Goal: Task Accomplishment & Management: Manage account settings

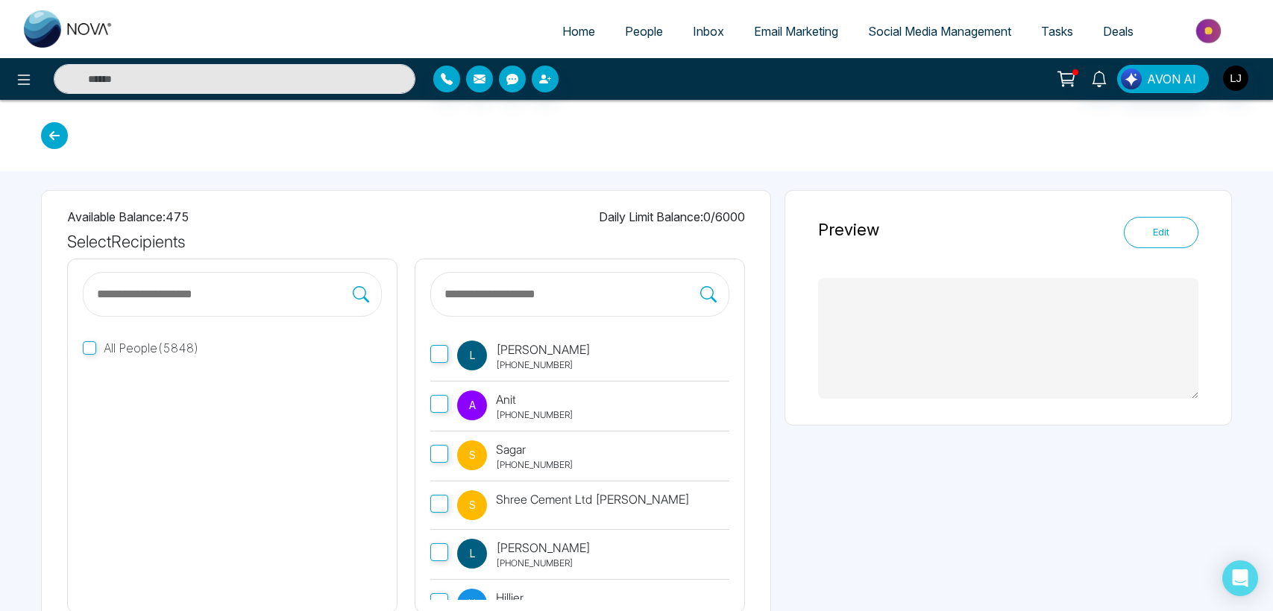
type textarea "**********"
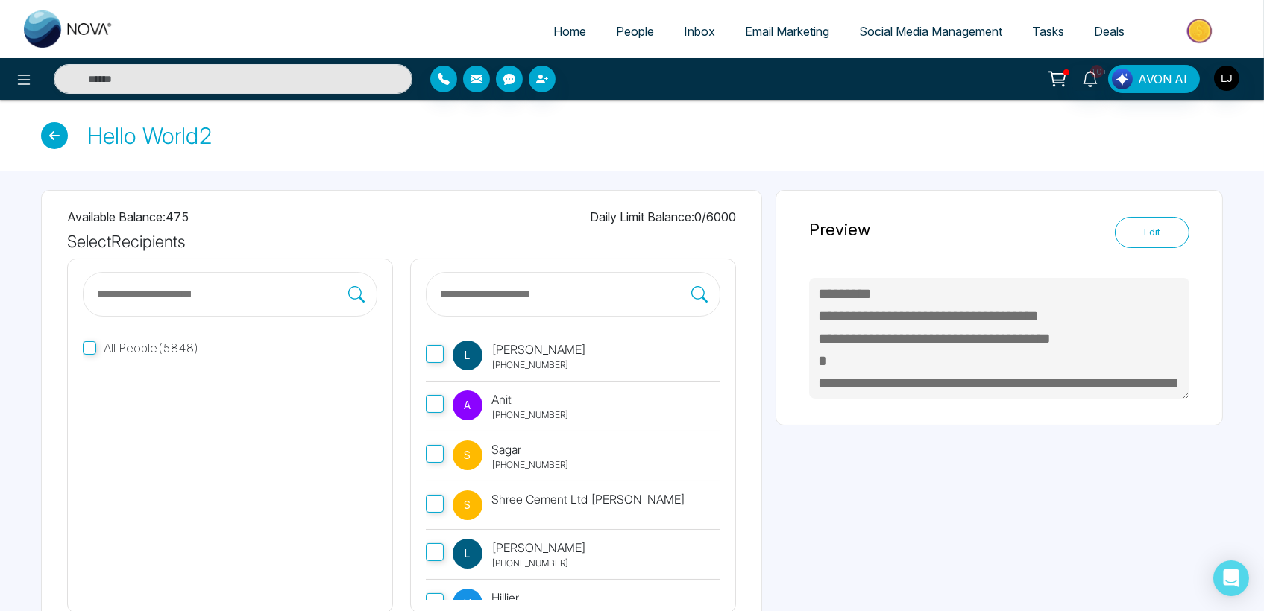
click at [1104, 29] on span "Deals" at bounding box center [1109, 31] width 31 height 15
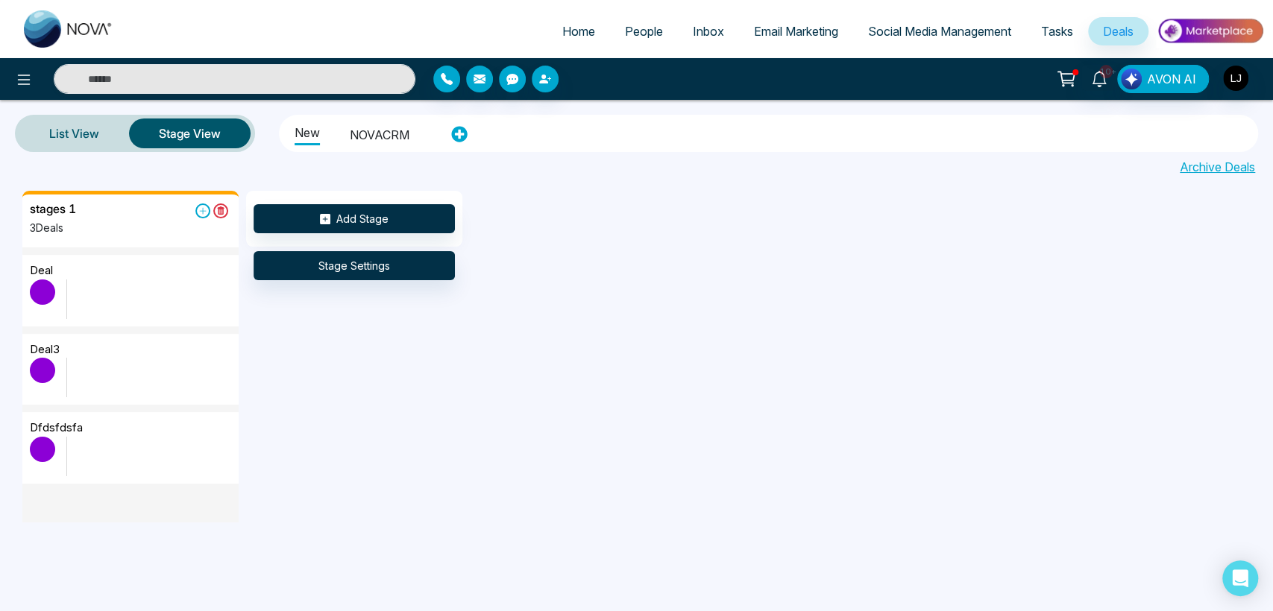
click at [1044, 37] on span "Tasks" at bounding box center [1057, 31] width 32 height 15
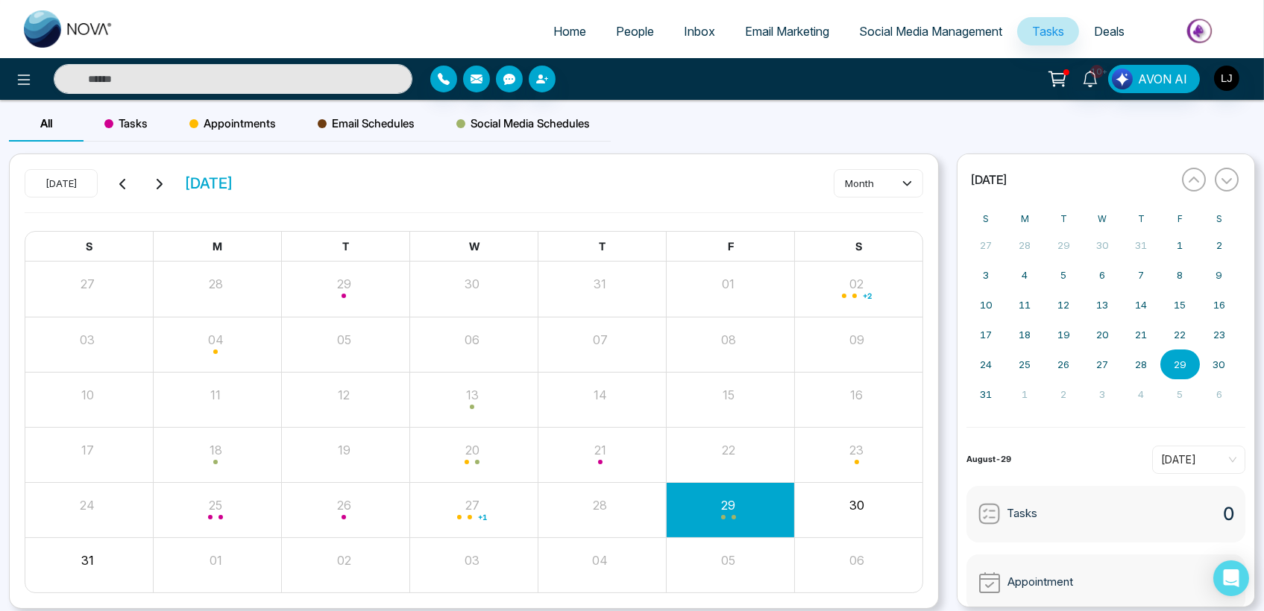
click at [406, 48] on ul "Home People Inbox Email Marketing Social Media Management Tasks Deals" at bounding box center [691, 32] width 1127 height 41
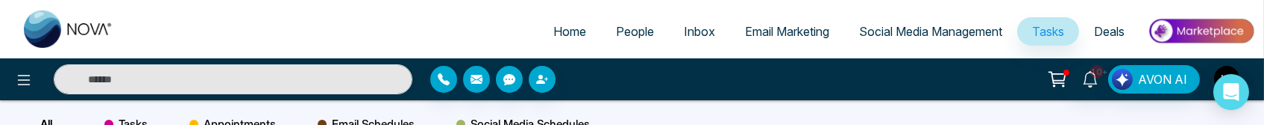
click at [1117, 32] on span "Deals" at bounding box center [1109, 31] width 31 height 15
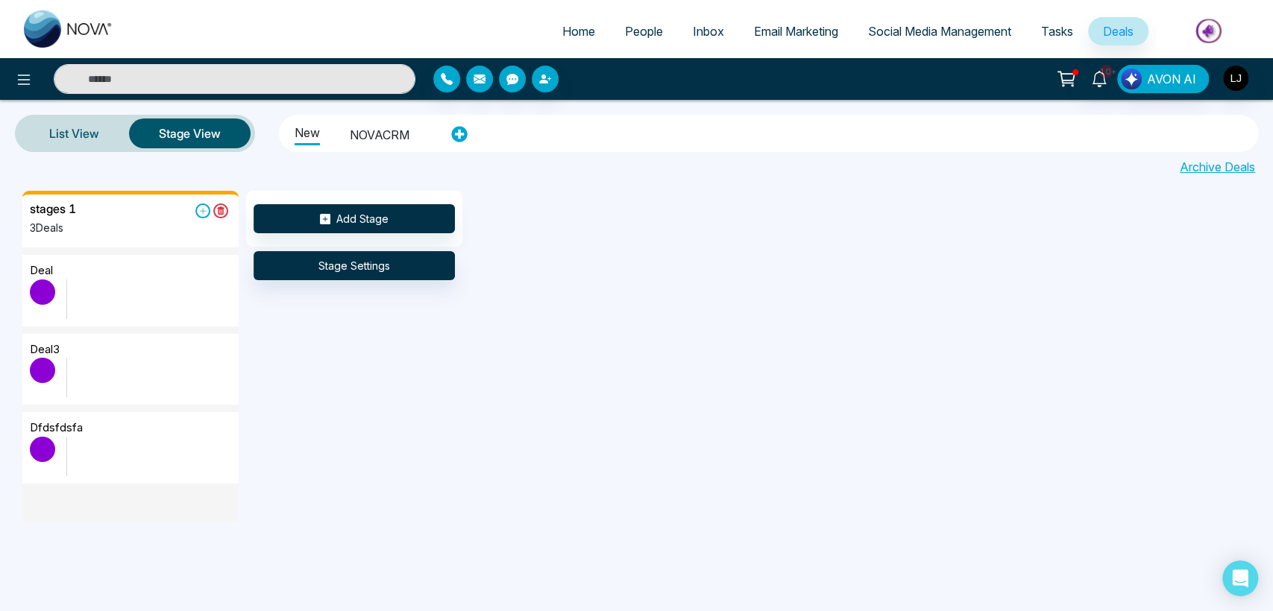
drag, startPoint x: 775, startPoint y: 256, endPoint x: 827, endPoint y: 604, distance: 352.1
click at [827, 603] on div "Home People Inbox Email Marketing Social Media Management Tasks Deals 10+ AVON …" at bounding box center [636, 305] width 1273 height 611
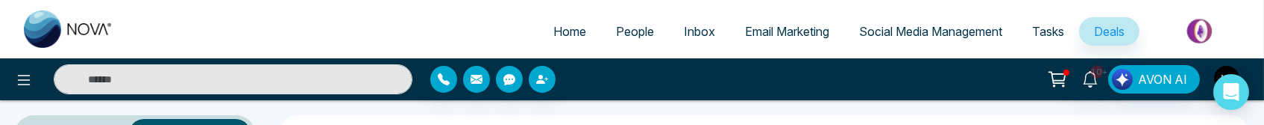
click at [416, 10] on div "Home People Inbox Email Marketing Social Media Management Tasks Deals" at bounding box center [632, 29] width 1264 height 58
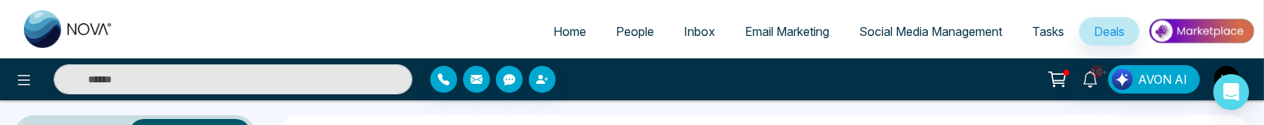
click at [1181, 35] on img at bounding box center [1201, 31] width 108 height 34
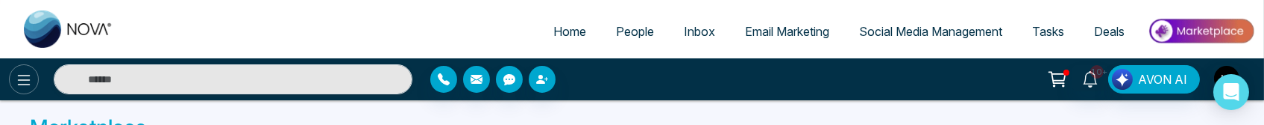
click at [13, 79] on button at bounding box center [24, 79] width 30 height 30
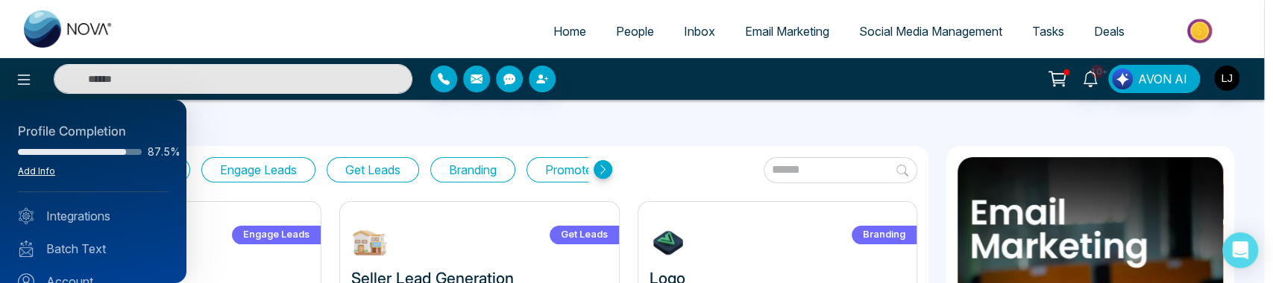
click at [42, 166] on link "Add Info" at bounding box center [36, 171] width 37 height 11
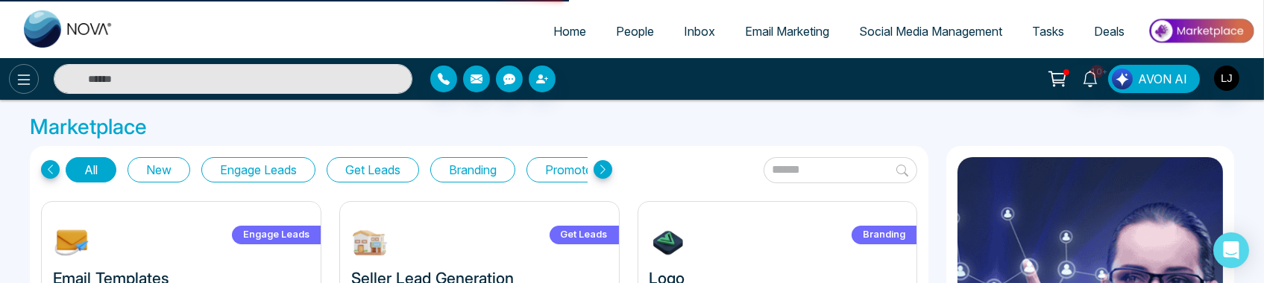
click at [25, 79] on icon at bounding box center [24, 80] width 13 height 10
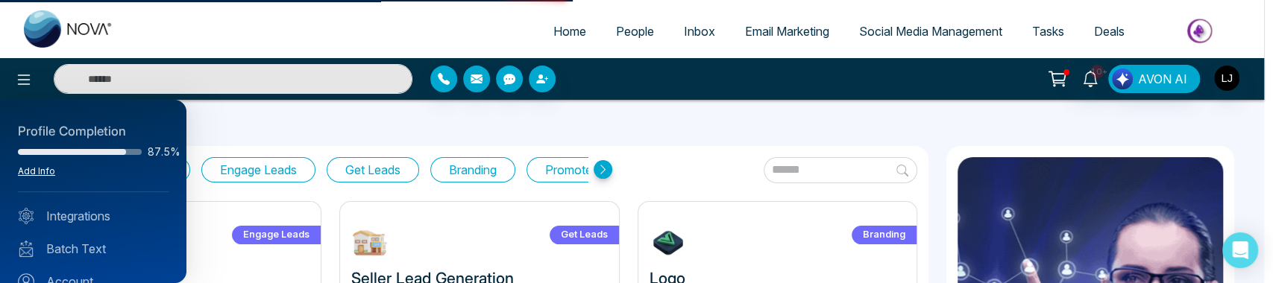
click at [34, 171] on link "Add Info" at bounding box center [36, 171] width 37 height 11
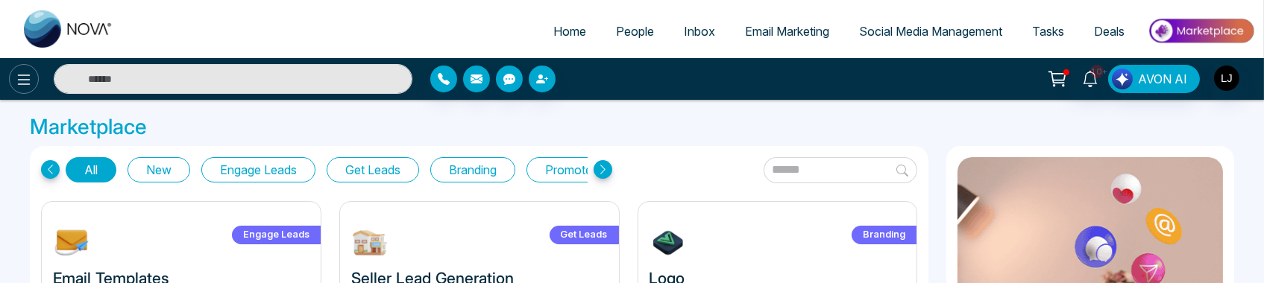
click at [22, 86] on icon at bounding box center [24, 80] width 18 height 18
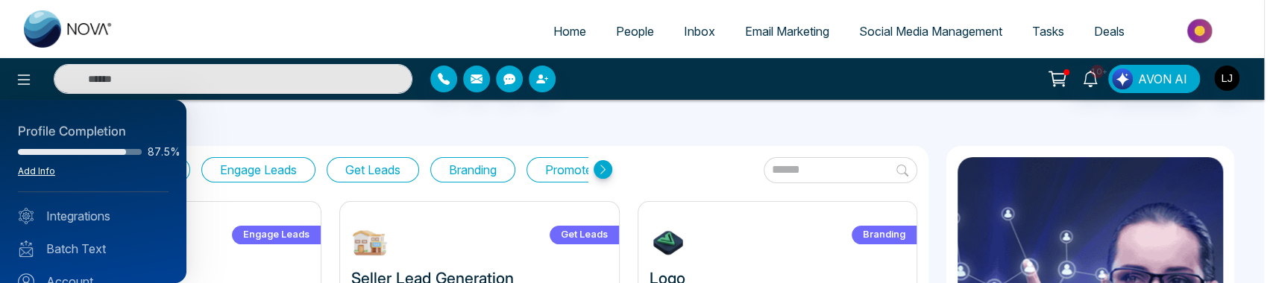
click at [41, 166] on link "Add Info" at bounding box center [36, 171] width 37 height 11
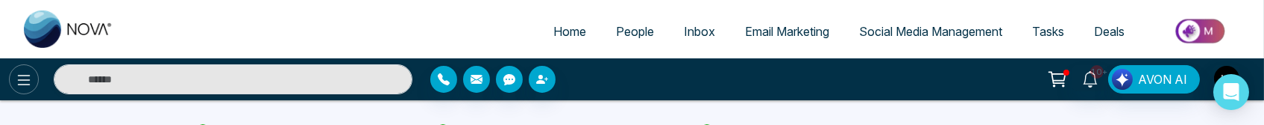
click at [21, 79] on icon at bounding box center [24, 80] width 13 height 10
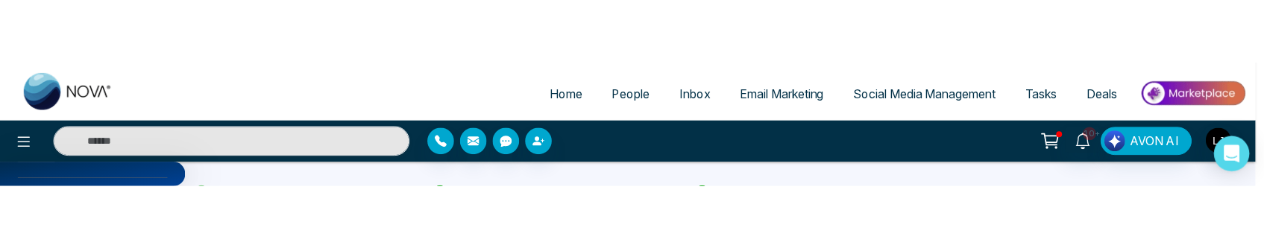
scroll to position [166, 0]
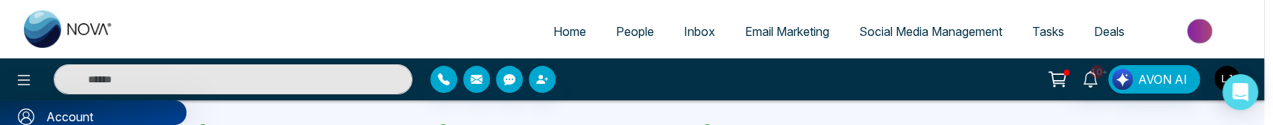
click at [78, 118] on link "Account" at bounding box center [93, 116] width 151 height 18
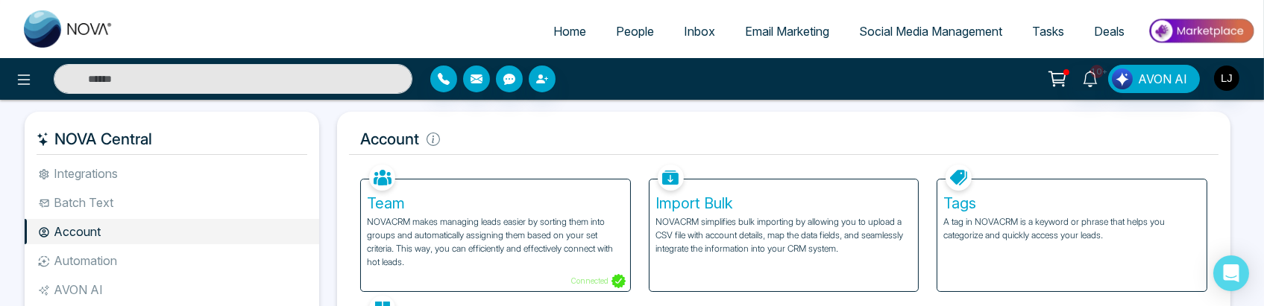
click at [116, 124] on li "Integrations" at bounding box center [172, 173] width 294 height 25
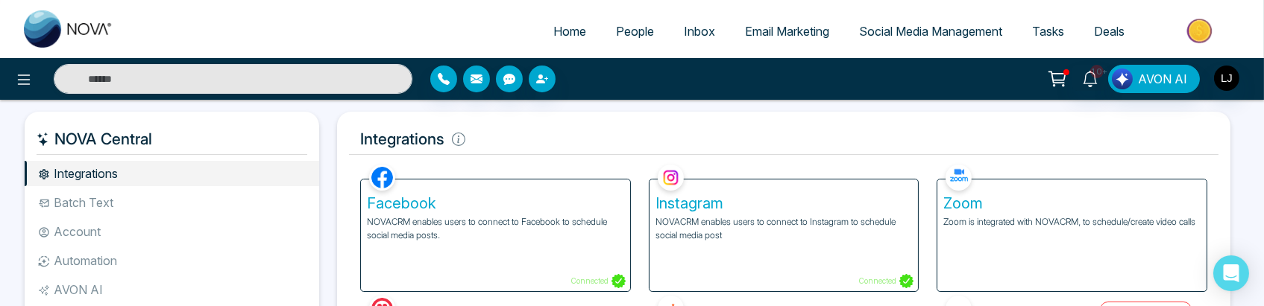
click at [512, 124] on div "Facebook NOVACRM enables users to connect to Facebook to schedule social media …" at bounding box center [495, 236] width 269 height 112
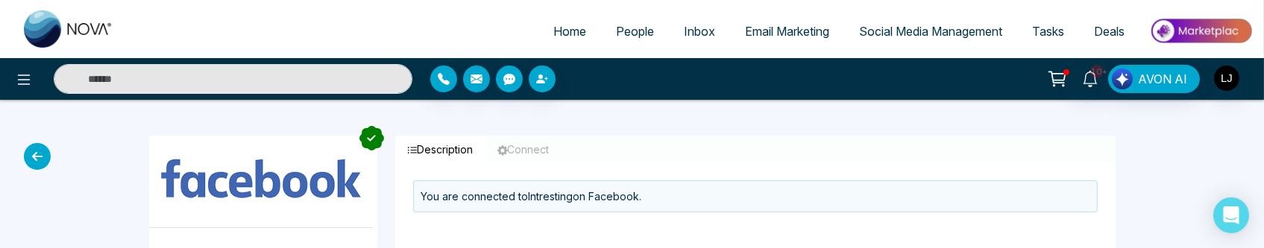
click at [49, 124] on icon at bounding box center [37, 156] width 27 height 27
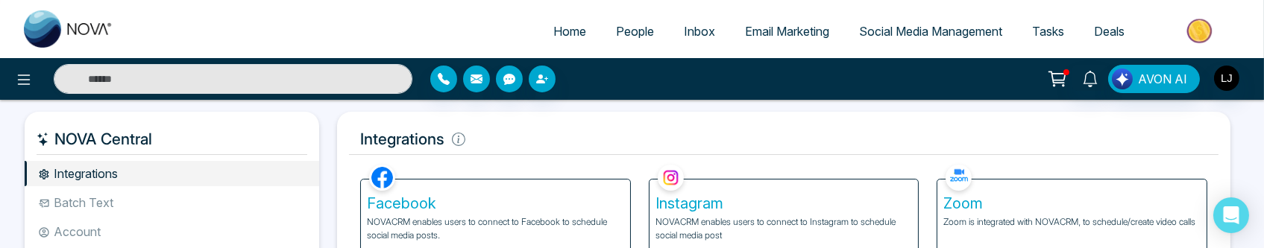
click at [745, 124] on h5 "Instagram" at bounding box center [783, 204] width 257 height 18
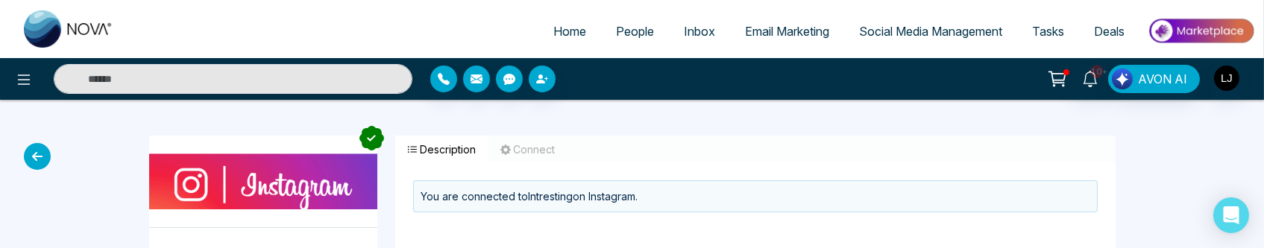
click at [42, 168] on icon at bounding box center [37, 156] width 27 height 27
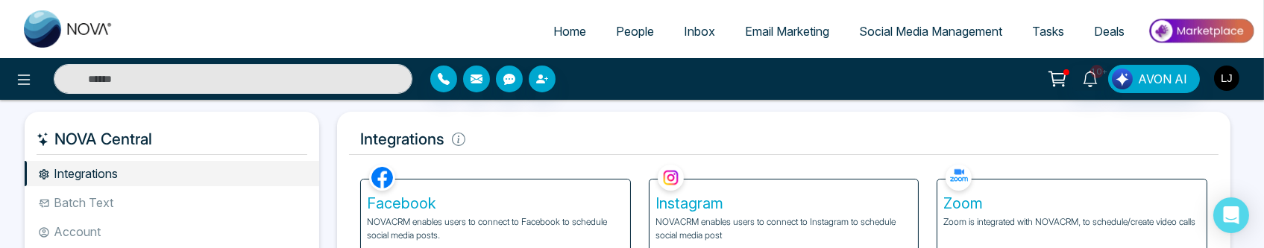
click at [1225, 72] on img "button" at bounding box center [1226, 78] width 25 height 25
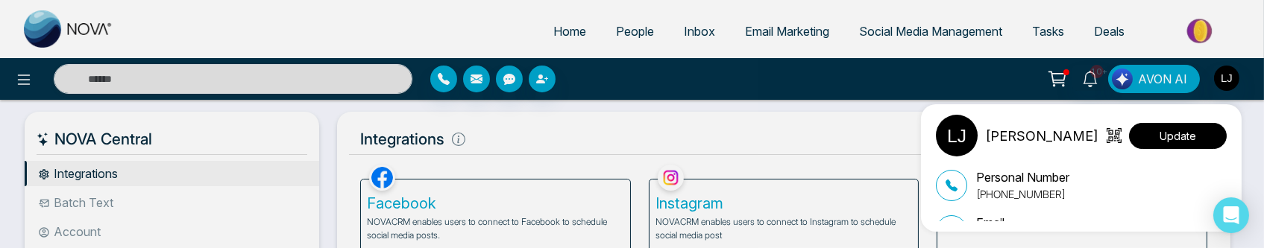
click at [1176, 133] on button "Update" at bounding box center [1178, 136] width 98 height 26
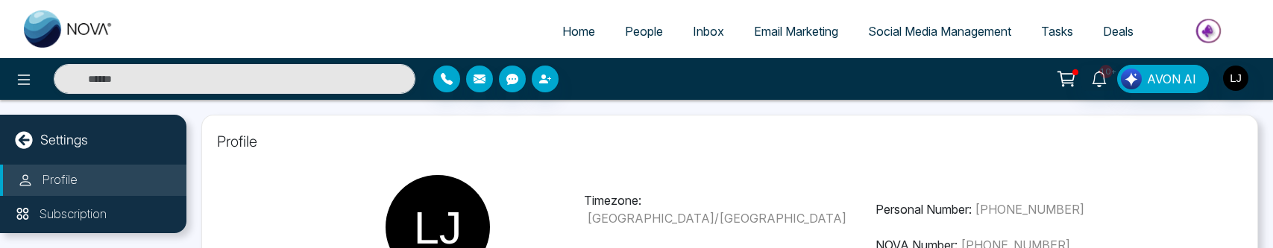
select select "***"
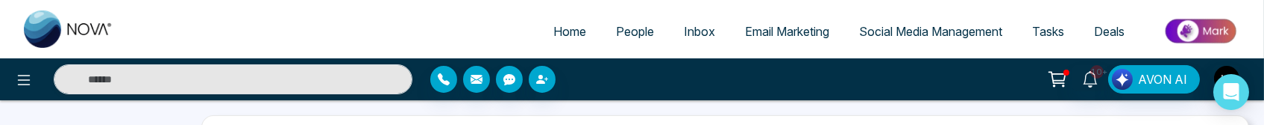
click at [453, 19] on ul "Home People Inbox Email Marketing Social Media Management Tasks Deals" at bounding box center [691, 32] width 1127 height 41
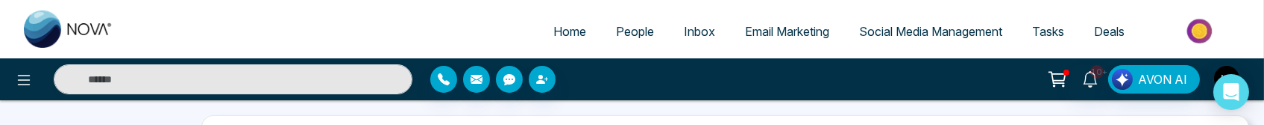
click at [1009, 109] on div "**********" at bounding box center [724, 115] width 1077 height 30
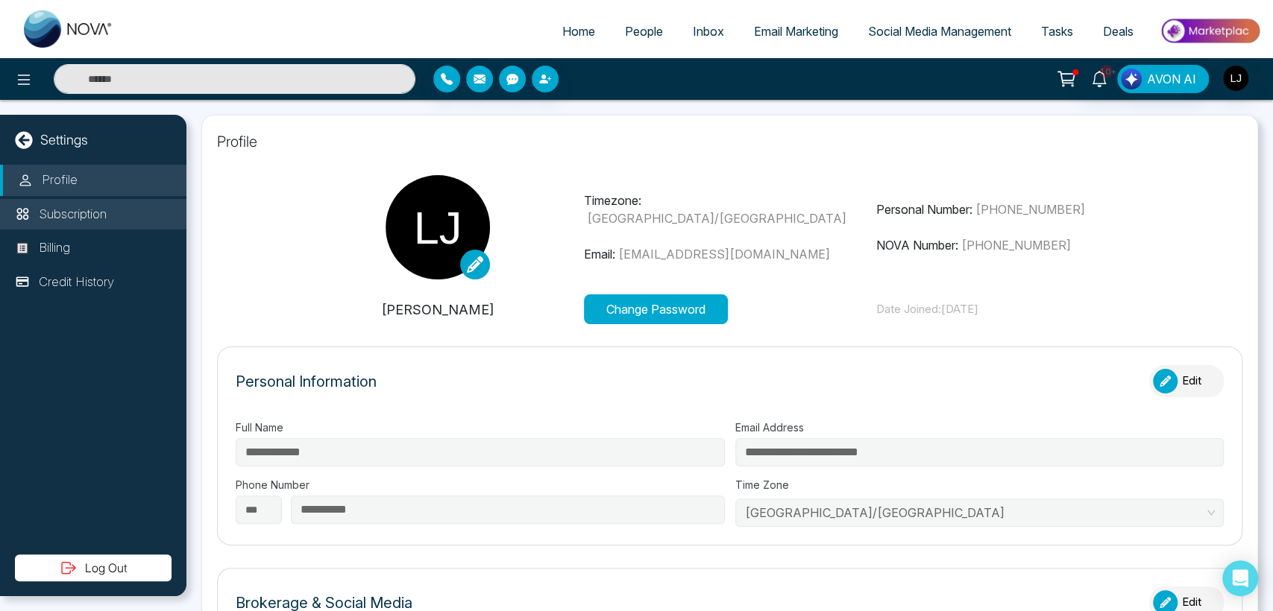
click at [72, 222] on p "Subscription" at bounding box center [73, 214] width 68 height 19
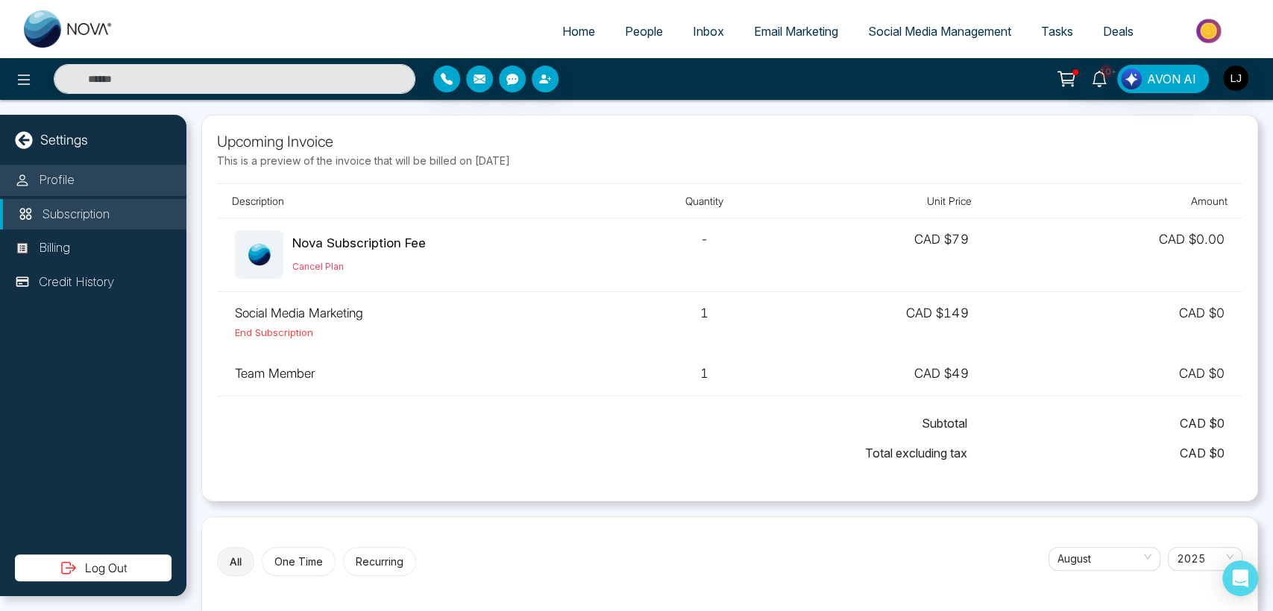
click at [81, 180] on li "Profile" at bounding box center [93, 180] width 186 height 31
select select "***"
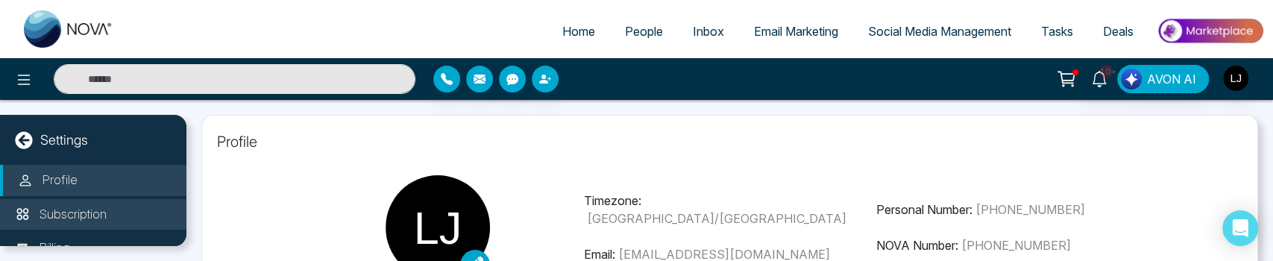
click at [63, 205] on p "Subscription" at bounding box center [73, 214] width 68 height 19
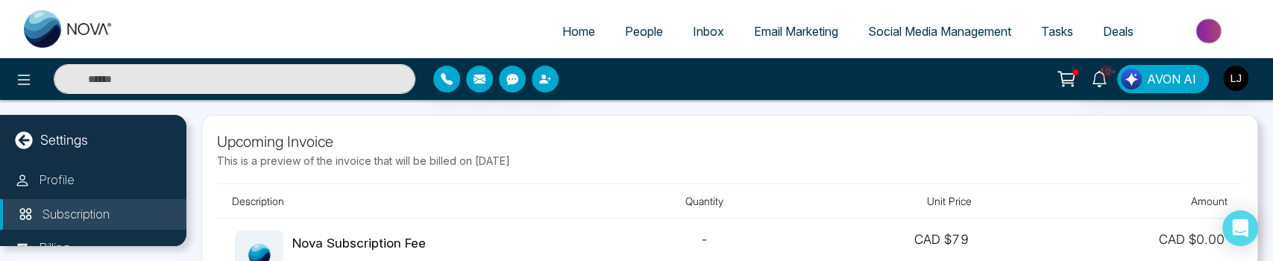
click at [1073, 83] on icon at bounding box center [1065, 77] width 15 height 11
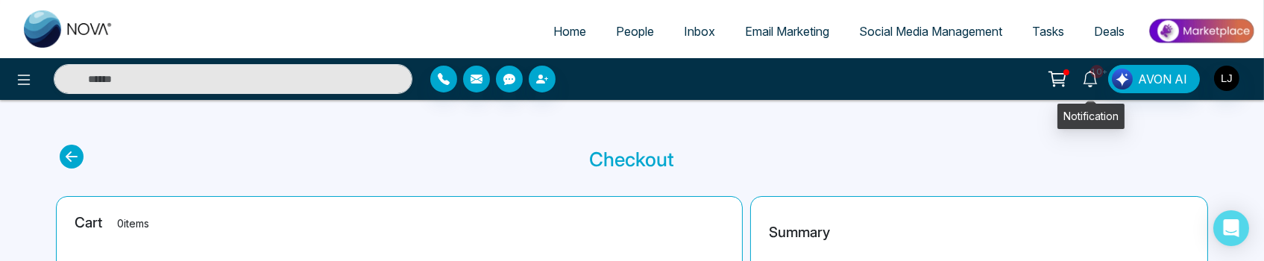
click at [1093, 79] on icon at bounding box center [1090, 79] width 16 height 16
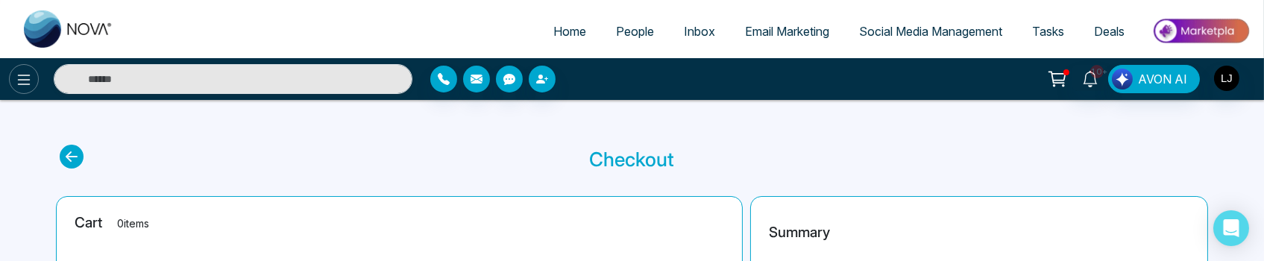
click at [33, 69] on button at bounding box center [24, 79] width 30 height 30
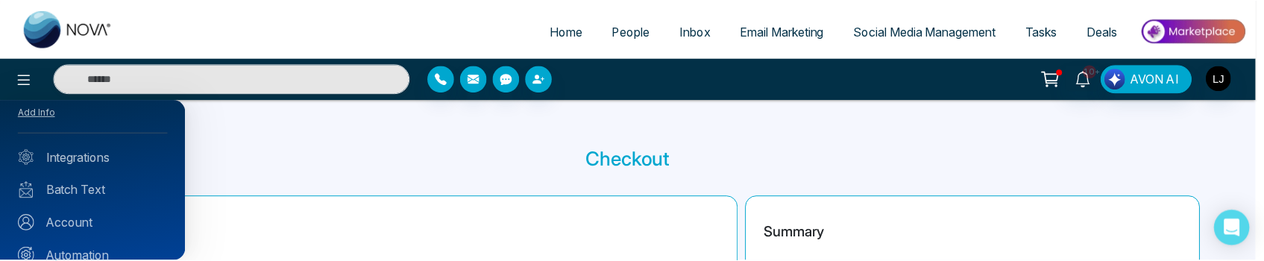
scroll to position [83, 0]
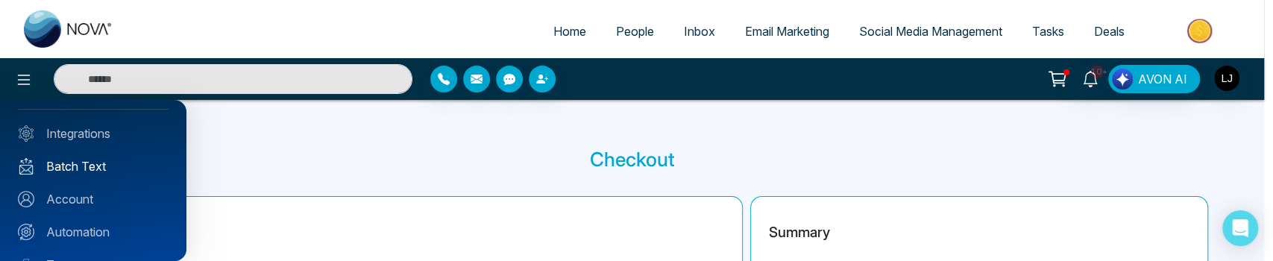
click at [86, 162] on link "Batch Text" at bounding box center [93, 166] width 151 height 18
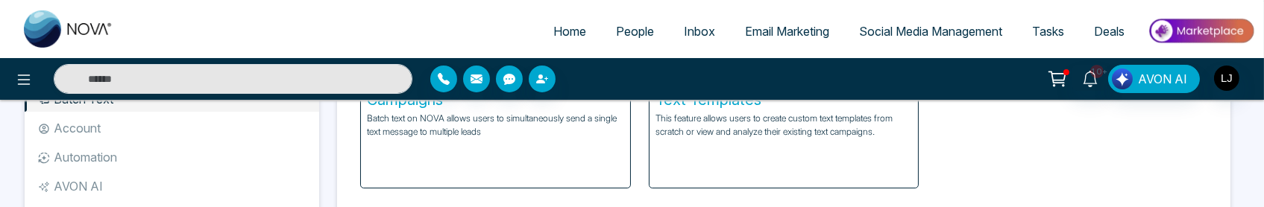
scroll to position [75, 0]
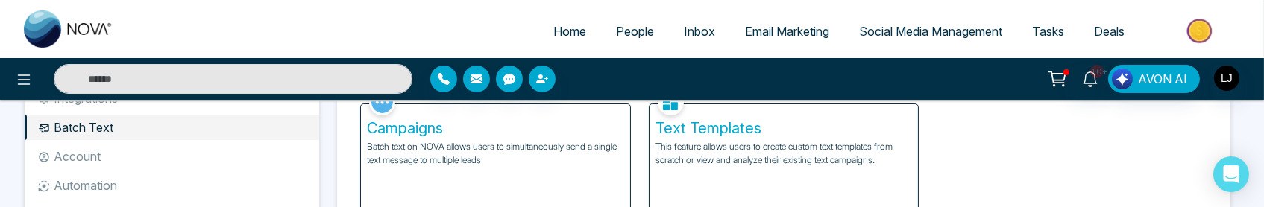
click at [92, 124] on li "Account" at bounding box center [172, 156] width 294 height 25
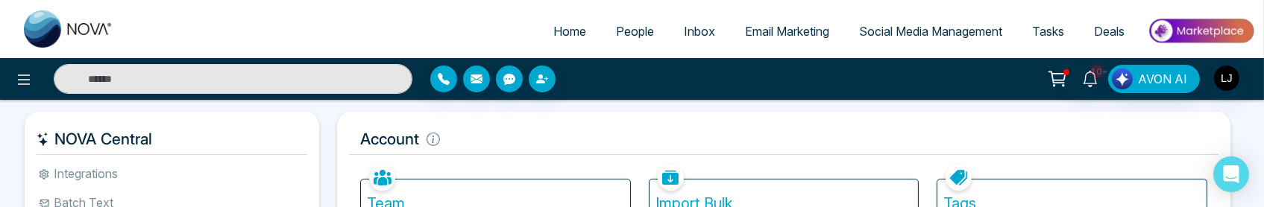
click at [90, 124] on li "Batch Text" at bounding box center [172, 202] width 294 height 25
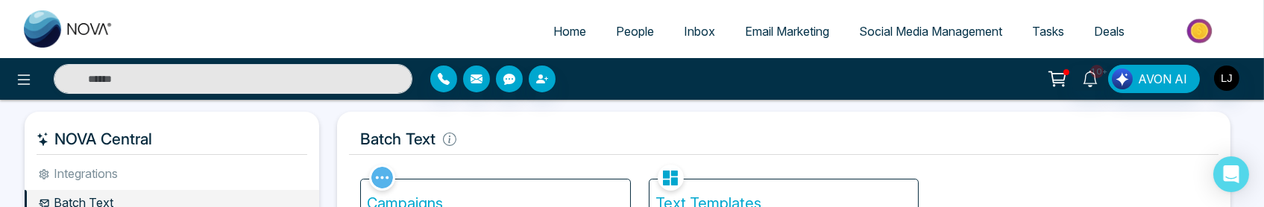
scroll to position [83, 0]
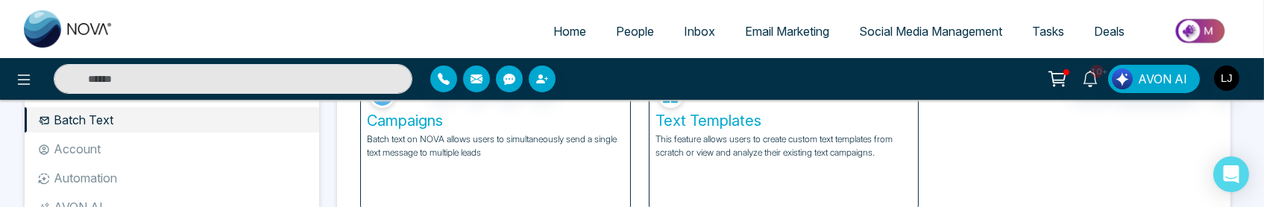
click at [420, 124] on p "Batch text on NOVA allows users to simultaneously send a single text message to…" at bounding box center [495, 146] width 257 height 27
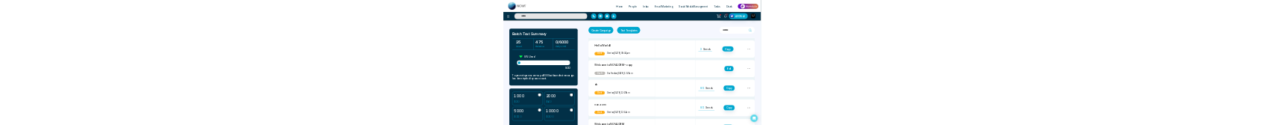
scroll to position [83, 0]
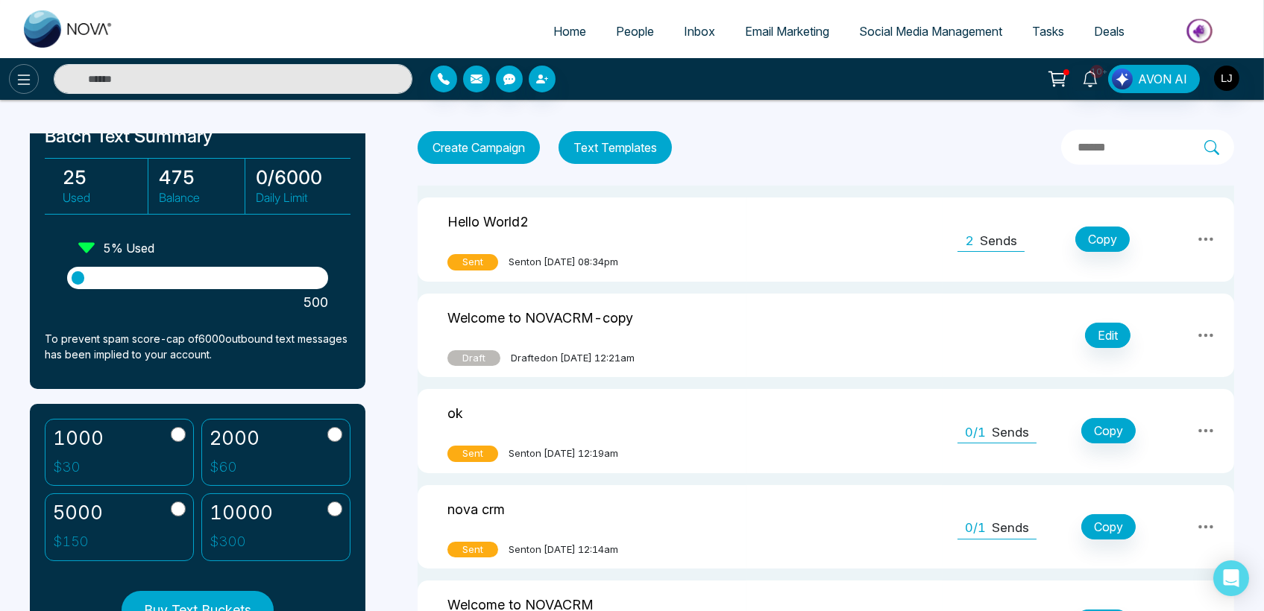
click at [19, 79] on icon at bounding box center [24, 80] width 13 height 10
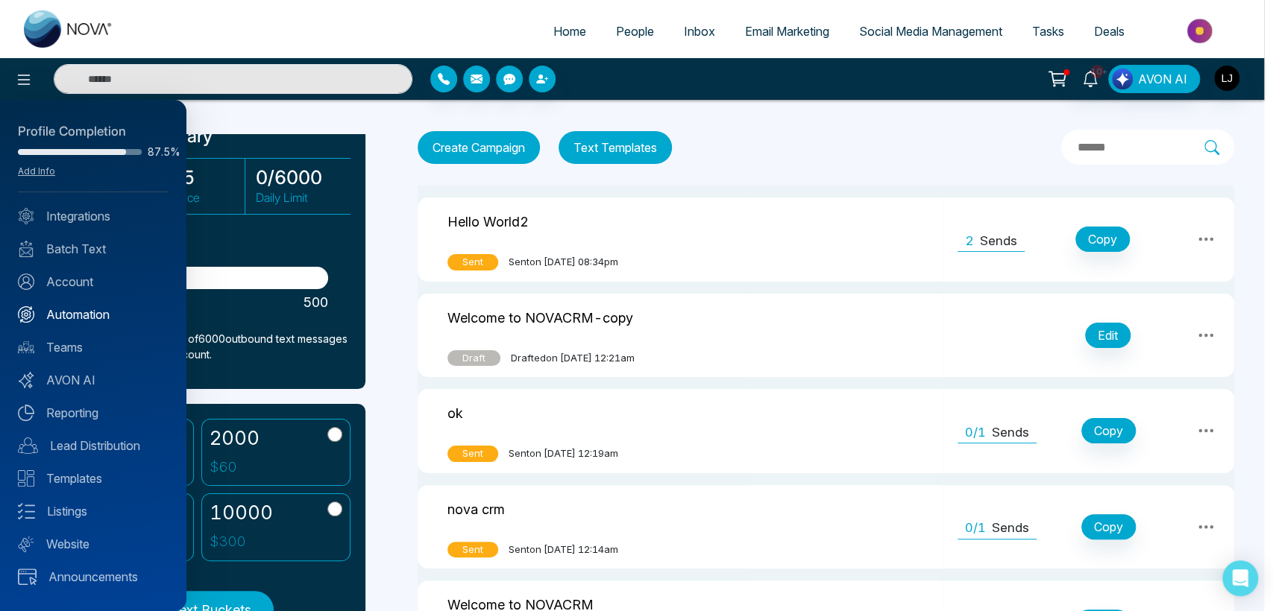
click at [79, 124] on link "Automation" at bounding box center [93, 315] width 151 height 18
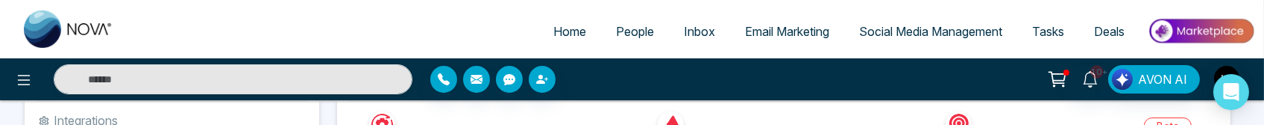
scroll to position [83, 0]
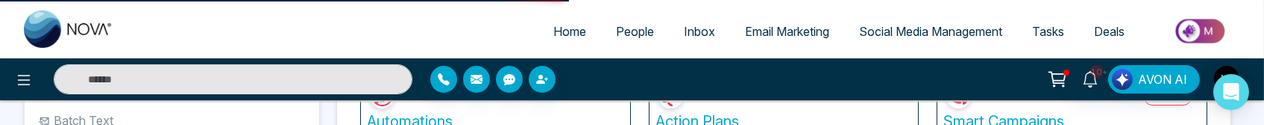
click at [531, 115] on h5 "Automations" at bounding box center [495, 121] width 257 height 18
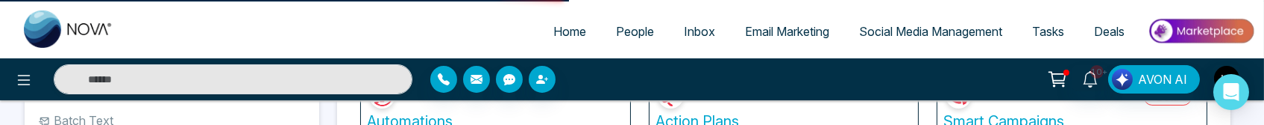
click at [725, 113] on h5 "Action Plans" at bounding box center [783, 121] width 257 height 18
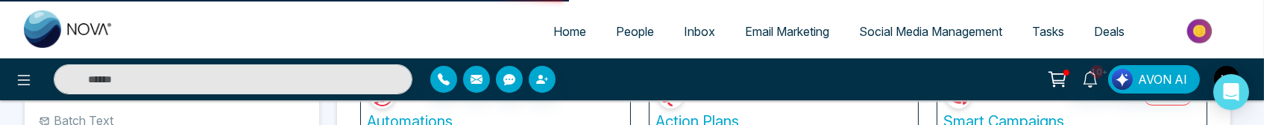
click at [587, 113] on h5 "Automations" at bounding box center [495, 121] width 257 height 18
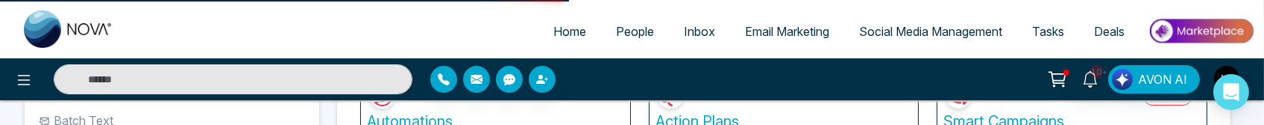
click at [709, 117] on h5 "Action Plans" at bounding box center [783, 121] width 257 height 18
click at [674, 117] on h5 "Action Plans" at bounding box center [783, 121] width 257 height 18
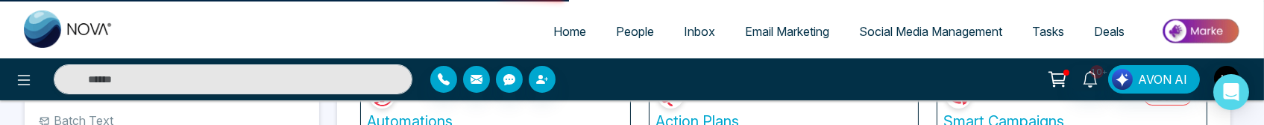
drag, startPoint x: 682, startPoint y: 110, endPoint x: 604, endPoint y: 115, distance: 78.4
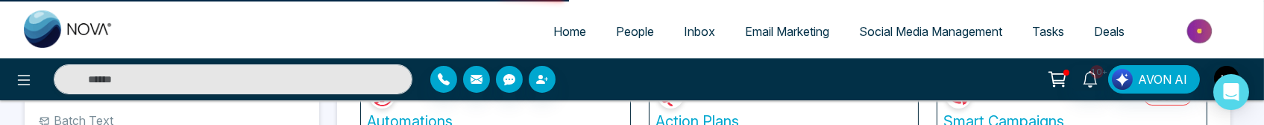
click at [590, 116] on h5 "Automations" at bounding box center [495, 121] width 257 height 18
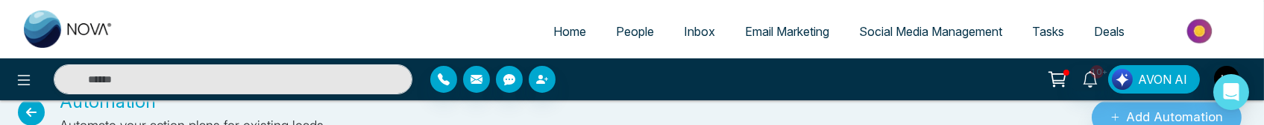
scroll to position [83, 0]
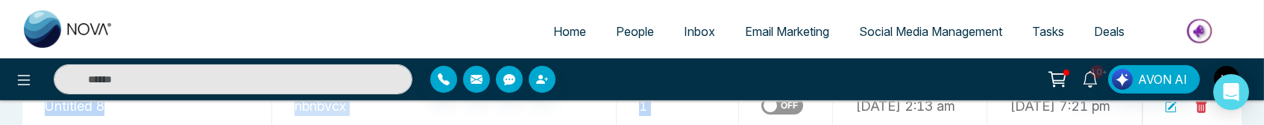
drag, startPoint x: 781, startPoint y: 122, endPoint x: 757, endPoint y: 174, distance: 57.4
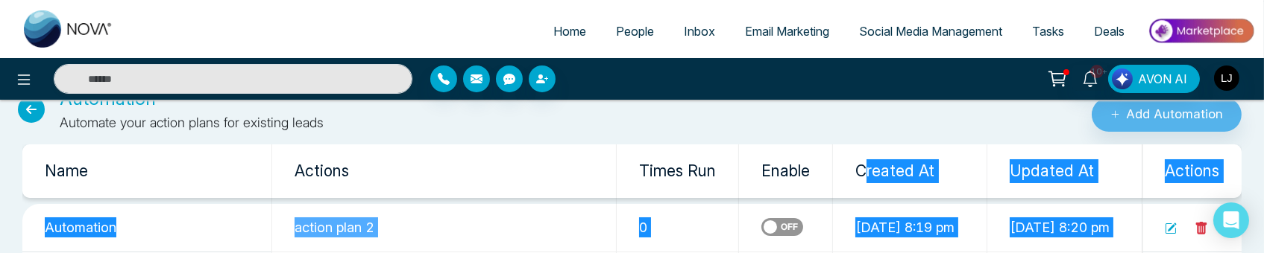
scroll to position [0, 0]
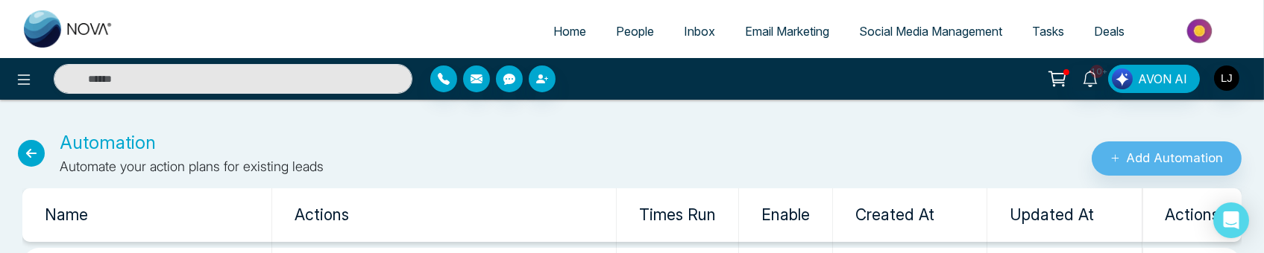
click at [35, 124] on icon at bounding box center [31, 153] width 27 height 27
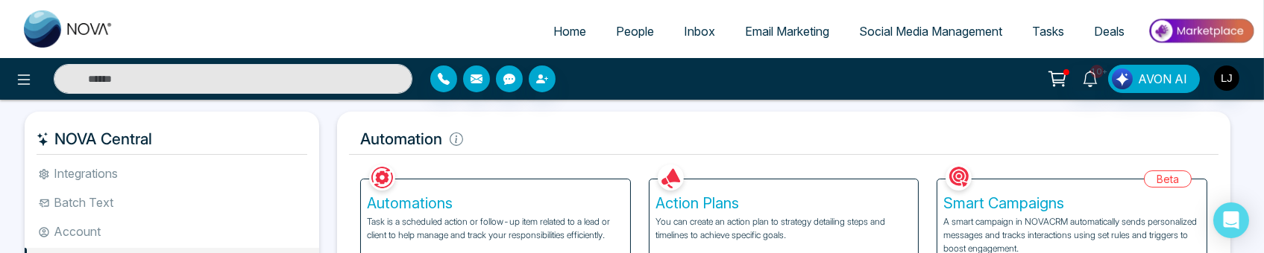
click at [517, 227] on p "Task is a scheduled action or follow-up item related to a lead or client to hel…" at bounding box center [495, 228] width 257 height 27
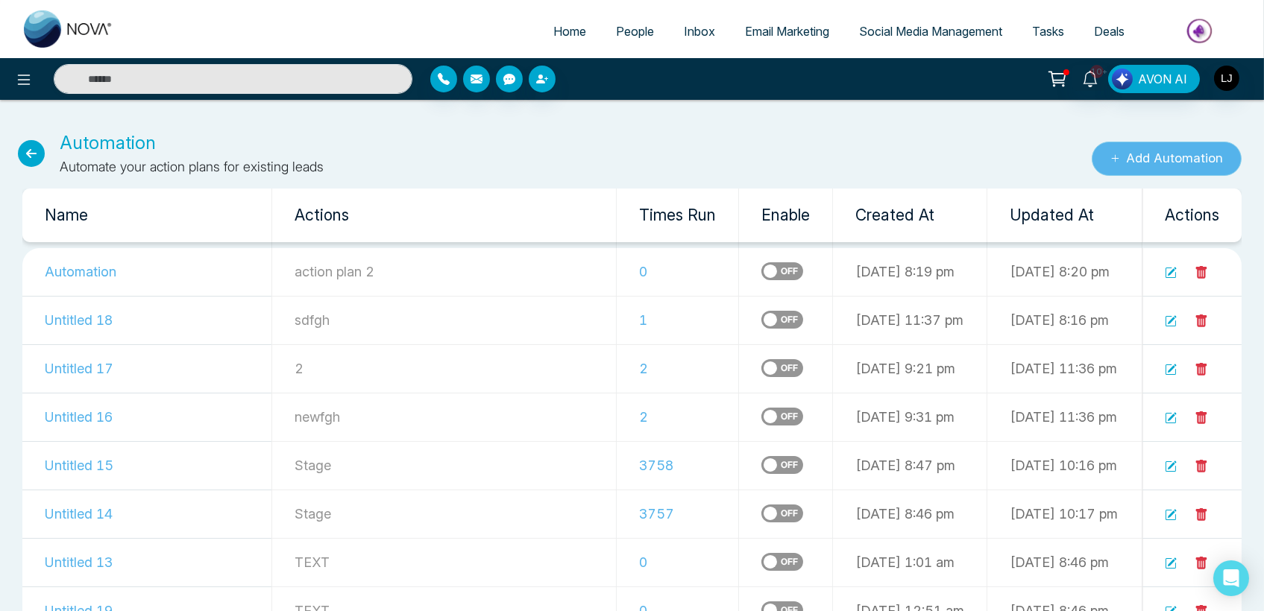
click at [1133, 157] on button "Add Automation" at bounding box center [1166, 159] width 150 height 34
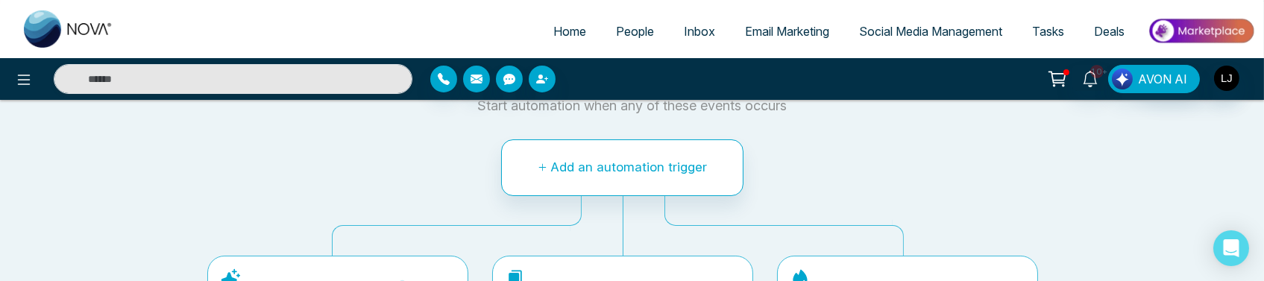
scroll to position [142, 0]
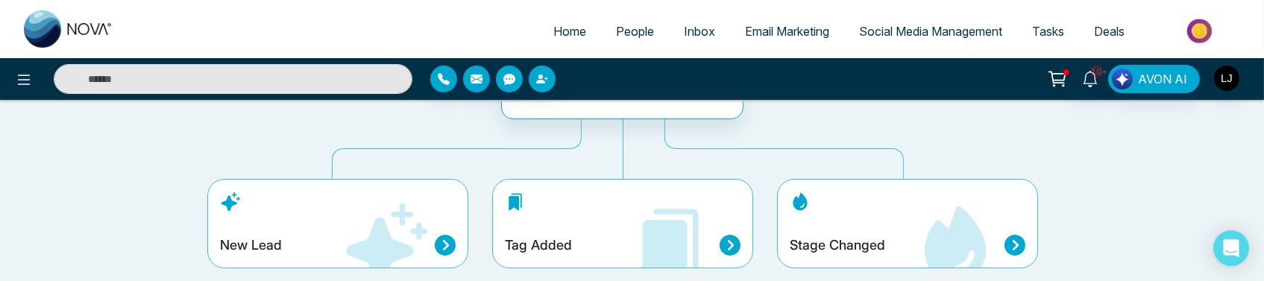
click at [365, 226] on icon at bounding box center [385, 245] width 89 height 89
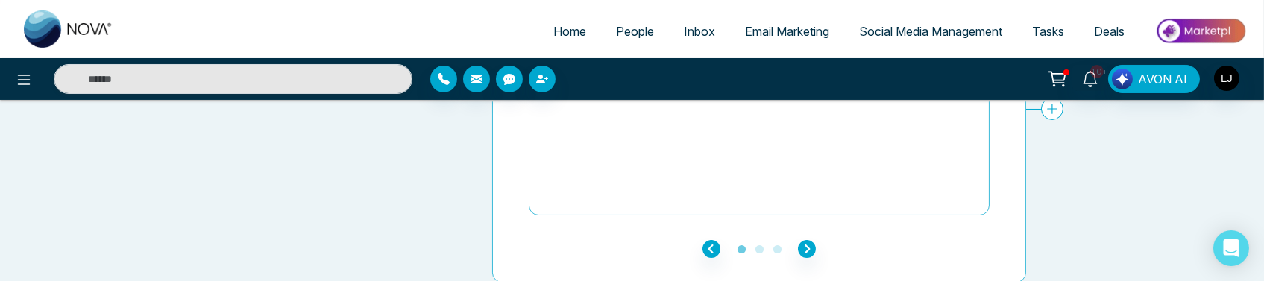
scroll to position [280, 0]
click at [805, 240] on icon "button" at bounding box center [807, 249] width 18 height 18
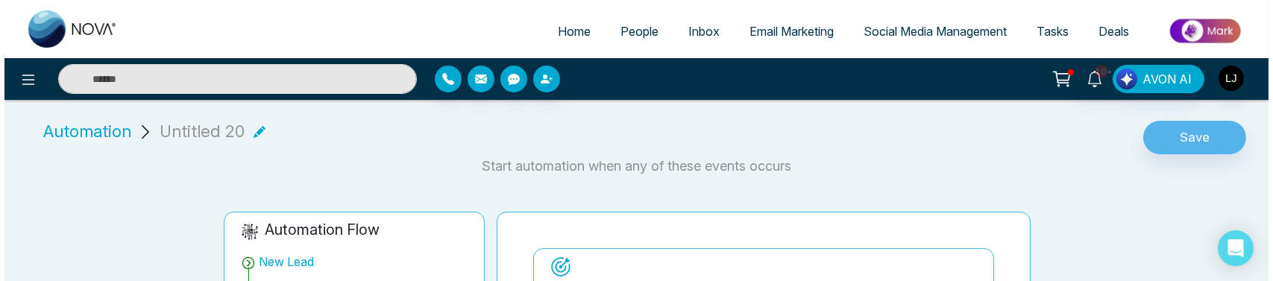
scroll to position [166, 0]
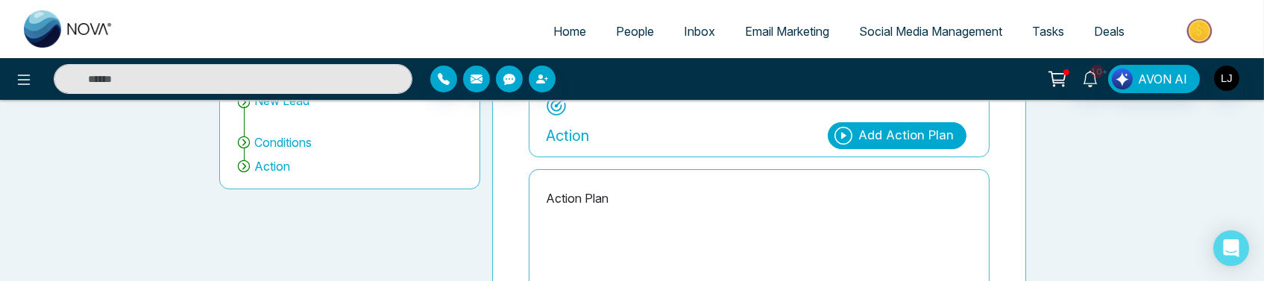
click at [890, 133] on div "Add Action Plan" at bounding box center [905, 135] width 95 height 19
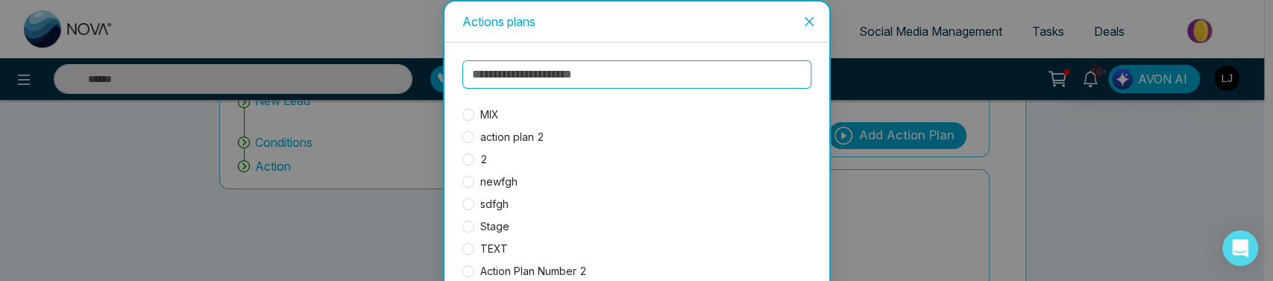
click at [480, 110] on span "MIX" at bounding box center [489, 115] width 31 height 16
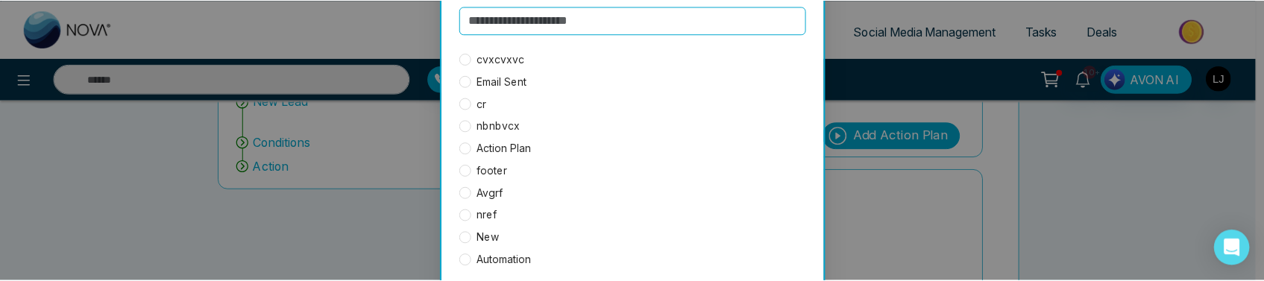
scroll to position [105, 0]
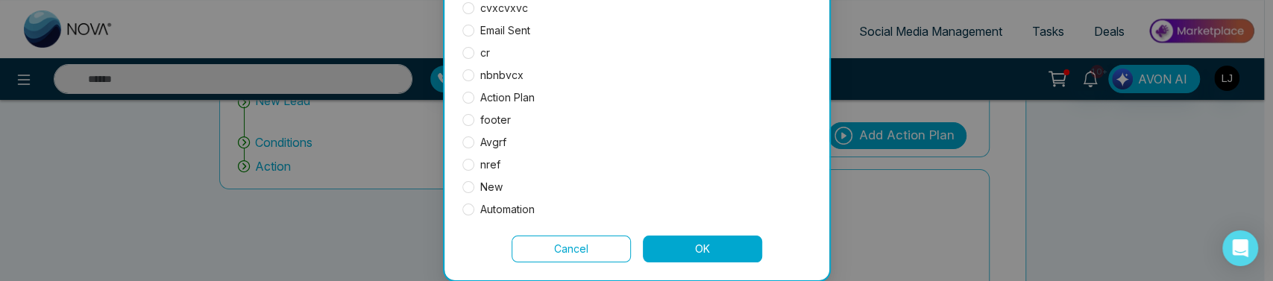
click at [732, 233] on div "MIX action plan 2 2 newfgh sdfgh Stage TEXT Action Plan Number 2 cvxcvxvc Email…" at bounding box center [636, 108] width 349 height 307
click at [688, 249] on button "OK" at bounding box center [702, 249] width 119 height 27
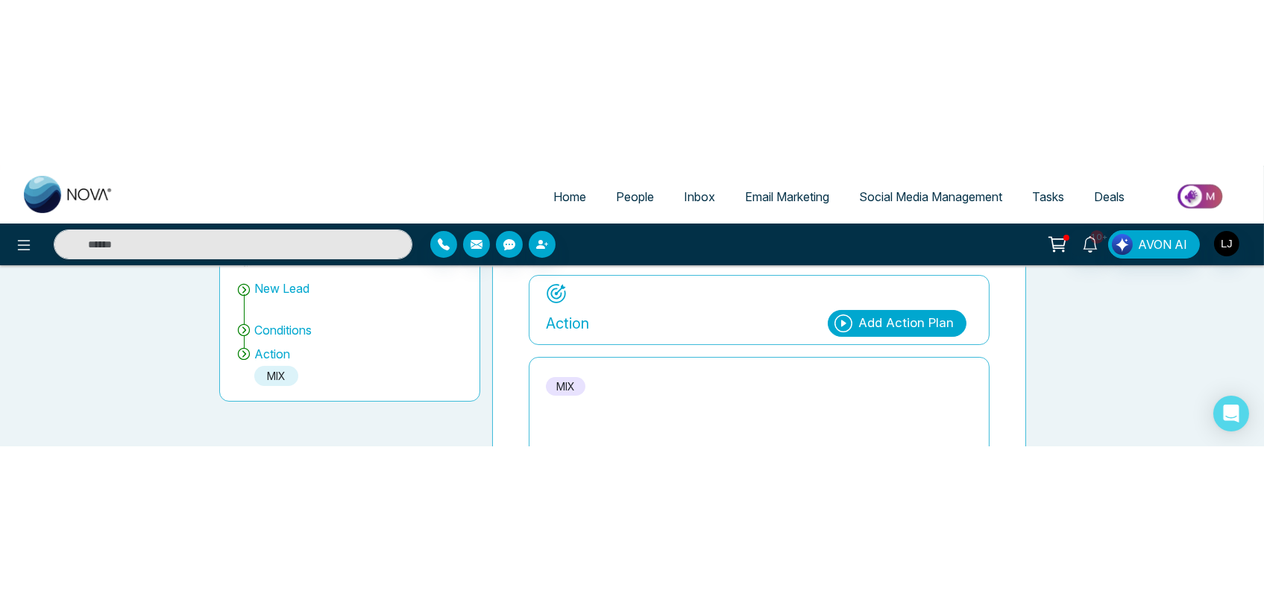
scroll to position [0, 0]
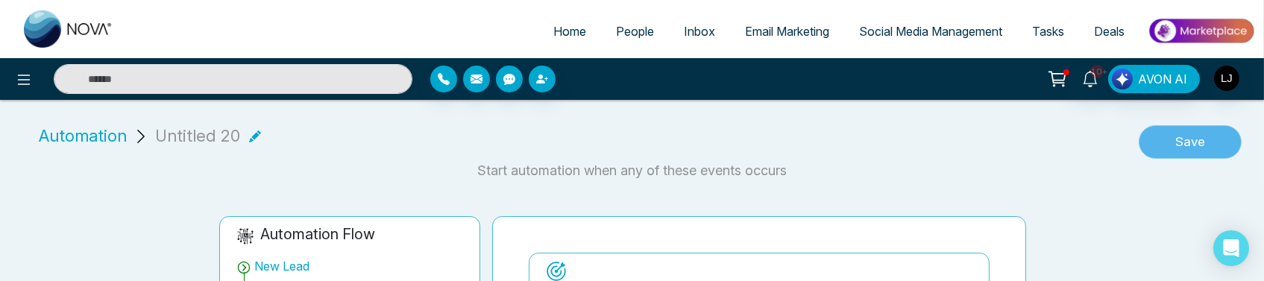
click at [1168, 140] on button "Save" at bounding box center [1189, 142] width 103 height 34
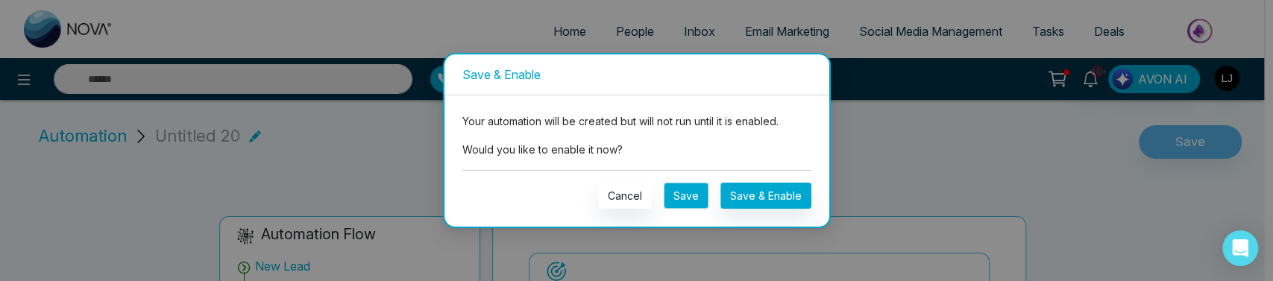
click at [693, 192] on button "Save" at bounding box center [686, 196] width 45 height 26
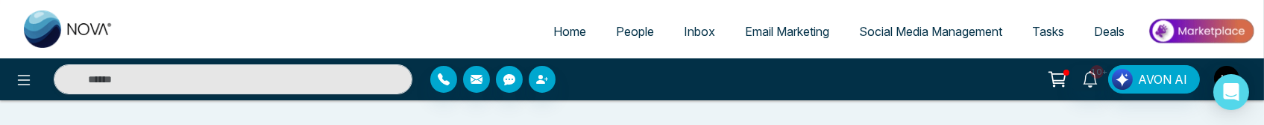
click at [410, 30] on ul "Home People Inbox Email Marketing Social Media Management Tasks Deals" at bounding box center [691, 32] width 1127 height 41
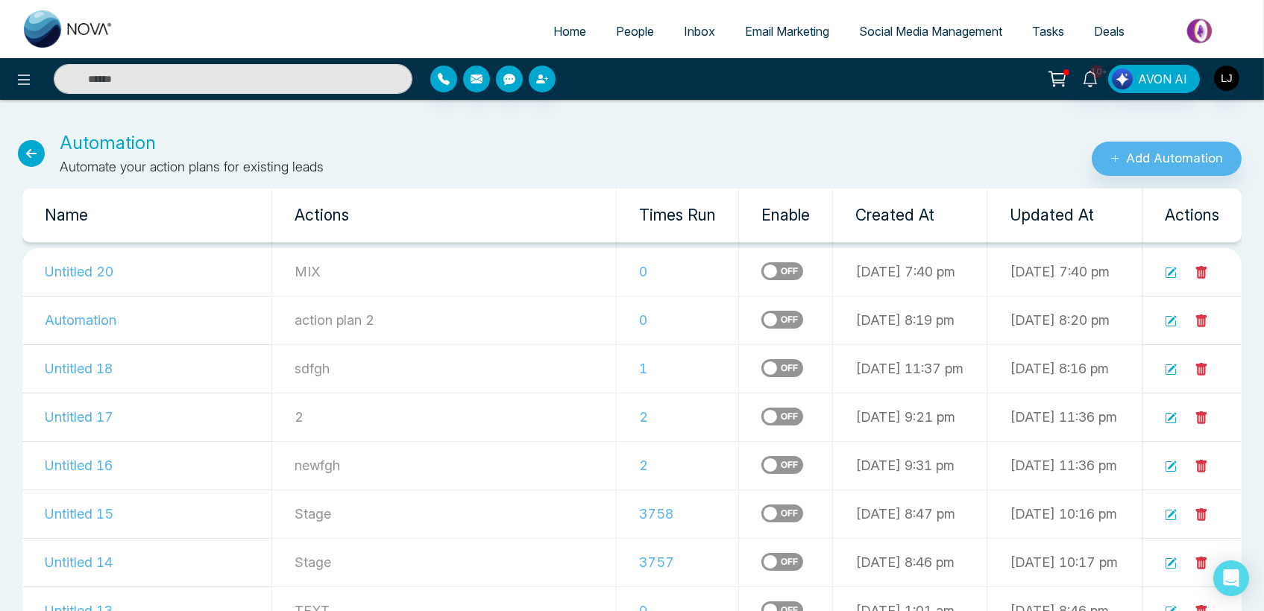
click at [37, 159] on icon at bounding box center [31, 153] width 27 height 27
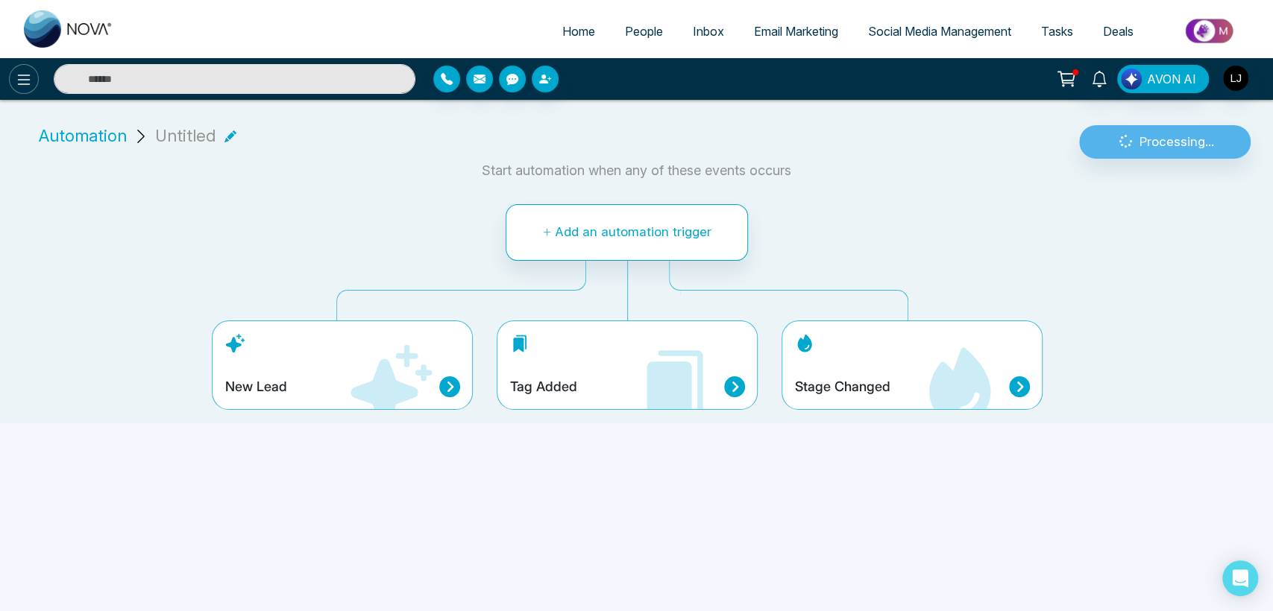
click at [20, 83] on icon at bounding box center [24, 80] width 18 height 18
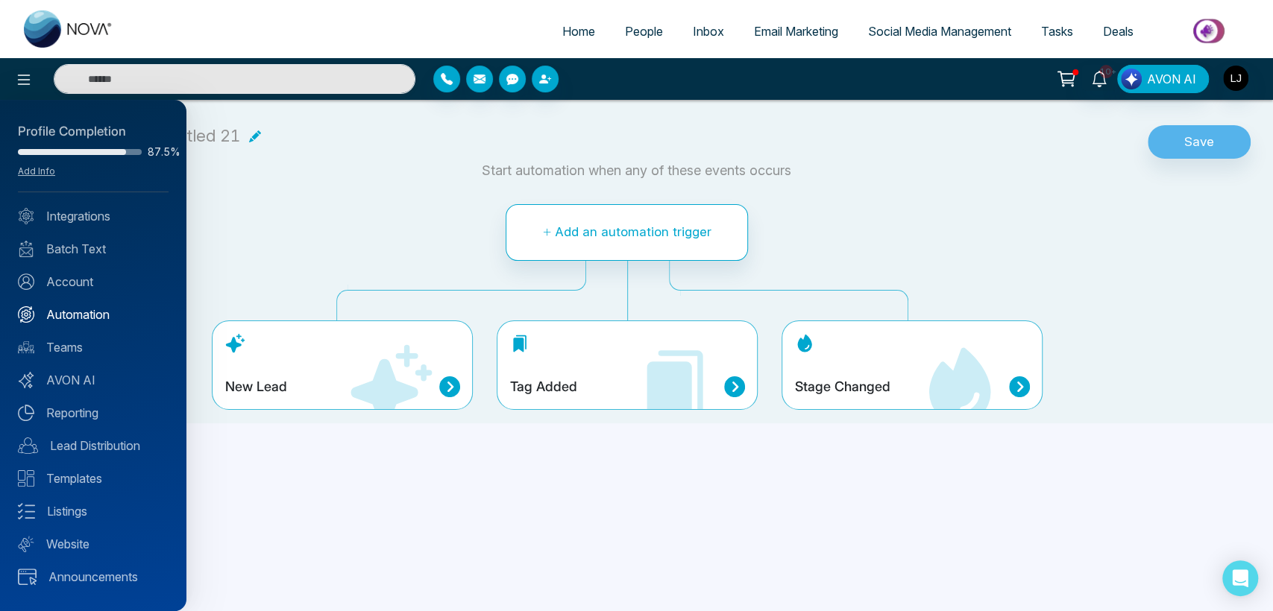
click at [89, 253] on link "Automation" at bounding box center [93, 315] width 151 height 18
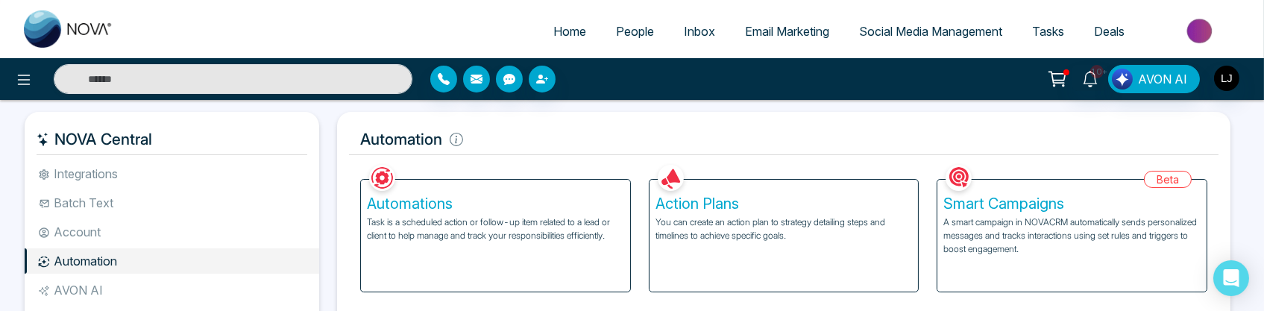
click at [1021, 221] on p "A smart campaign in NOVACRM automatically sends personalized messages and track…" at bounding box center [1071, 235] width 257 height 40
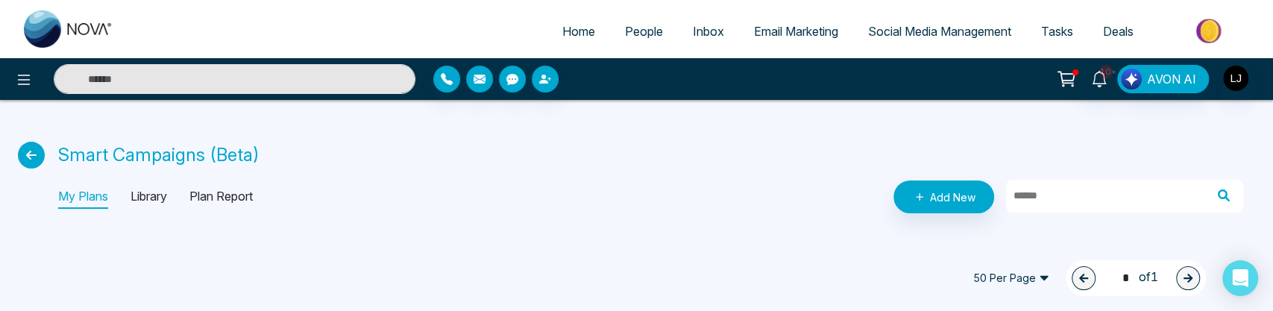
click at [965, 174] on div "Smart Campaigns (Beta) My Plans Library Plan Report Add New Status Plan Name St…" at bounding box center [636, 171] width 1273 height 143
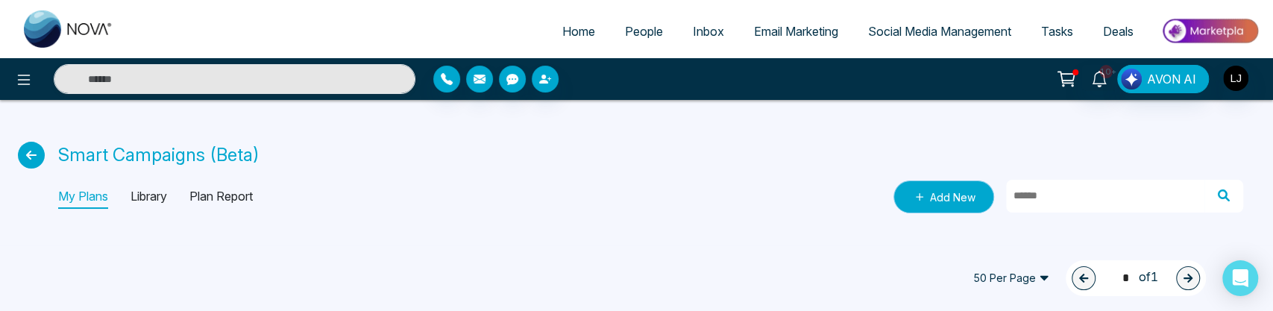
click at [948, 191] on link "Add New" at bounding box center [943, 196] width 101 height 33
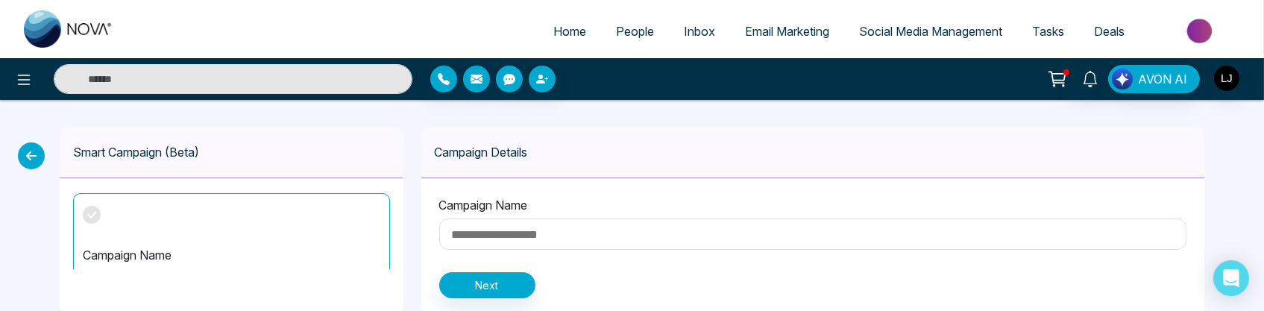
click at [502, 246] on input at bounding box center [813, 233] width 748 height 31
type input "******"
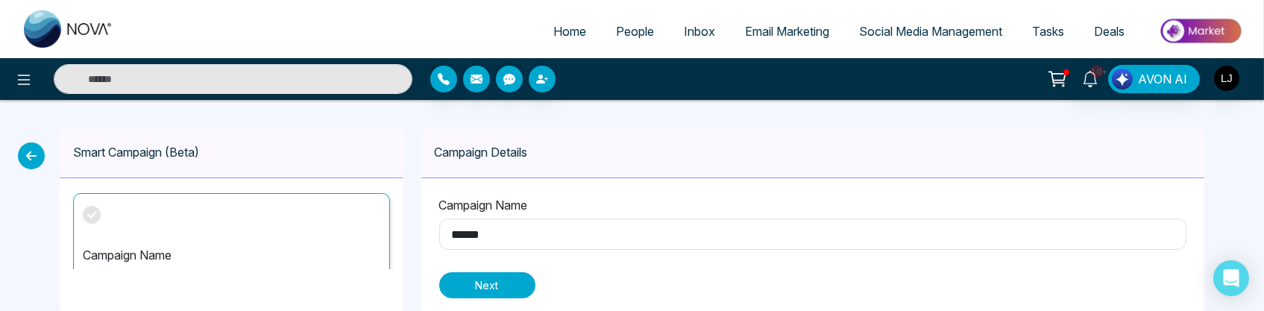
click at [495, 276] on button "Next" at bounding box center [487, 285] width 96 height 26
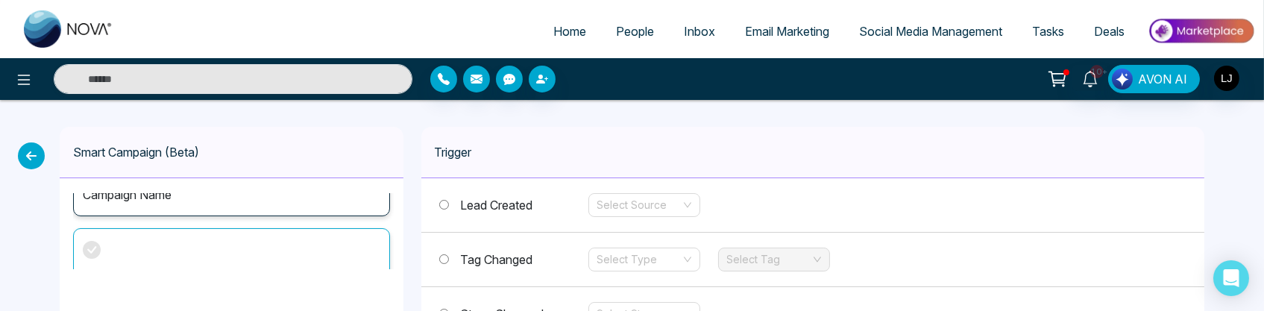
scroll to position [95, 0]
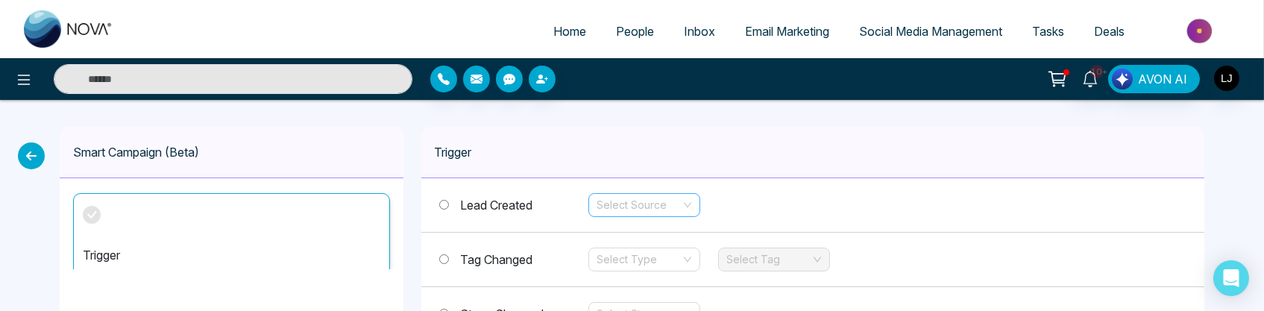
click at [620, 198] on input "search" at bounding box center [639, 205] width 84 height 22
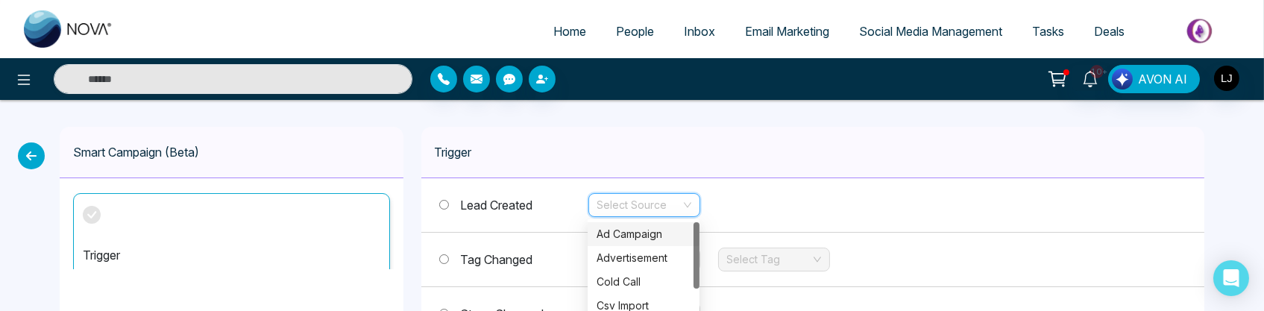
click at [614, 235] on div "Ad Campaign" at bounding box center [643, 234] width 94 height 16
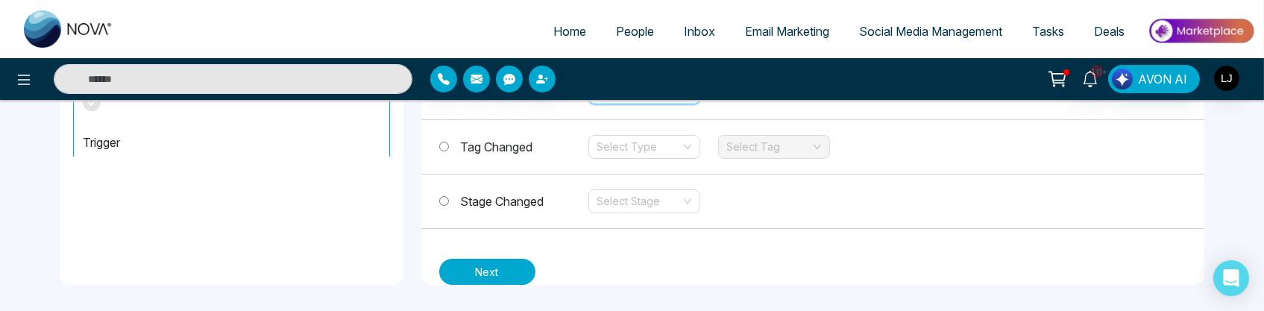
click at [500, 259] on button "Next" at bounding box center [487, 272] width 96 height 26
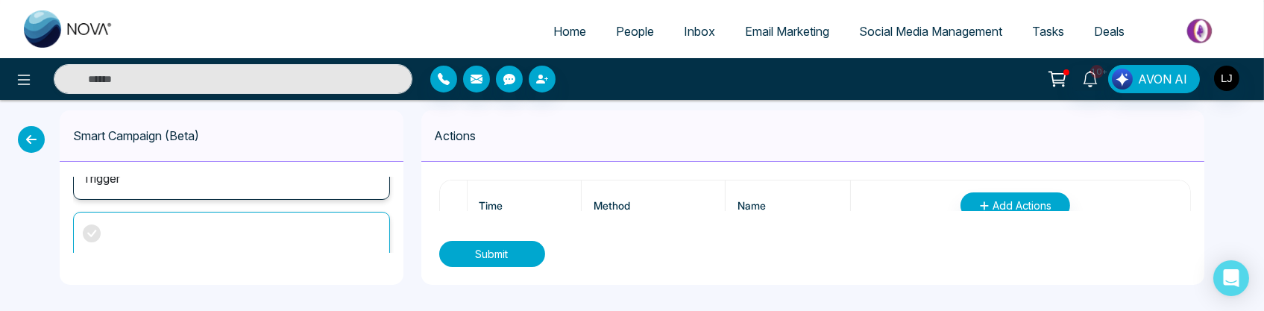
scroll to position [191, 0]
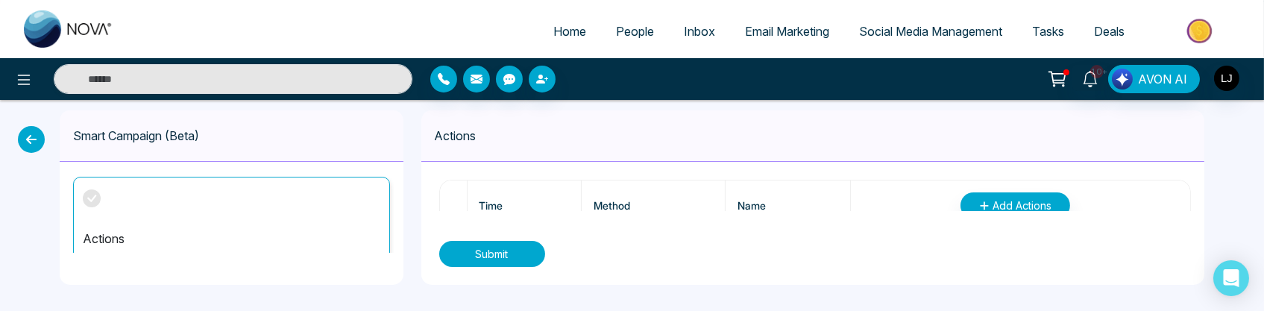
click at [508, 247] on button "Submit" at bounding box center [492, 254] width 106 height 26
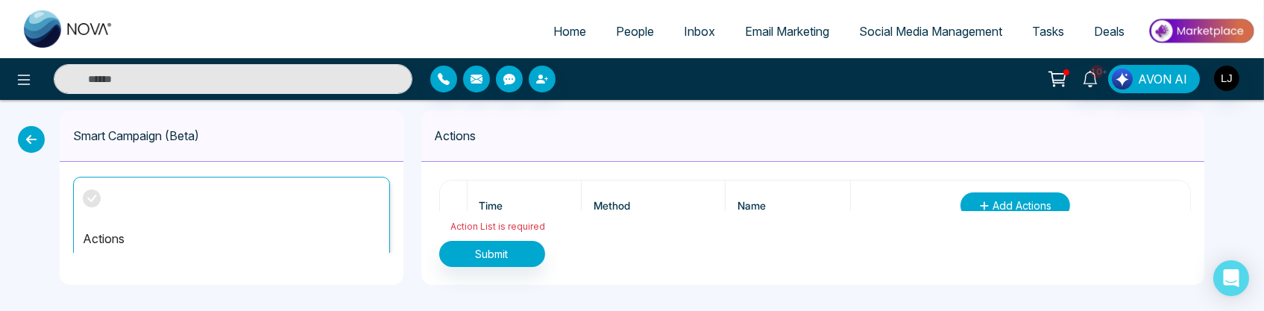
click at [1012, 195] on button "Add Actions" at bounding box center [1015, 205] width 110 height 26
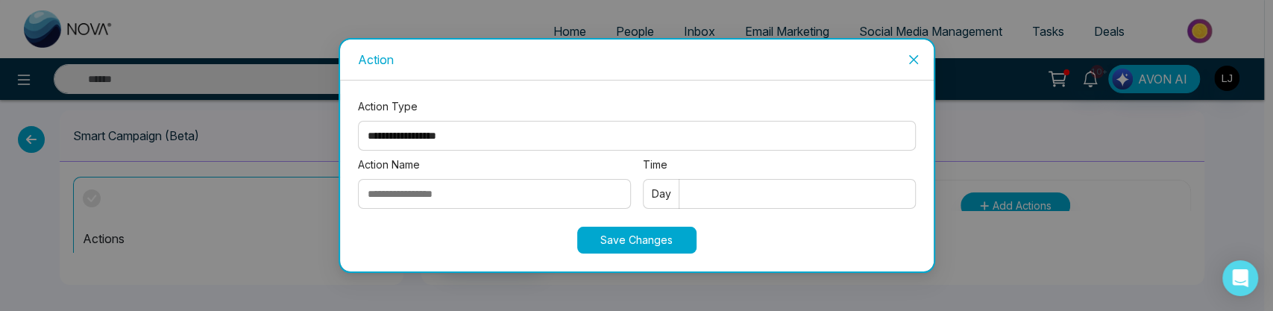
click at [382, 136] on select "**********" at bounding box center [637, 136] width 558 height 30
select select "****"
click at [358, 121] on select "**********" at bounding box center [637, 136] width 558 height 30
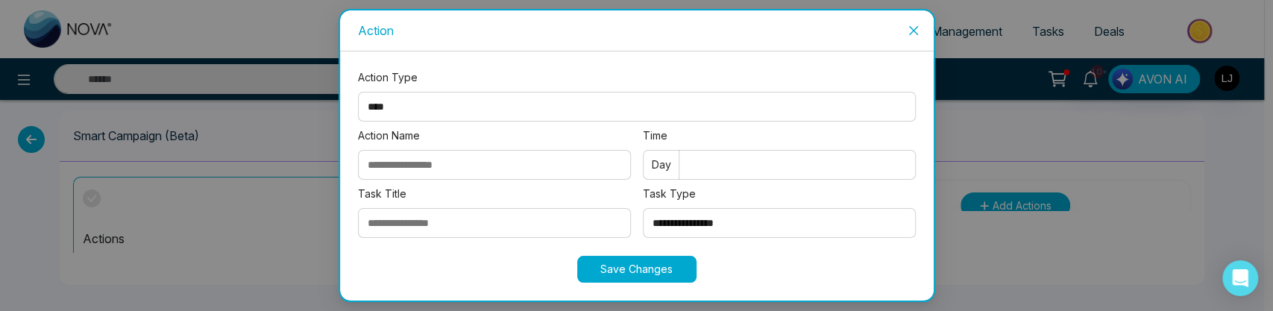
click at [406, 158] on input "Action Name" at bounding box center [494, 165] width 273 height 30
type input "**********"
drag, startPoint x: 440, startPoint y: 220, endPoint x: 460, endPoint y: 225, distance: 20.8
click at [441, 222] on input "Task Title" at bounding box center [494, 223] width 273 height 30
type input "**********"
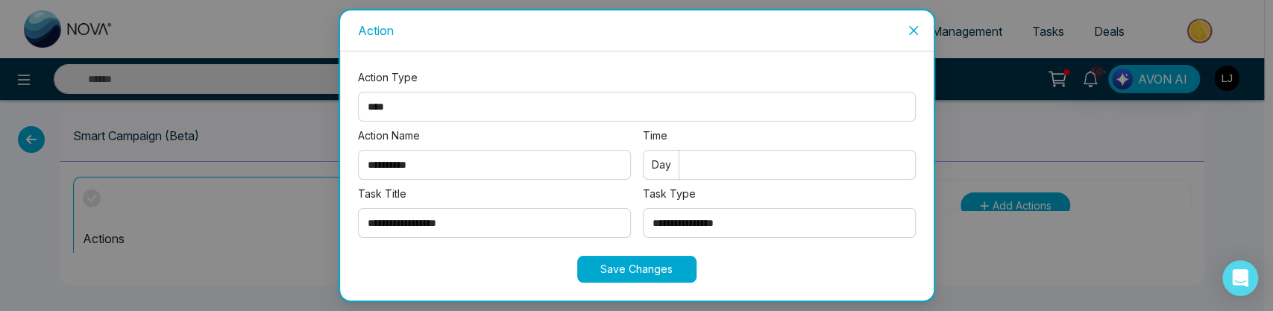
click at [696, 223] on select "**********" at bounding box center [779, 223] width 273 height 30
select select "*********"
click at [643, 208] on select "**********" at bounding box center [779, 223] width 273 height 30
click at [719, 174] on input "Time" at bounding box center [779, 165] width 273 height 30
type input "*"
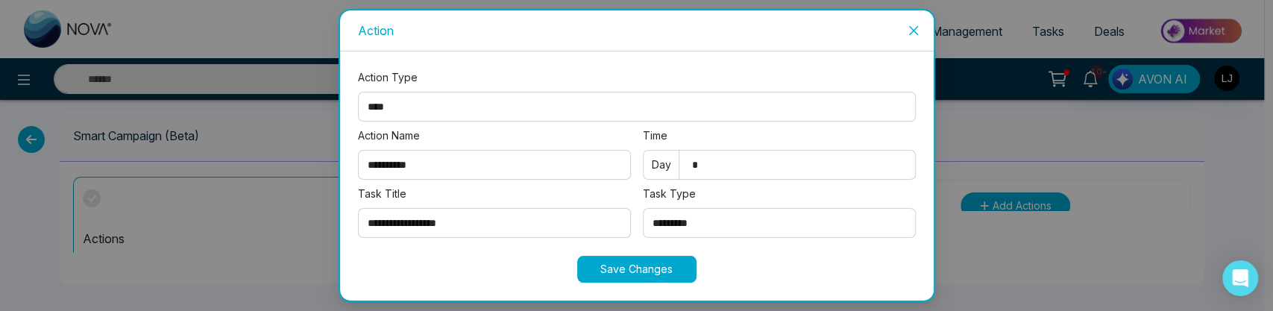
click at [618, 273] on button "Save Changes" at bounding box center [636, 269] width 119 height 27
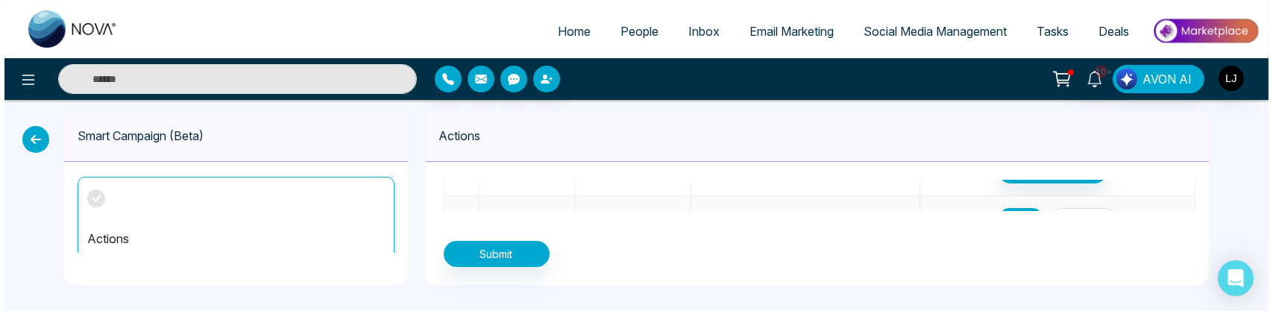
scroll to position [64, 0]
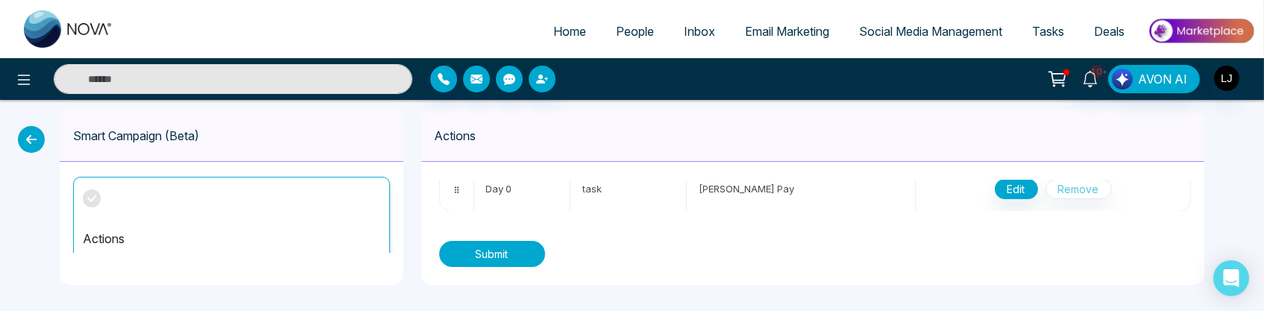
click at [505, 250] on button "Submit" at bounding box center [492, 254] width 106 height 26
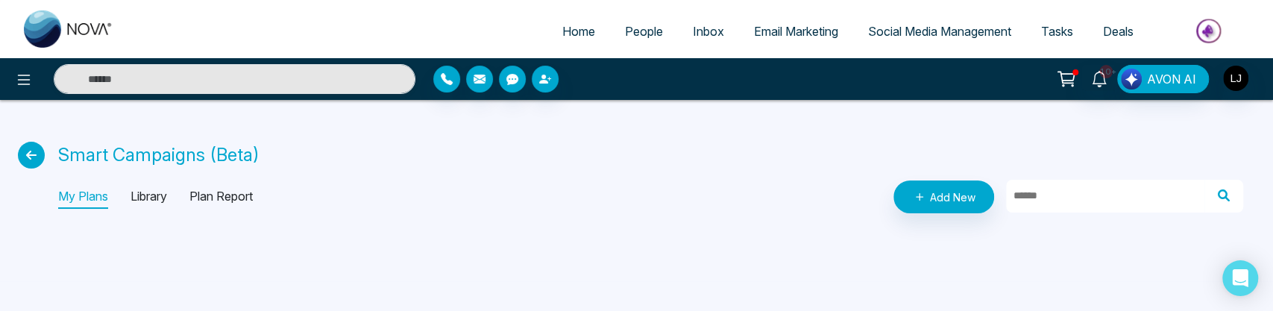
click at [911, 306] on div at bounding box center [636, 296] width 1273 height 30
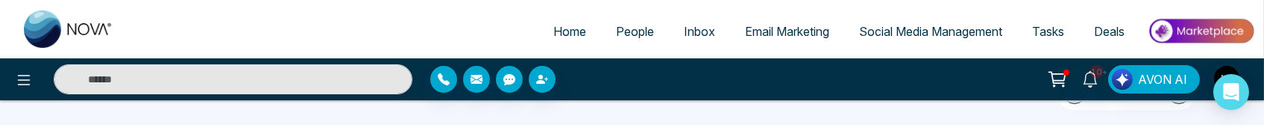
click at [372, 34] on ul "Home People Inbox Email Marketing Social Media Management Tasks Deals" at bounding box center [691, 32] width 1127 height 41
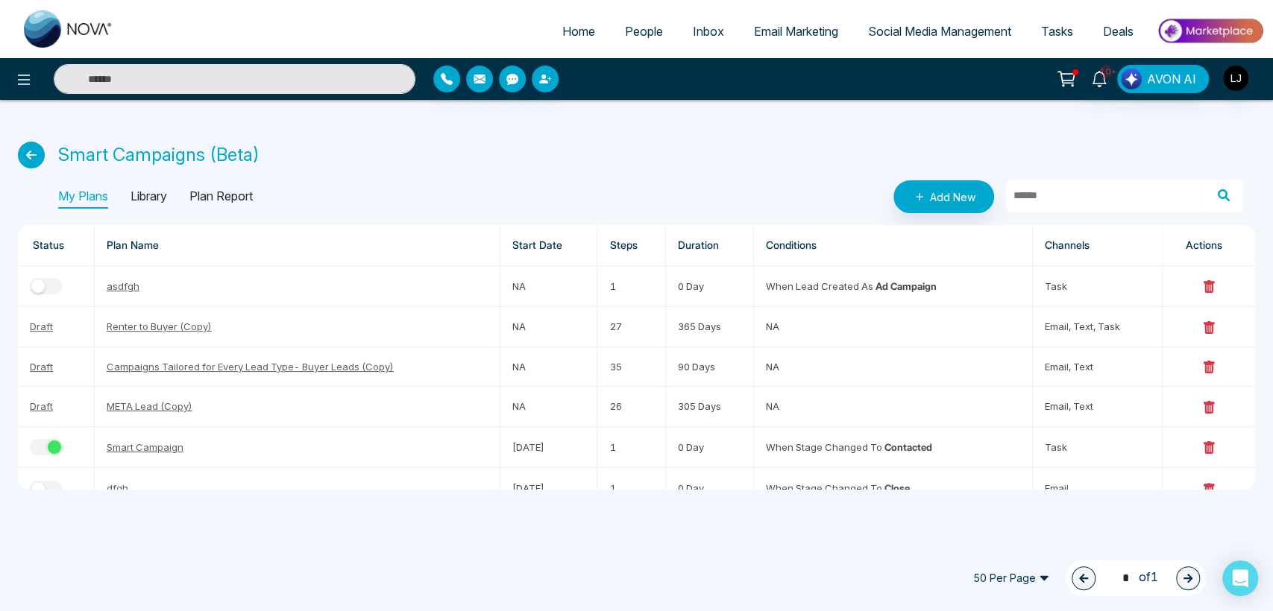
click at [30, 63] on div "10+ AVON AI" at bounding box center [636, 79] width 1273 height 42
click at [27, 74] on icon at bounding box center [24, 80] width 18 height 18
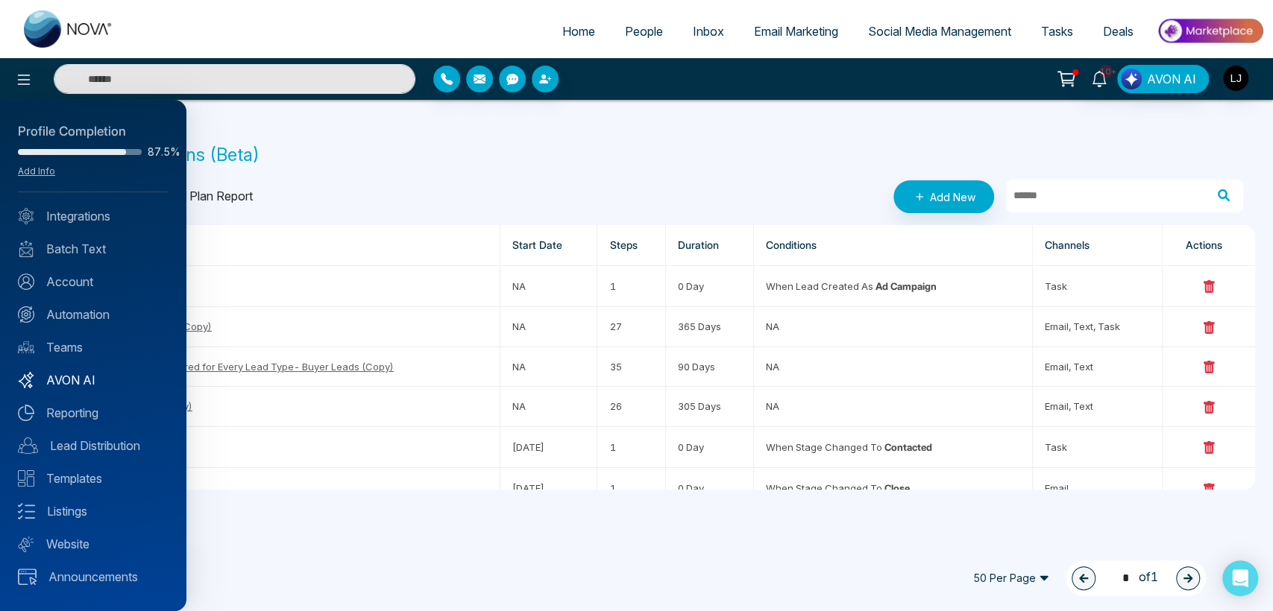
click at [83, 310] on link "AVON AI" at bounding box center [93, 380] width 151 height 18
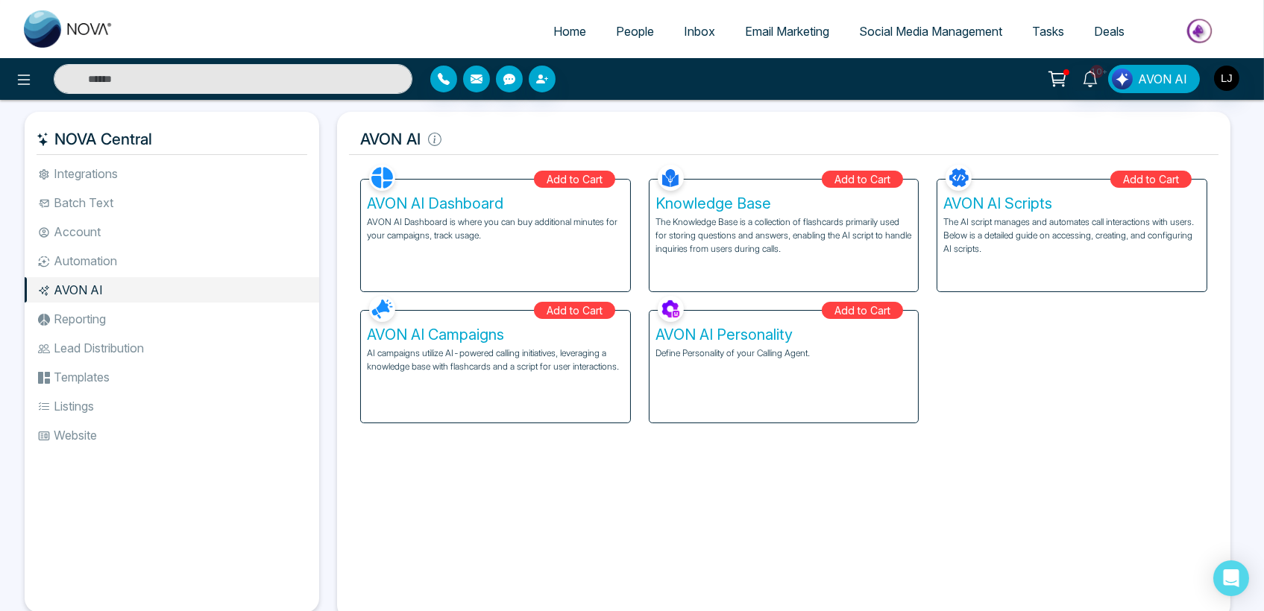
click at [88, 310] on li "Templates" at bounding box center [172, 377] width 294 height 25
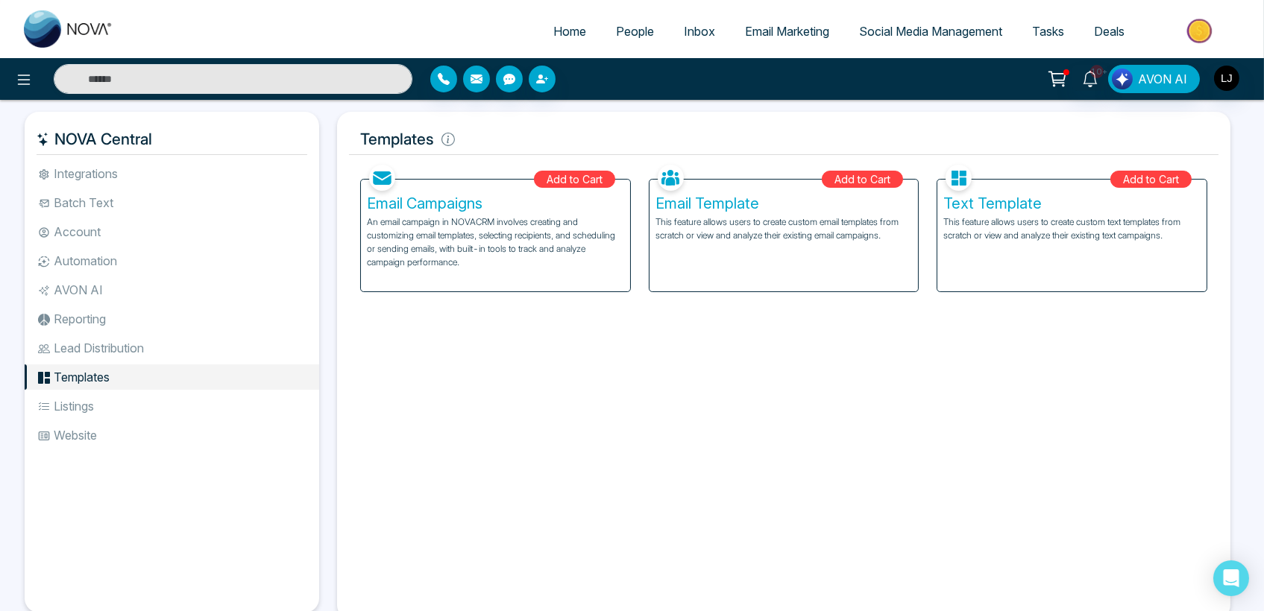
click at [96, 310] on li "Lead Distribution" at bounding box center [172, 347] width 294 height 25
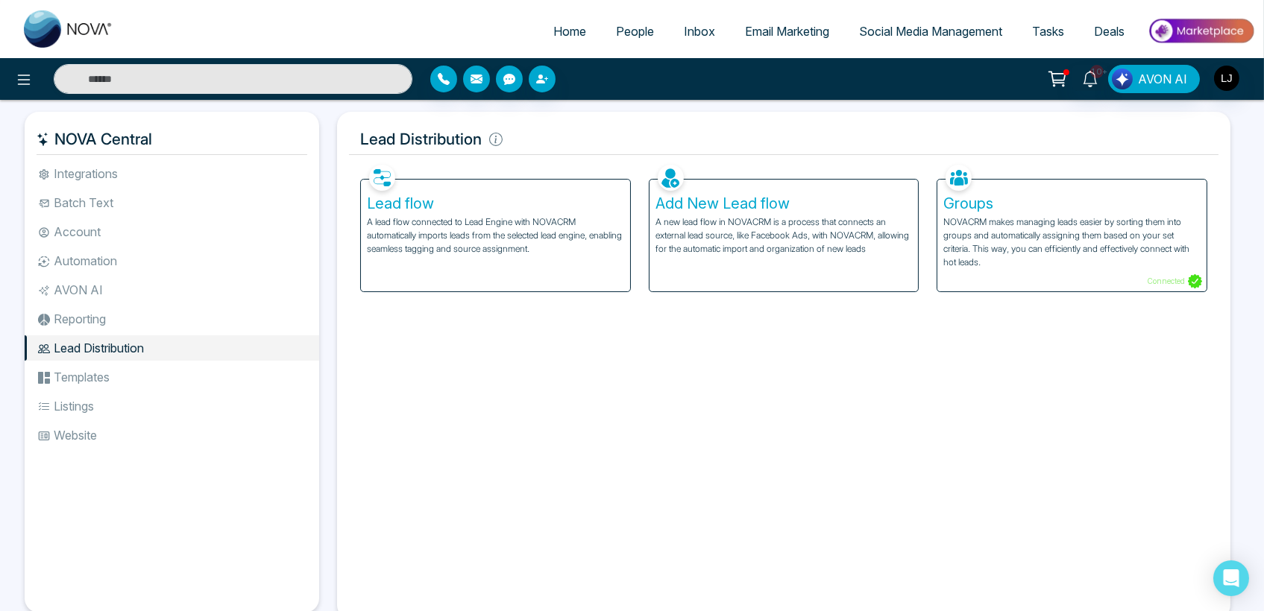
click at [95, 310] on li "Website" at bounding box center [172, 435] width 294 height 25
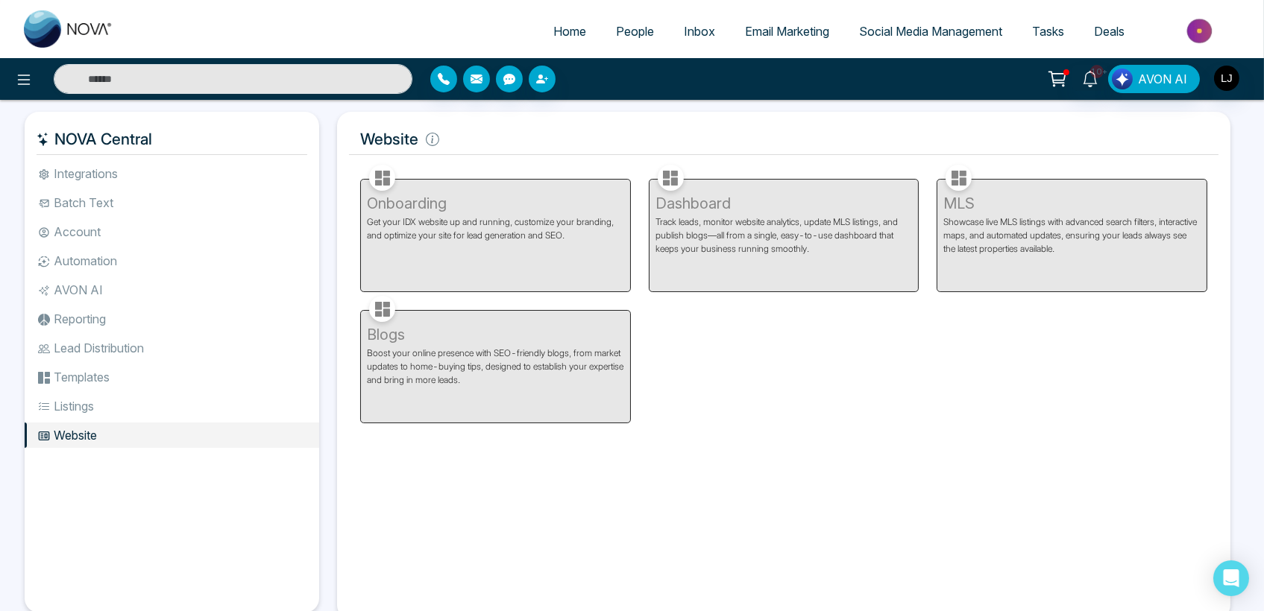
click at [95, 310] on li "Listings" at bounding box center [172, 406] width 294 height 25
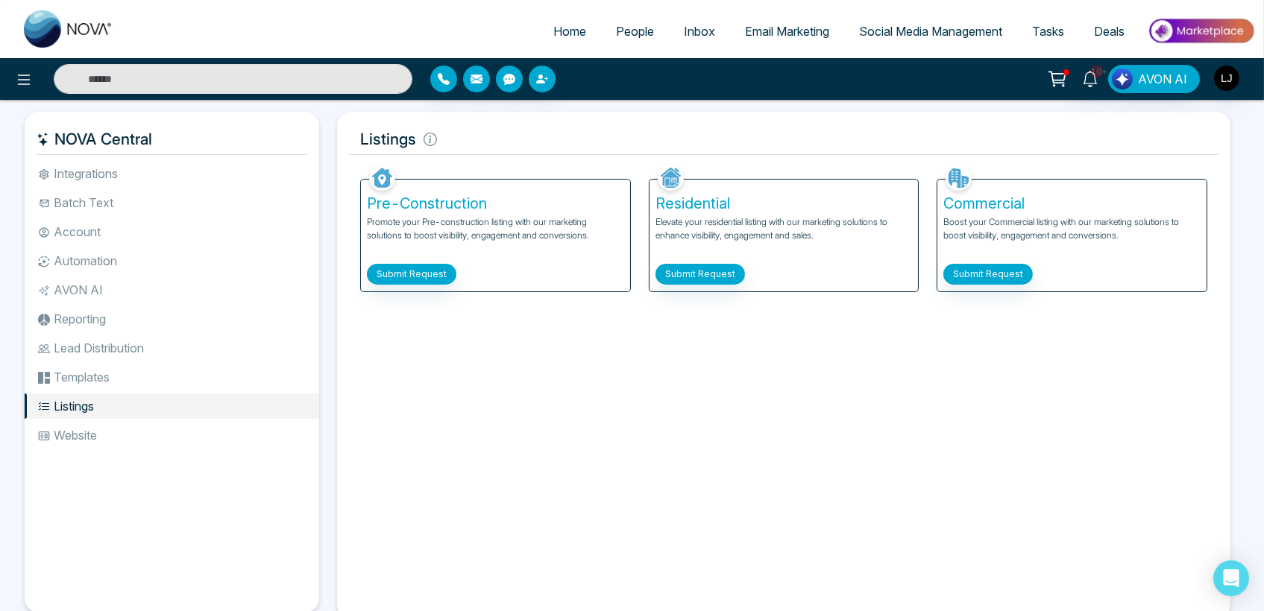
click at [103, 309] on li "Reporting" at bounding box center [172, 318] width 294 height 25
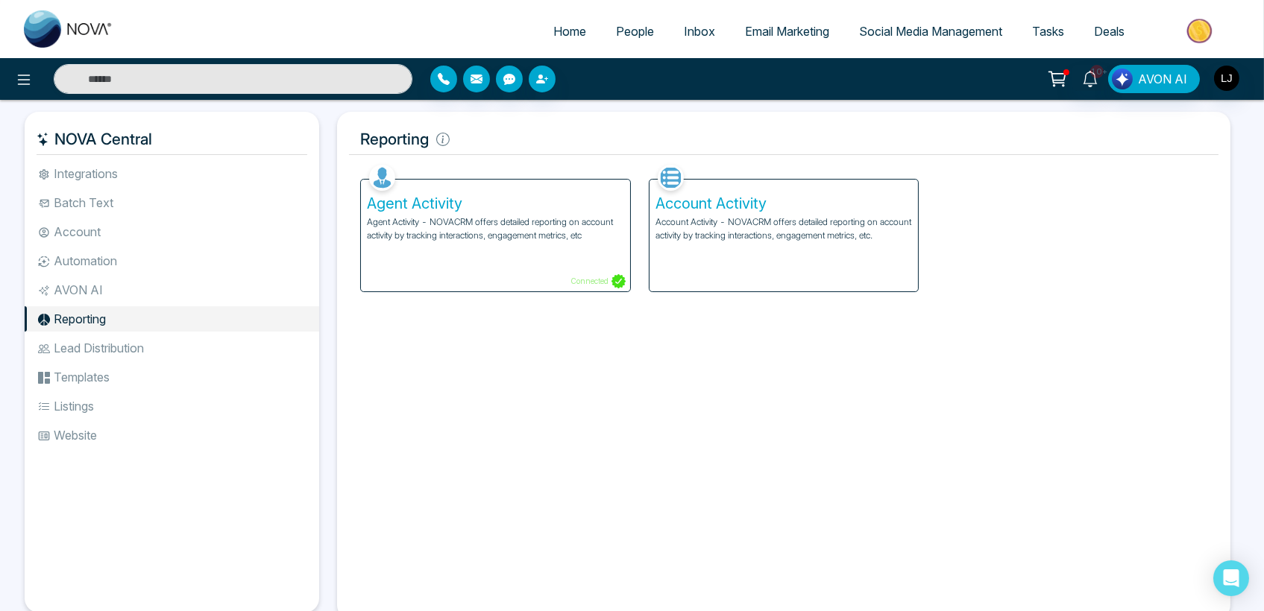
click at [101, 299] on li "AVON AI" at bounding box center [172, 289] width 294 height 25
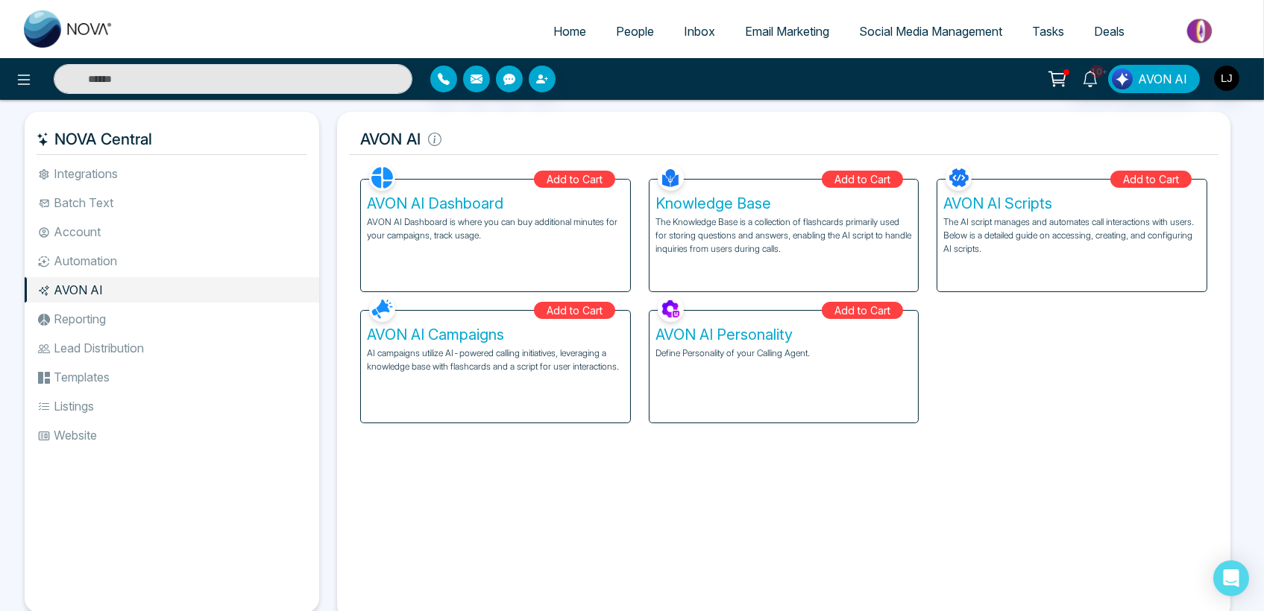
click at [91, 310] on li "Listings" at bounding box center [172, 406] width 294 height 25
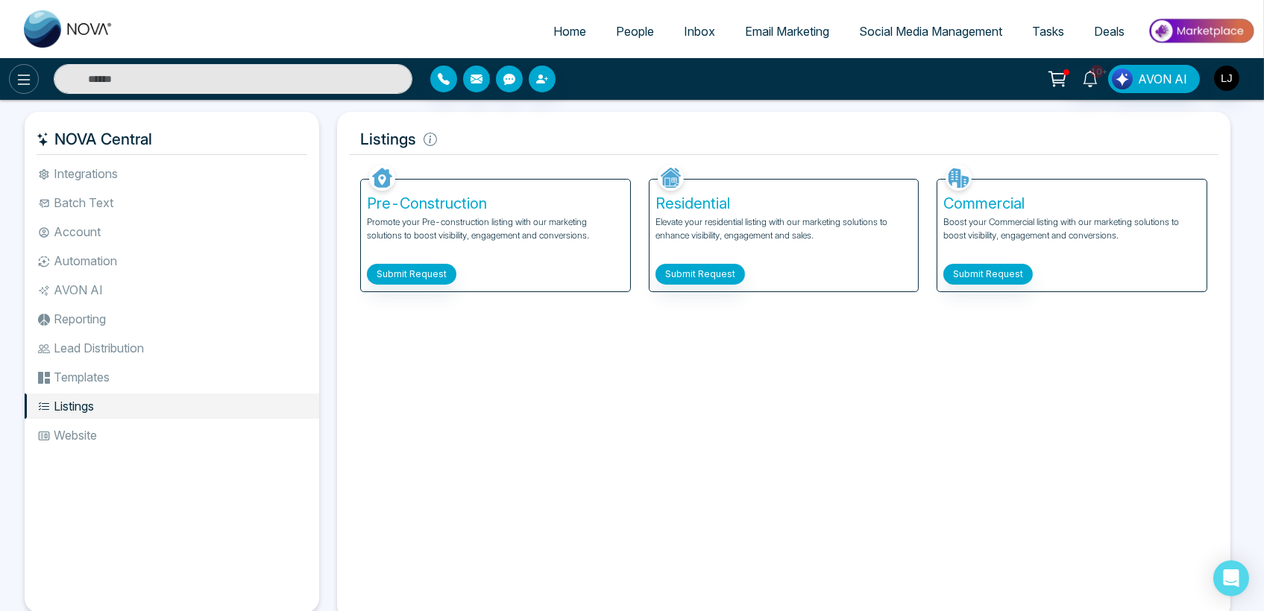
click at [20, 75] on icon at bounding box center [24, 80] width 18 height 18
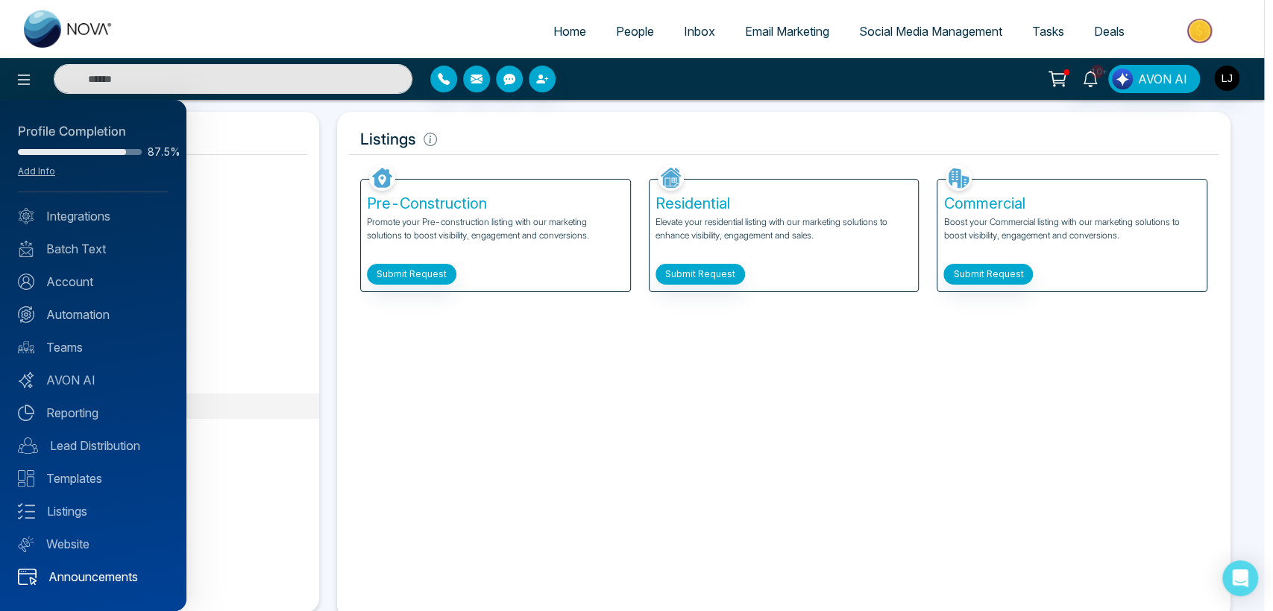
click at [84, 310] on link "Announcements" at bounding box center [93, 577] width 151 height 18
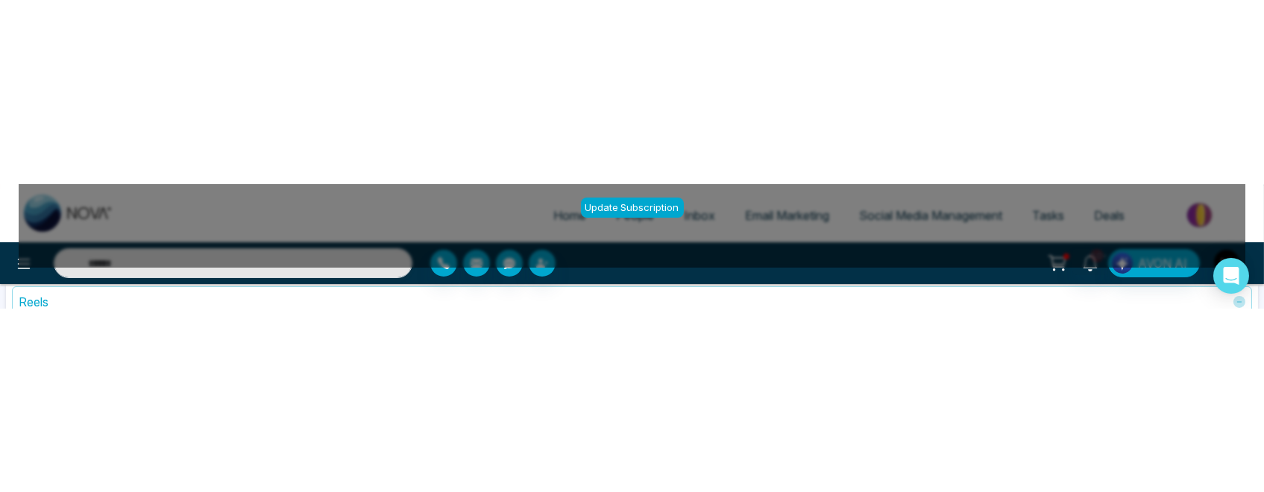
scroll to position [248, 0]
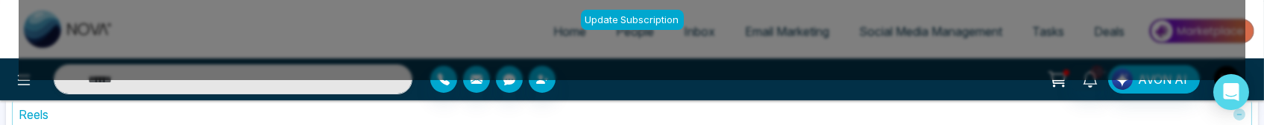
click at [722, 120] on div "Reels" at bounding box center [632, 114] width 1226 height 18
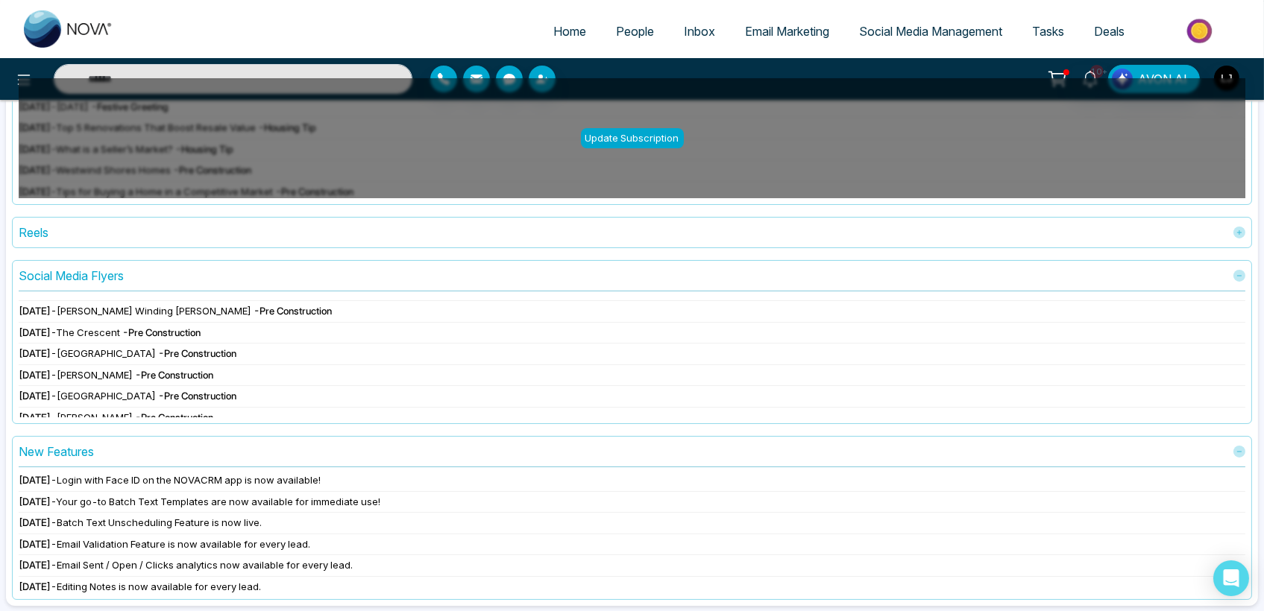
scroll to position [0, 0]
click at [621, 38] on link "People" at bounding box center [635, 31] width 68 height 28
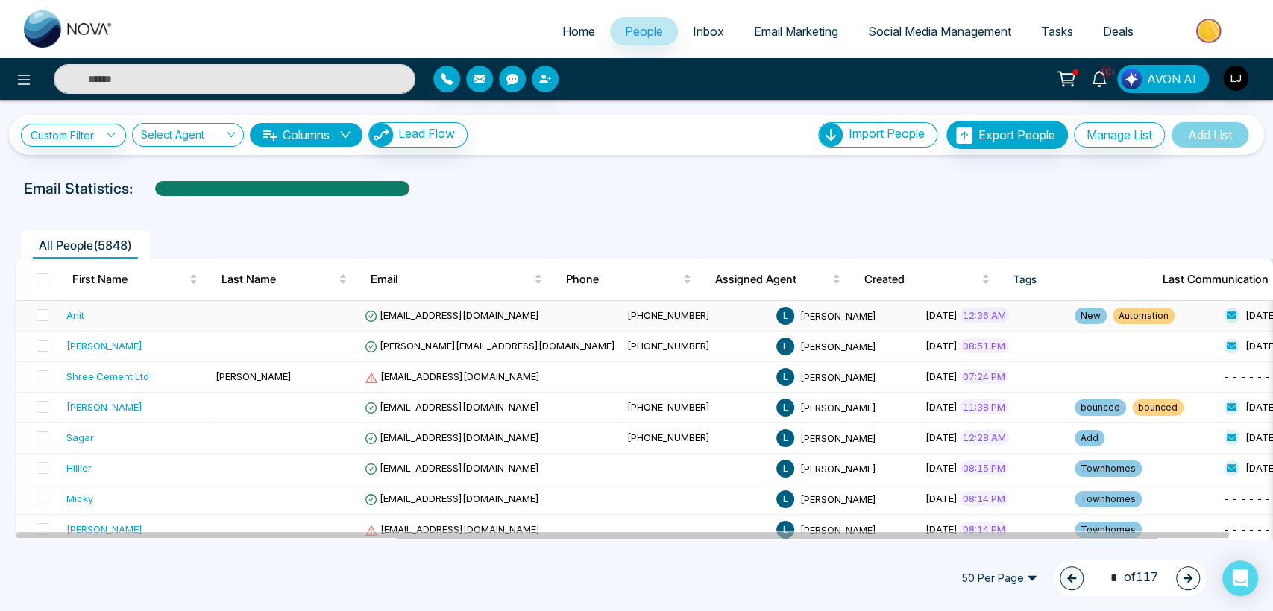
click at [408, 306] on td "[EMAIL_ADDRESS][DOMAIN_NAME]" at bounding box center [490, 316] width 262 height 31
drag, startPoint x: 408, startPoint y: 306, endPoint x: 396, endPoint y: 309, distance: 12.5
click at [396, 309] on span "[EMAIL_ADDRESS][DOMAIN_NAME]" at bounding box center [452, 315] width 174 height 12
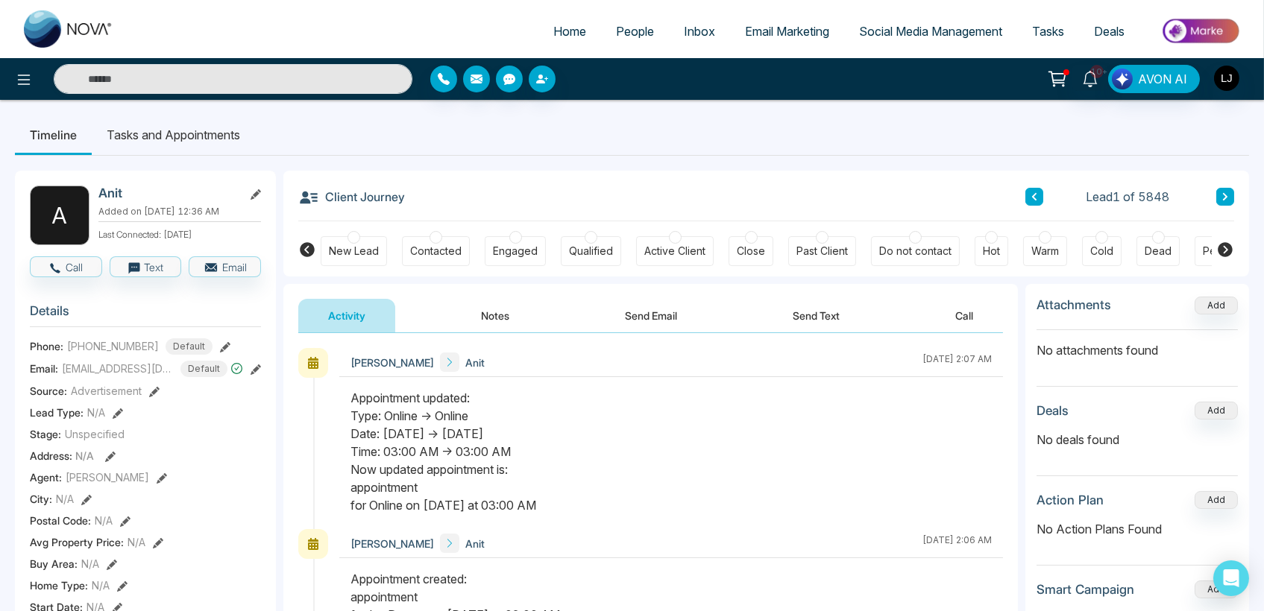
click at [1227, 243] on icon at bounding box center [1224, 249] width 15 height 15
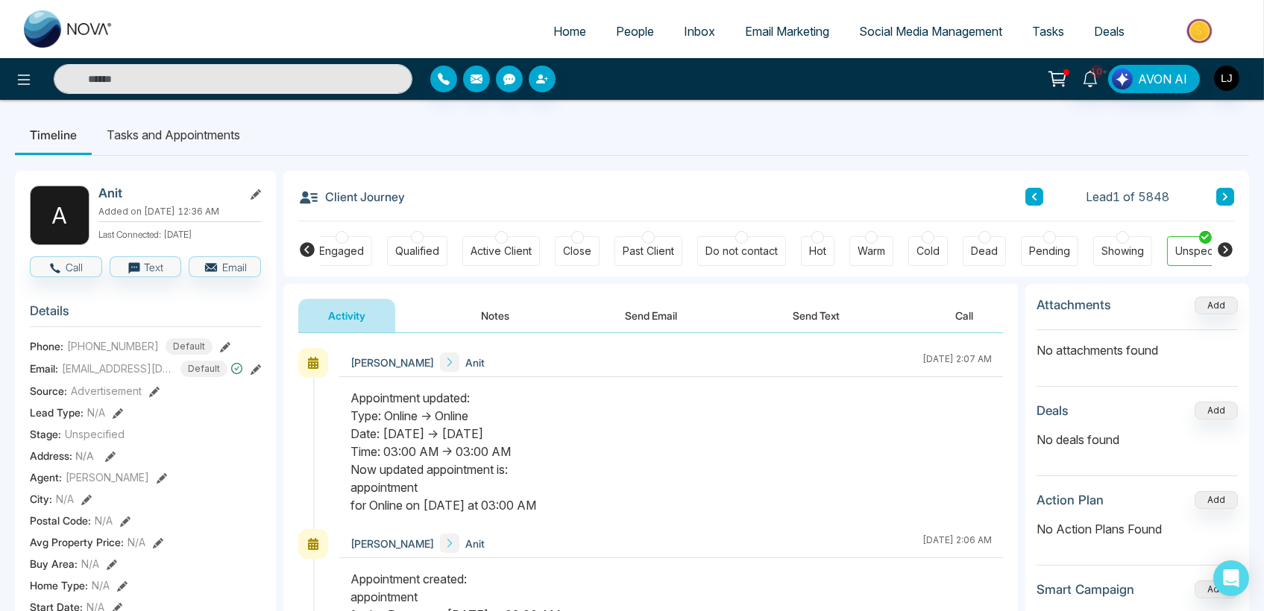
click at [1227, 243] on icon at bounding box center [1224, 249] width 15 height 15
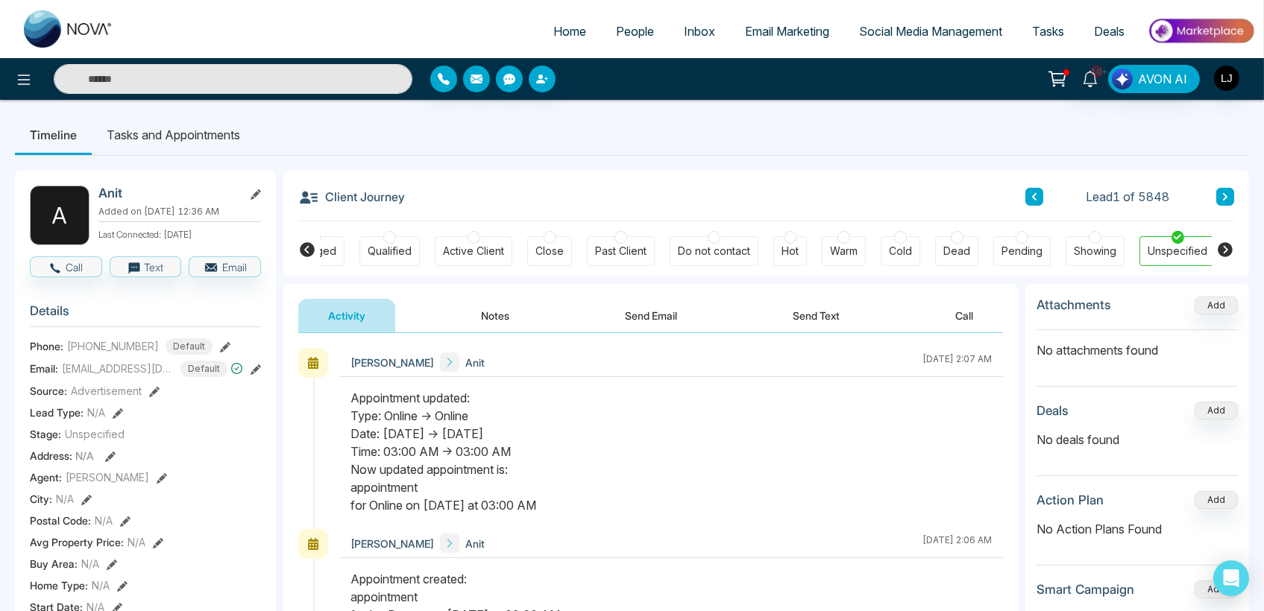
click at [1227, 243] on icon at bounding box center [1224, 249] width 15 height 15
click at [511, 316] on button "Notes" at bounding box center [495, 316] width 88 height 34
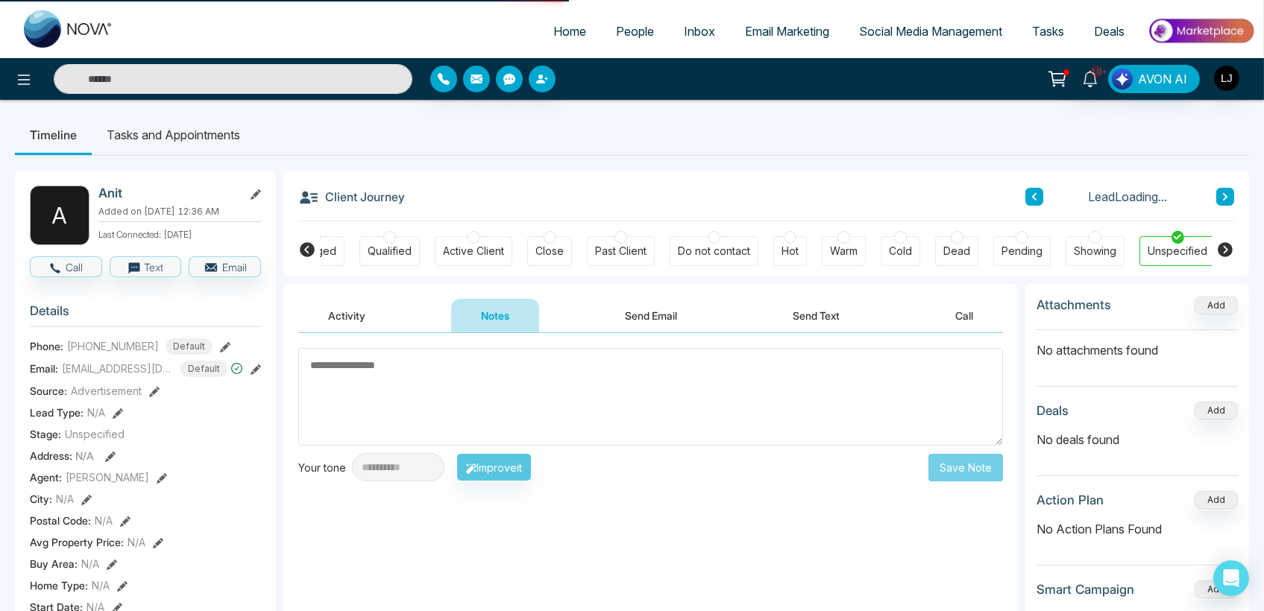
click at [786, 254] on div "Hot" at bounding box center [789, 251] width 17 height 15
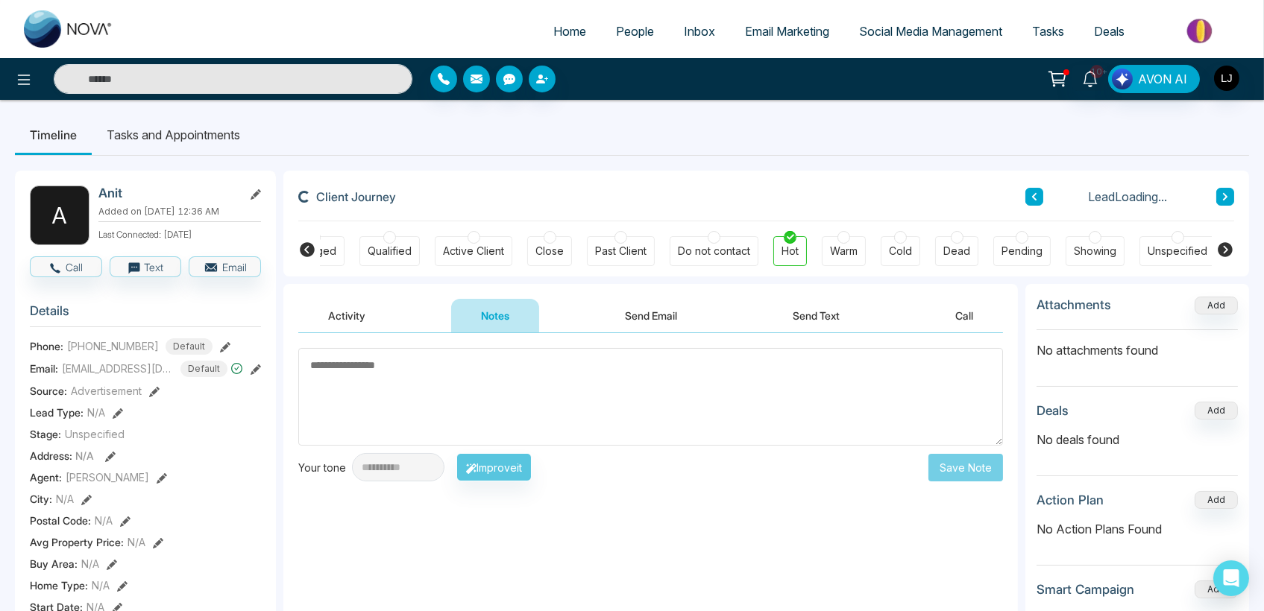
click at [654, 312] on button "Send Email" at bounding box center [651, 316] width 112 height 34
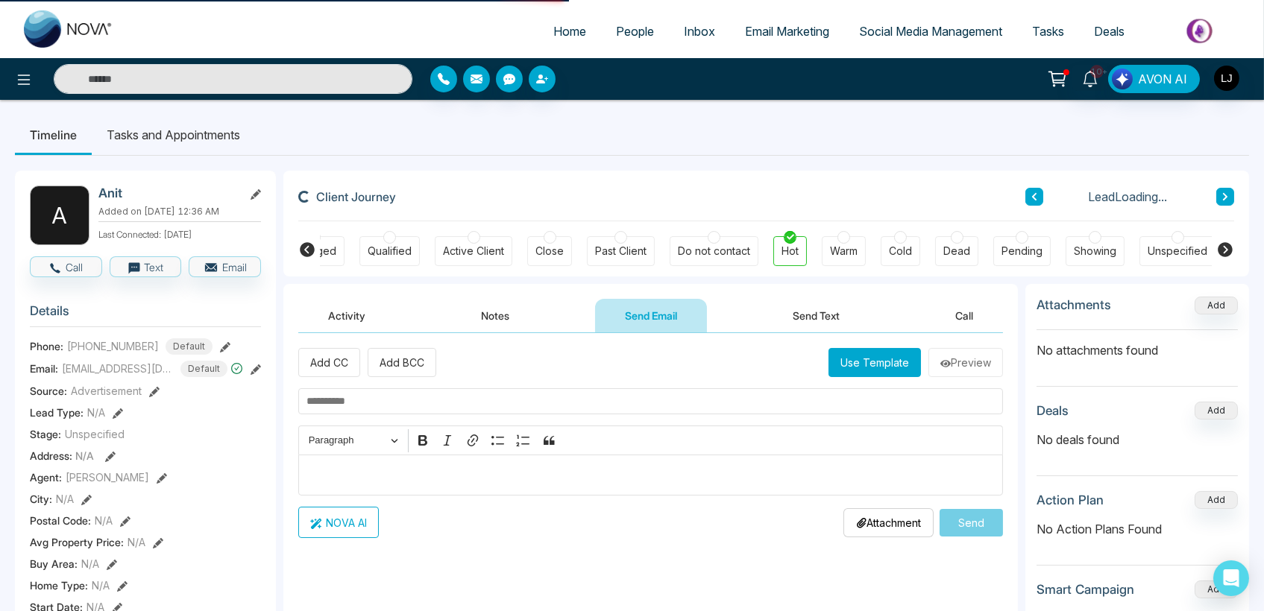
click at [513, 331] on button "Notes" at bounding box center [495, 316] width 88 height 34
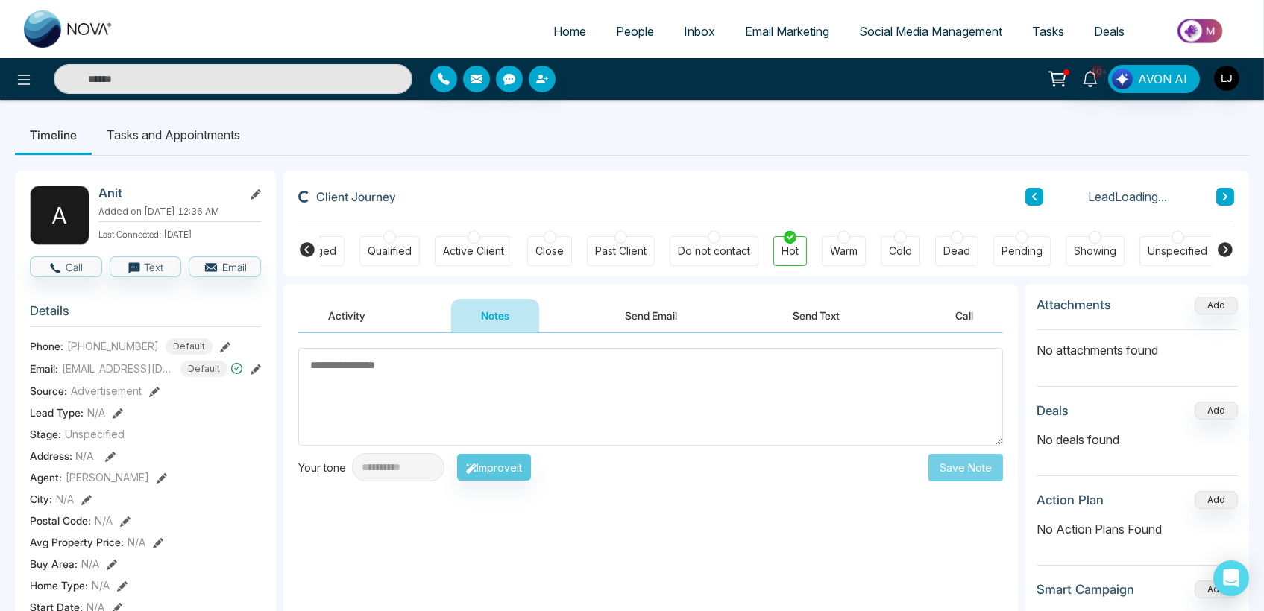
click at [406, 330] on div "Activity Notes Send Email Send Text Call" at bounding box center [650, 316] width 705 height 34
drag, startPoint x: 345, startPoint y: 312, endPoint x: 574, endPoint y: 292, distance: 229.8
click at [352, 316] on button "Activity" at bounding box center [346, 316] width 97 height 34
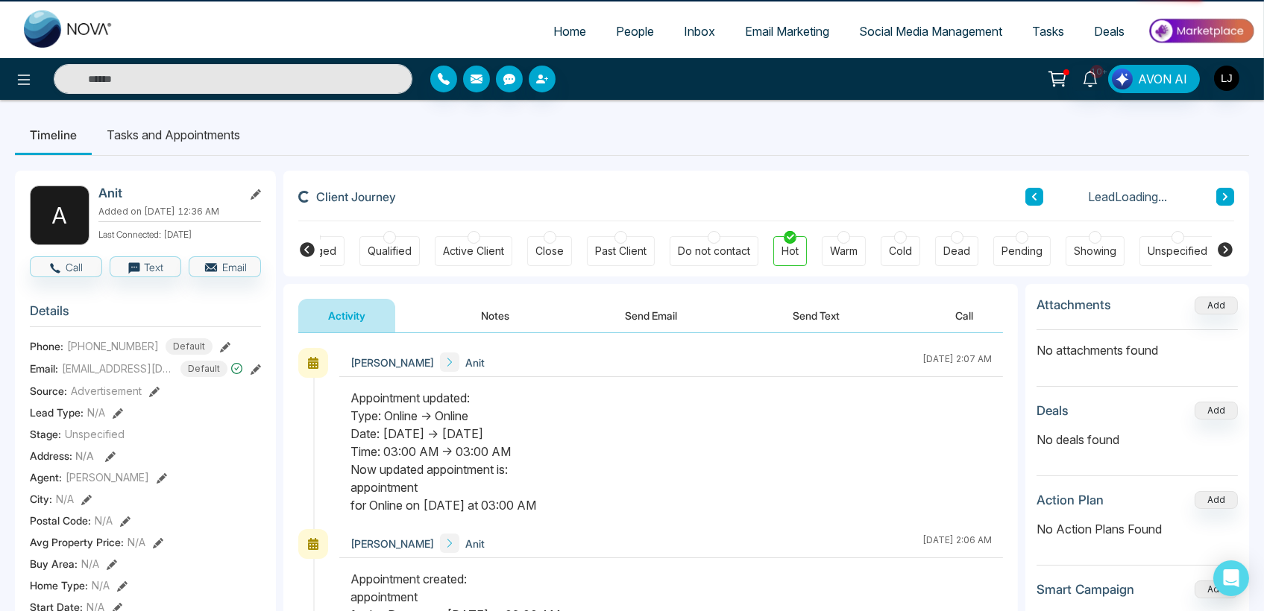
click at [668, 287] on div "Activity Notes Send Email Send Text Call" at bounding box center [650, 308] width 734 height 49
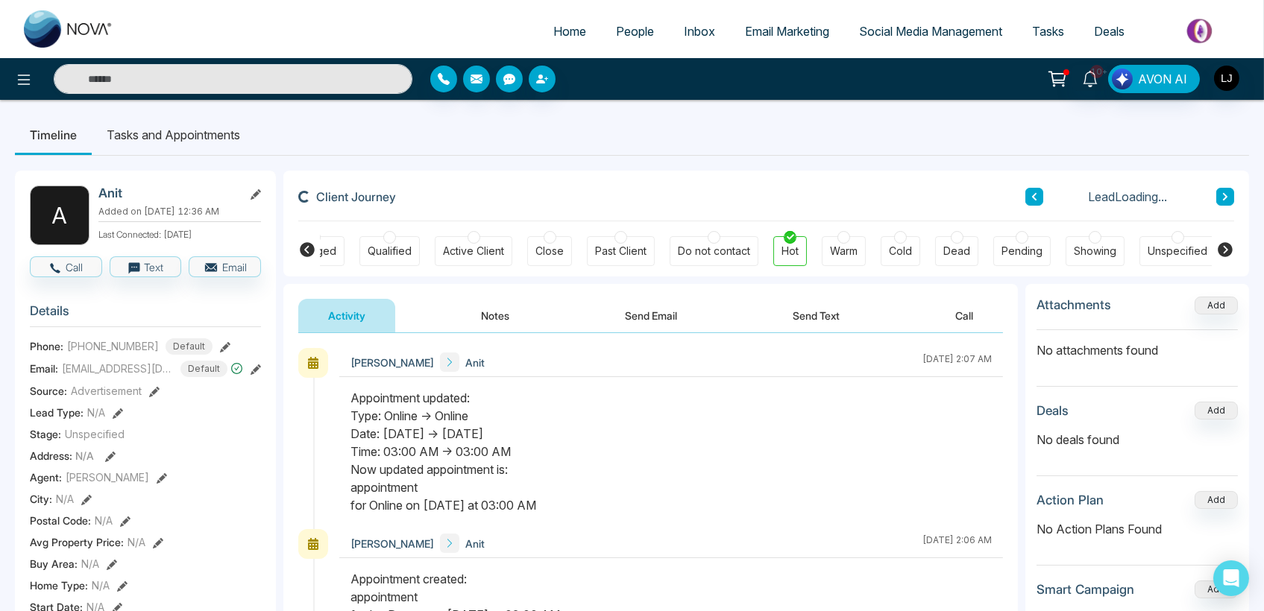
click at [664, 313] on button "Send Email" at bounding box center [651, 316] width 112 height 34
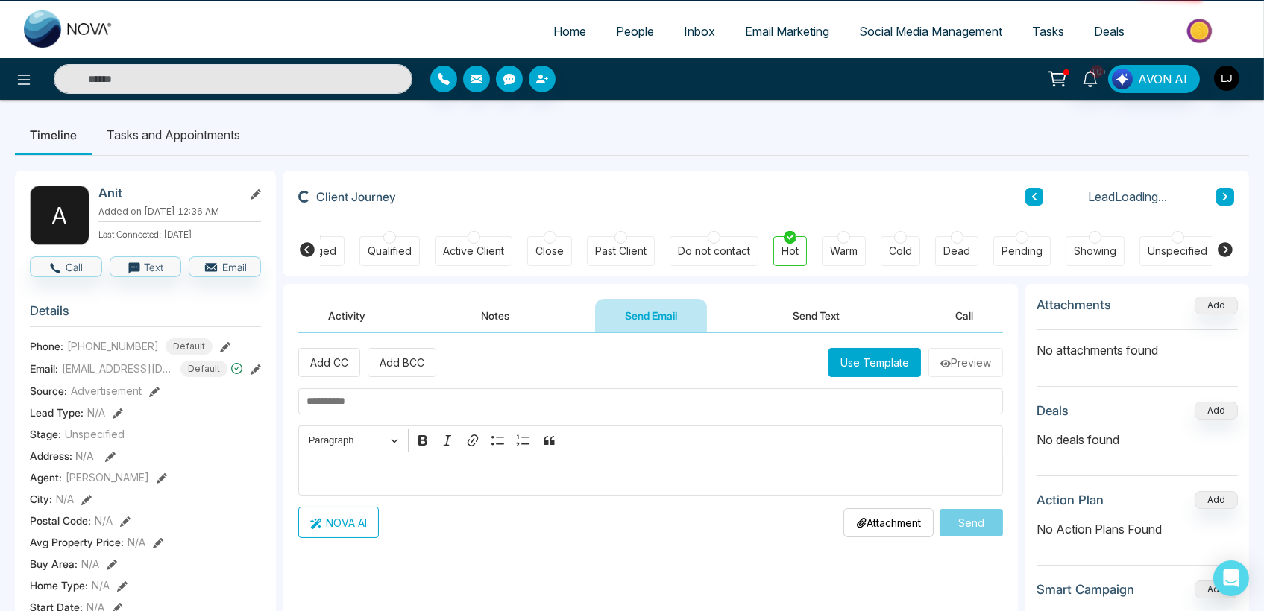
drag, startPoint x: 808, startPoint y: 298, endPoint x: 857, endPoint y: 302, distance: 49.3
click at [829, 302] on button "Send Text" at bounding box center [816, 316] width 107 height 34
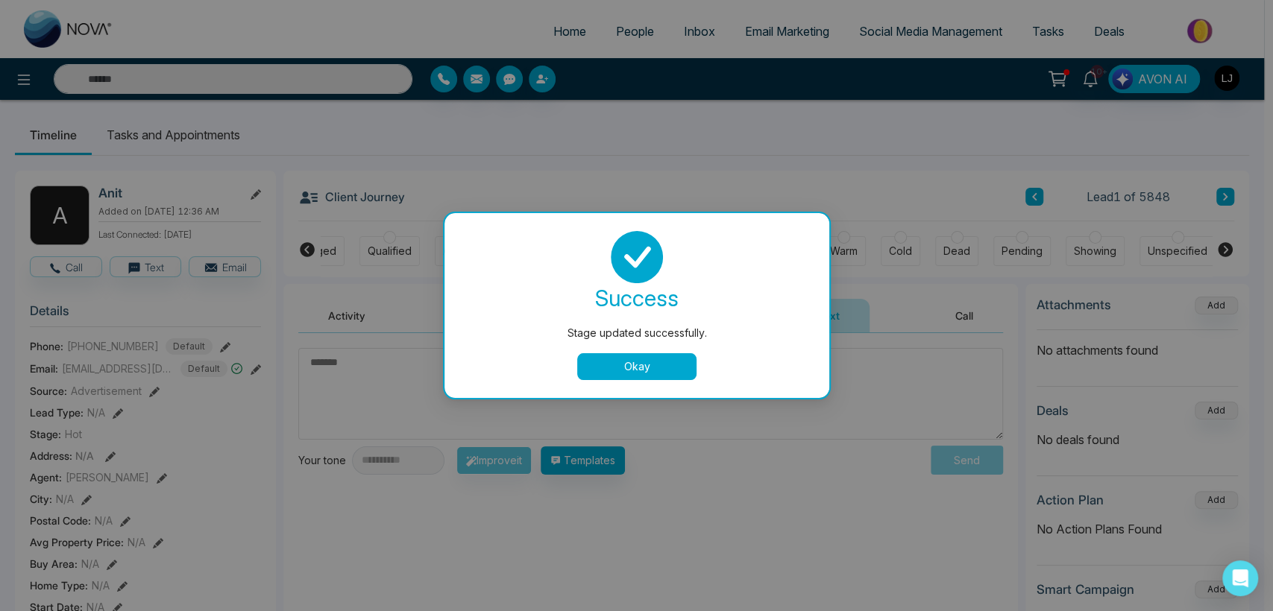
click at [922, 296] on div "Stage updated successfully. success Stage updated successfully. Okay" at bounding box center [636, 305] width 1273 height 611
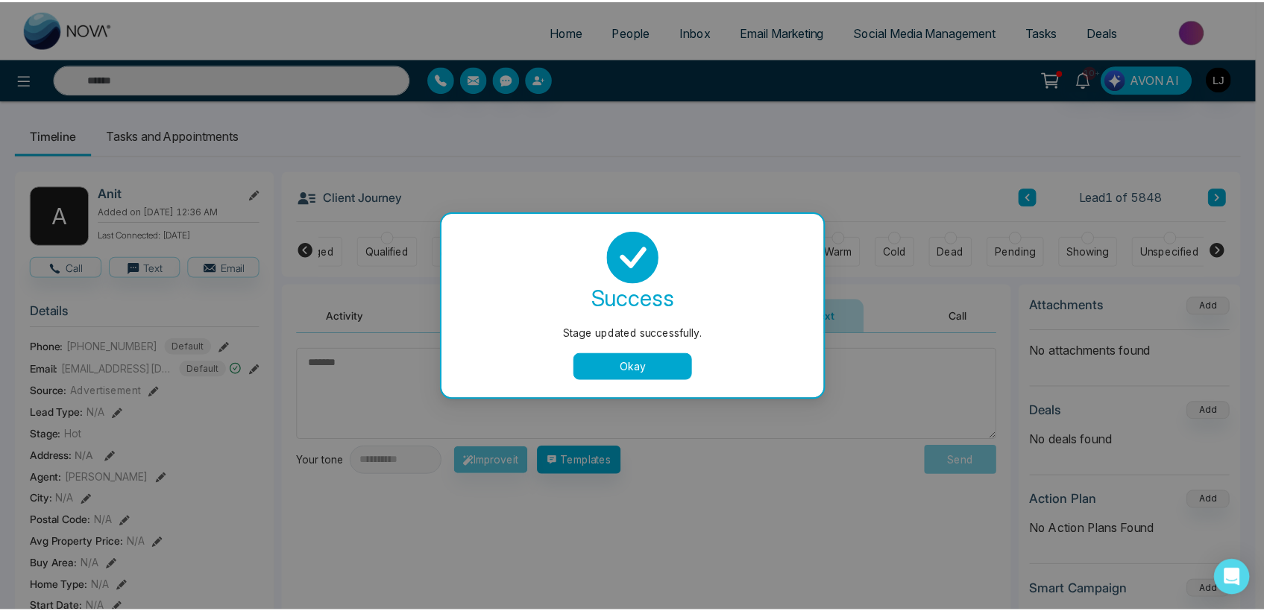
scroll to position [0, 192]
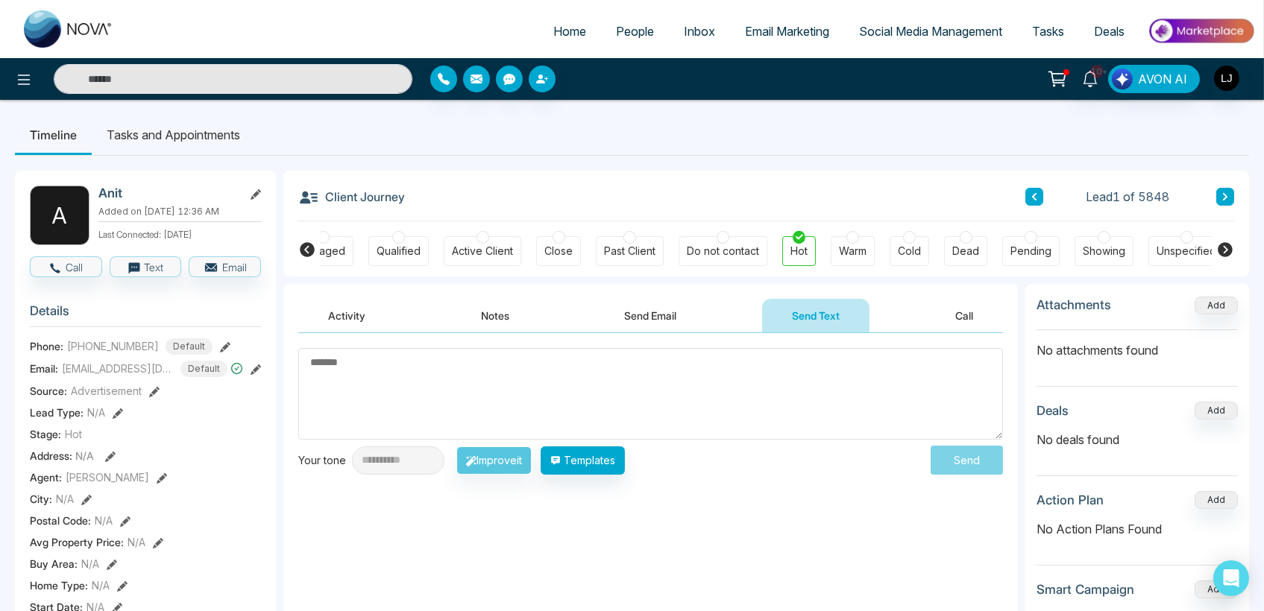
click at [641, 322] on button "Send Email" at bounding box center [651, 316] width 112 height 34
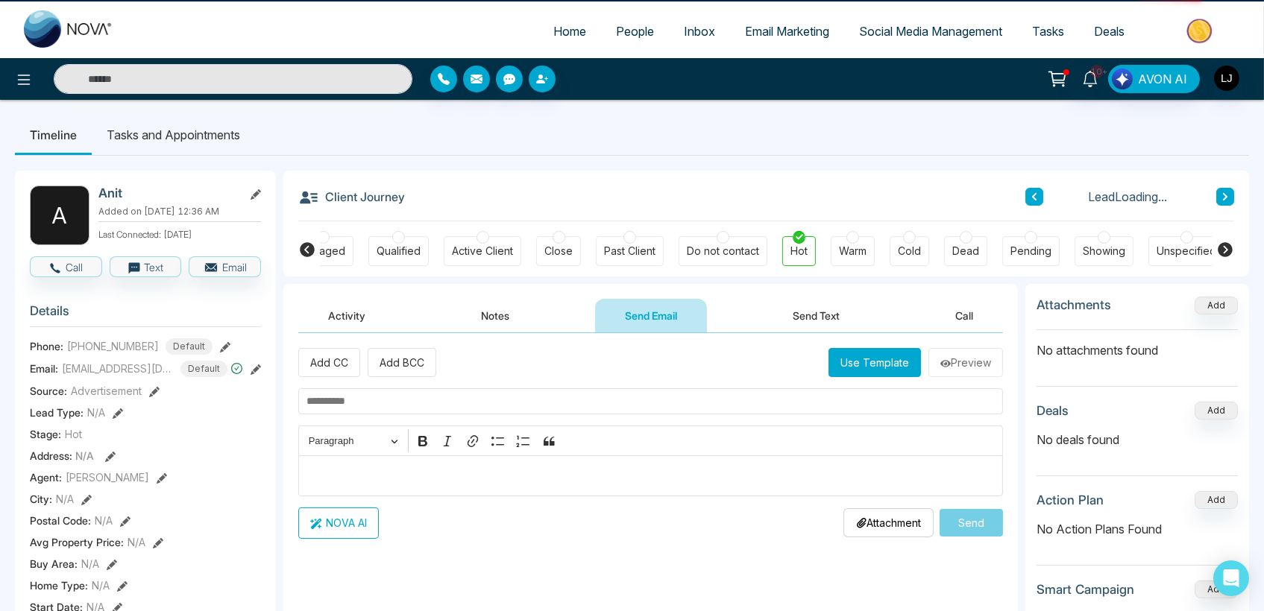
click at [541, 329] on div "Activity Notes Send Email Send Text Call" at bounding box center [650, 316] width 705 height 34
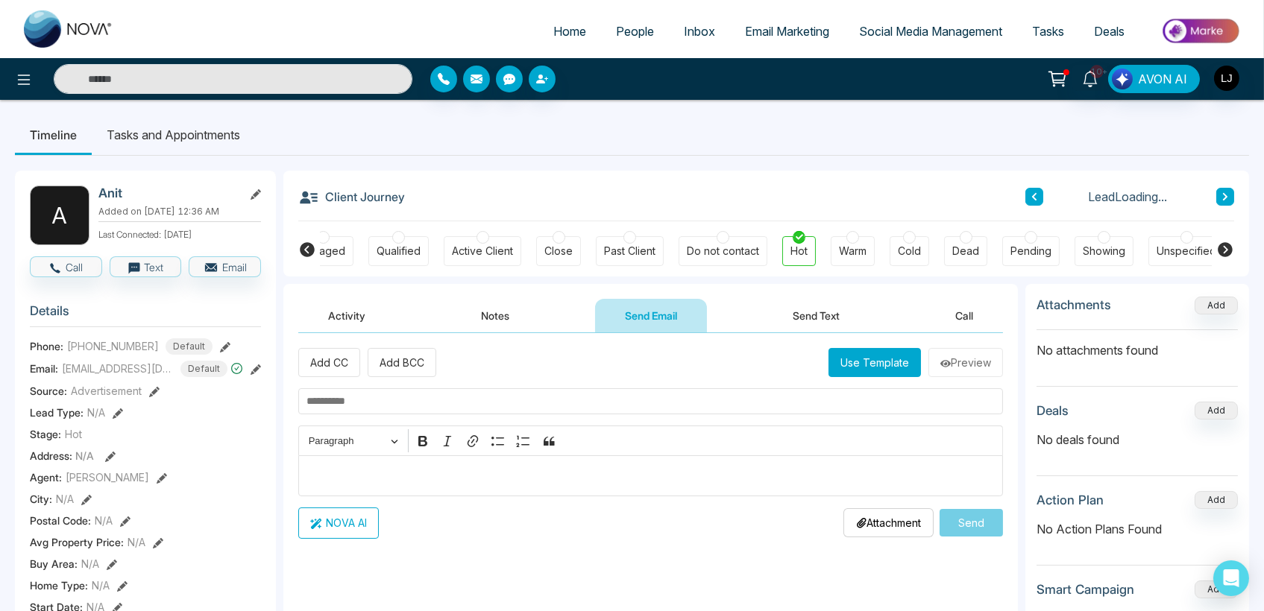
drag, startPoint x: 508, startPoint y: 326, endPoint x: 561, endPoint y: 324, distance: 53.7
click at [520, 326] on button "Notes" at bounding box center [495, 316] width 88 height 34
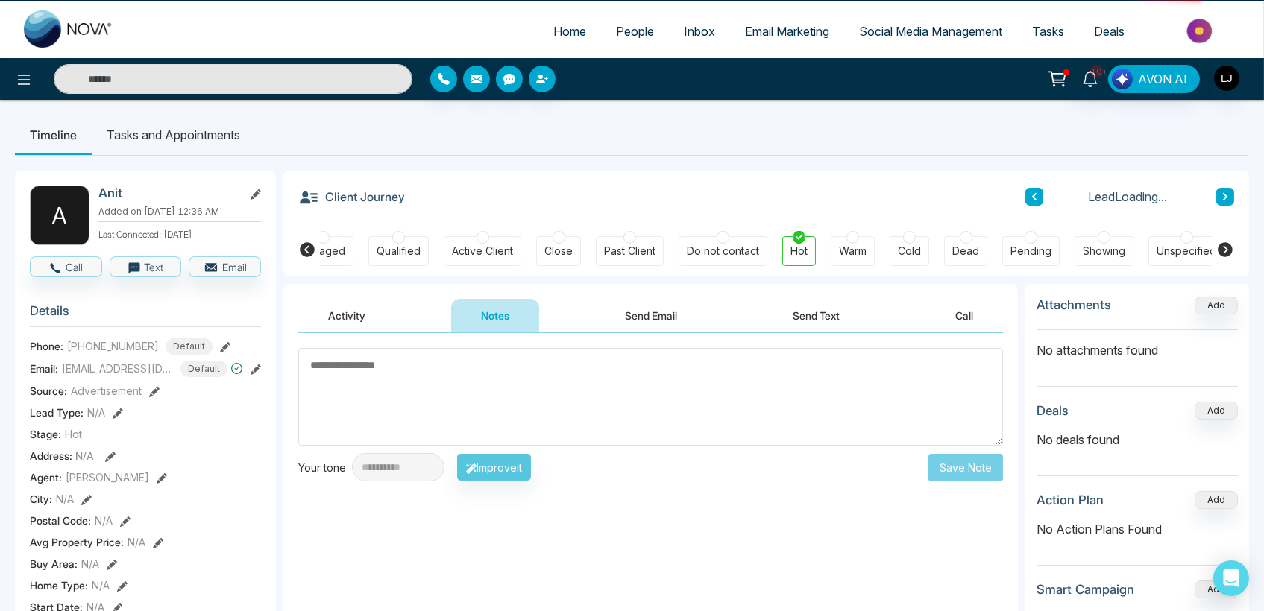
drag, startPoint x: 704, startPoint y: 300, endPoint x: 529, endPoint y: 324, distance: 176.1
click at [703, 302] on button "Send Email" at bounding box center [651, 316] width 112 height 34
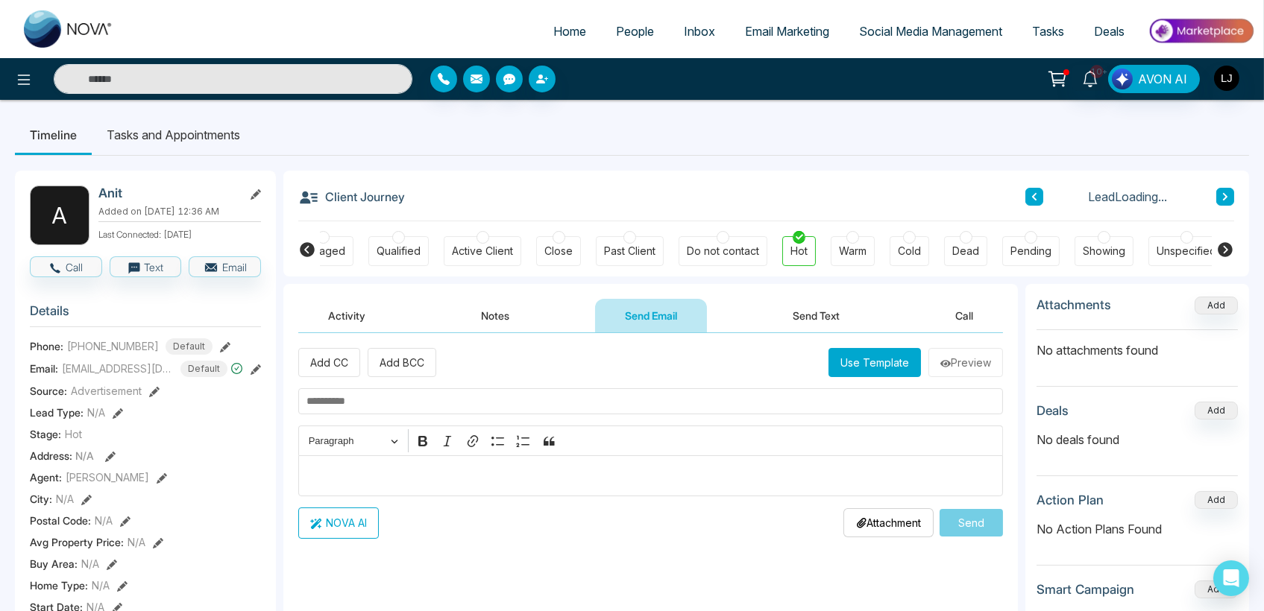
drag, startPoint x: 522, startPoint y: 326, endPoint x: 626, endPoint y: 315, distance: 104.9
click at [526, 326] on button "Notes" at bounding box center [495, 316] width 88 height 34
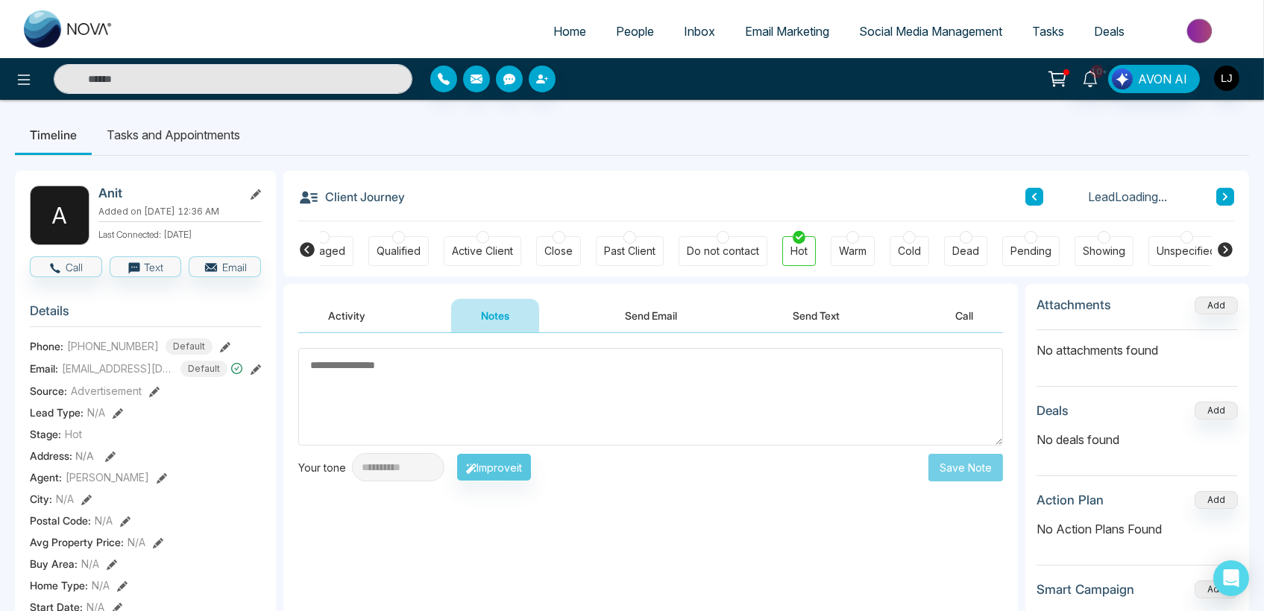
drag, startPoint x: 626, startPoint y: 315, endPoint x: 482, endPoint y: 330, distance: 144.7
click at [599, 324] on button "Send Email" at bounding box center [651, 316] width 112 height 34
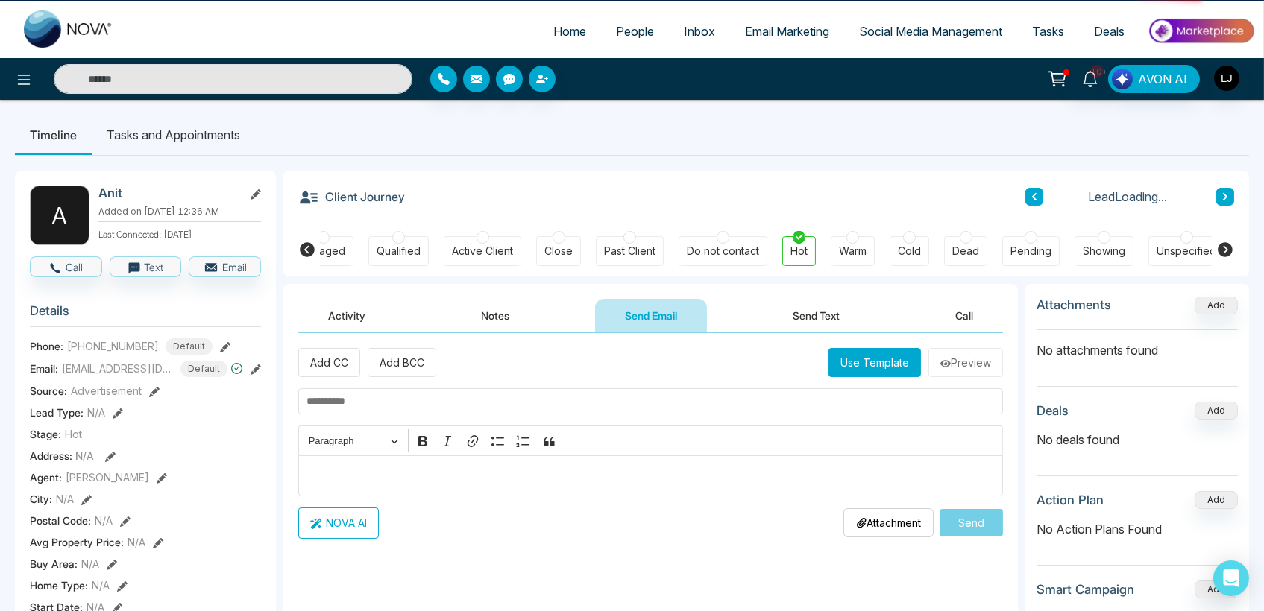
drag, startPoint x: 482, startPoint y: 330, endPoint x: 616, endPoint y: 321, distance: 133.8
click at [528, 332] on button "Notes" at bounding box center [495, 316] width 88 height 34
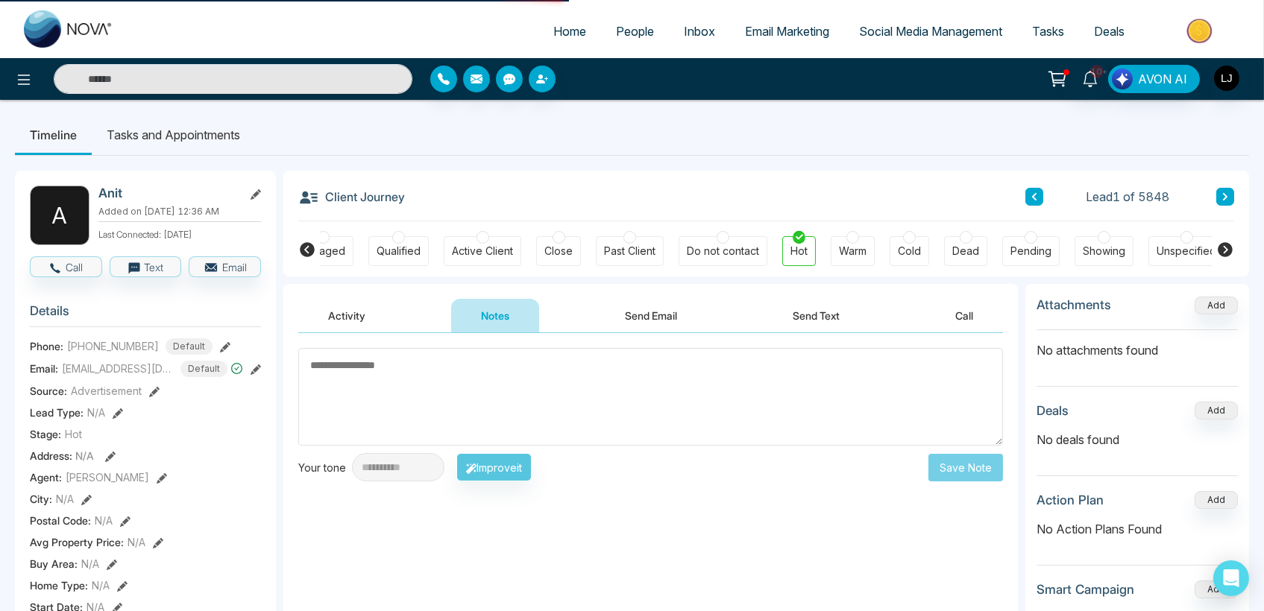
click at [617, 321] on button "Send Email" at bounding box center [651, 316] width 112 height 34
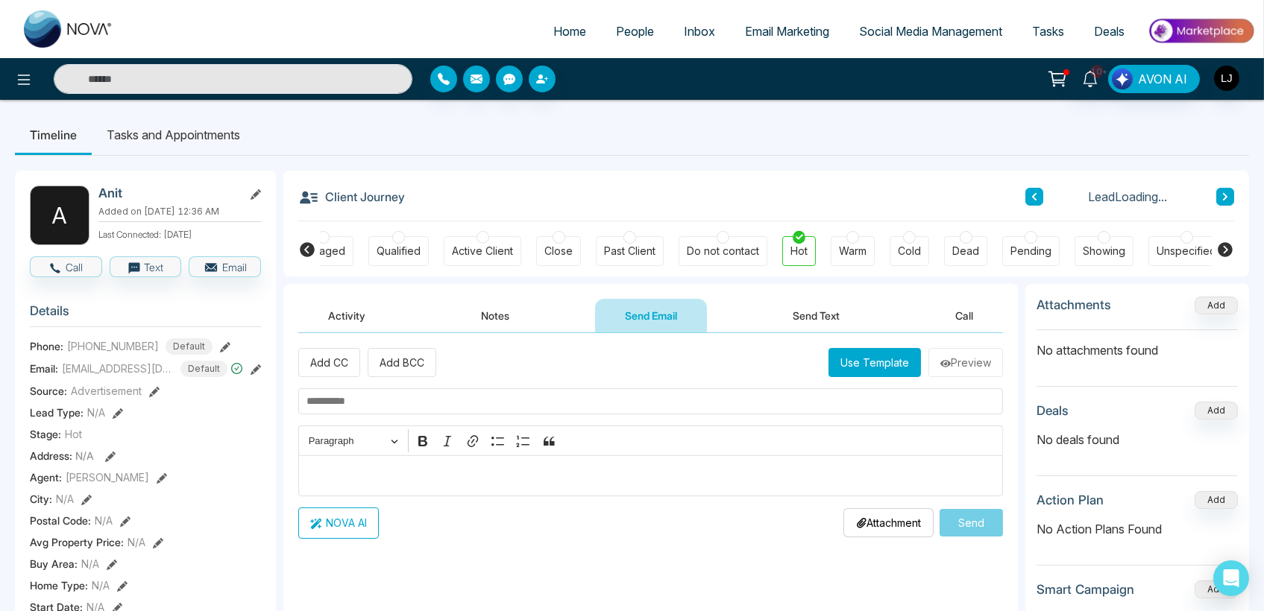
drag, startPoint x: 549, startPoint y: 312, endPoint x: 614, endPoint y: 285, distance: 70.9
click at [570, 308] on div "Activity Notes Send Email Send Text Call" at bounding box center [650, 316] width 705 height 34
click at [566, 245] on div "Close" at bounding box center [558, 251] width 28 height 15
drag, startPoint x: 638, startPoint y: 238, endPoint x: 688, endPoint y: 241, distance: 50.0
click at [640, 239] on div "Past Client" at bounding box center [630, 251] width 68 height 30
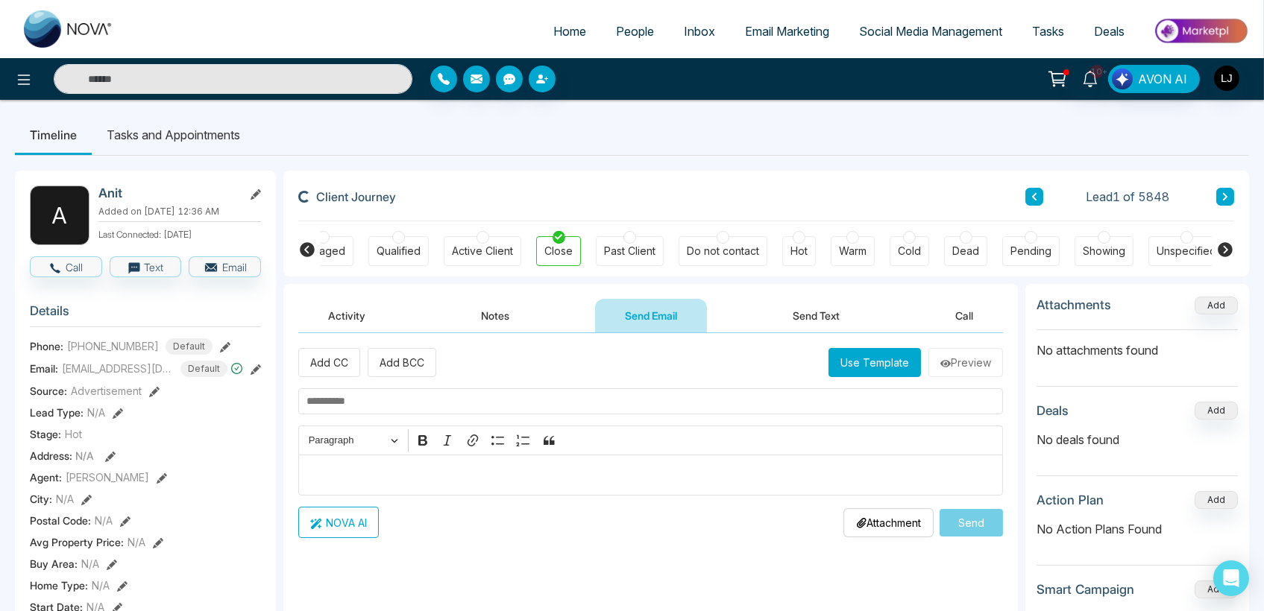
click at [747, 247] on div "Do not contact" at bounding box center [722, 251] width 89 height 30
click at [632, 324] on button "Send Email" at bounding box center [651, 316] width 112 height 34
drag, startPoint x: 519, startPoint y: 332, endPoint x: 575, endPoint y: 299, distance: 64.8
click at [531, 327] on div "Activity Notes Send Email Send Text Call" at bounding box center [650, 316] width 705 height 34
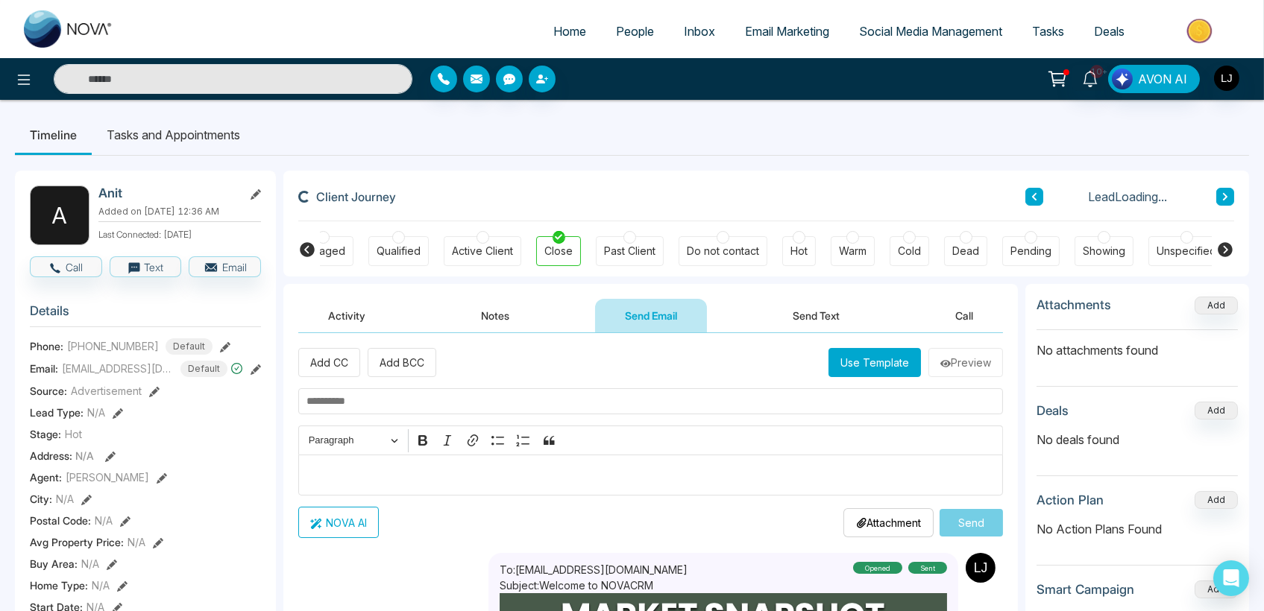
drag, startPoint x: 634, startPoint y: 253, endPoint x: 664, endPoint y: 249, distance: 29.4
click at [635, 253] on div "Past Client" at bounding box center [629, 251] width 51 height 15
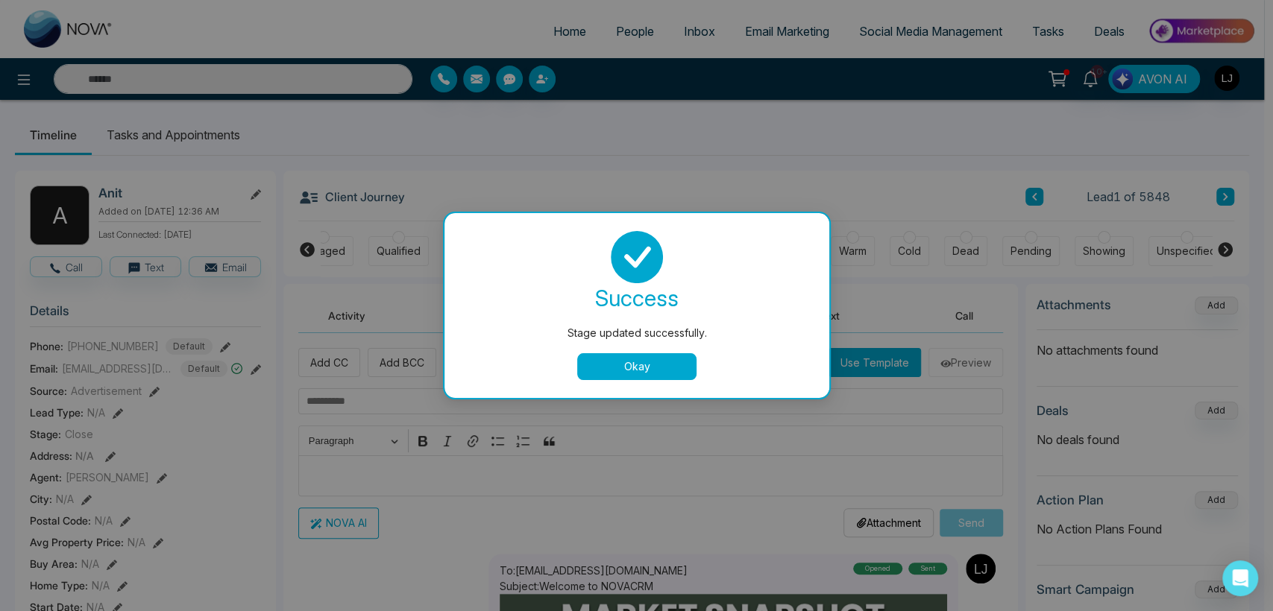
click at [683, 249] on div at bounding box center [636, 257] width 349 height 52
click at [622, 371] on button "Okay" at bounding box center [636, 366] width 119 height 27
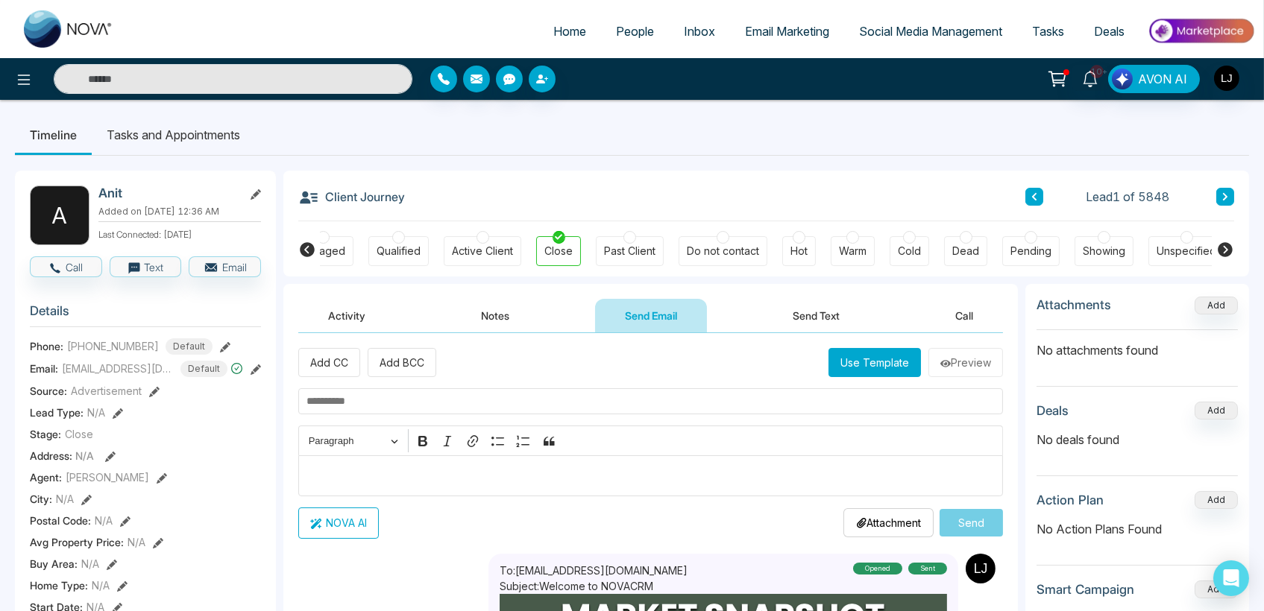
click at [504, 324] on button "Notes" at bounding box center [495, 316] width 88 height 34
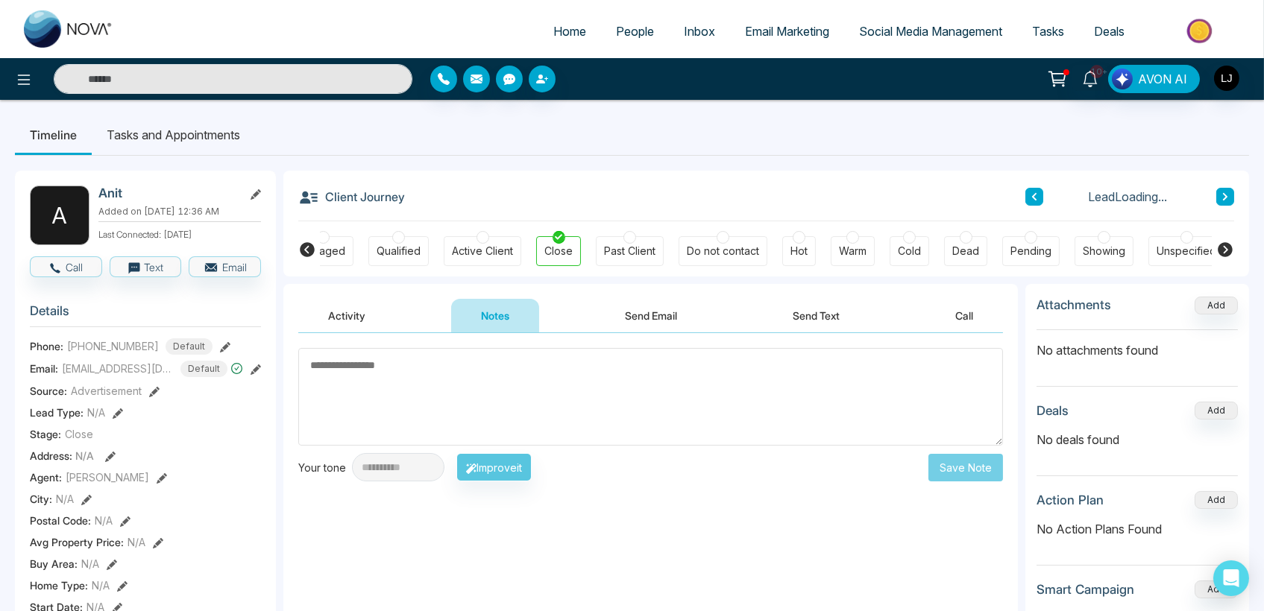
drag, startPoint x: 453, startPoint y: 255, endPoint x: 535, endPoint y: 249, distance: 83.0
click at [453, 254] on div "Active Client" at bounding box center [482, 251] width 61 height 15
click at [676, 236] on div "New Lead Contacted Engaged Qualified Active Client Close Past Client Do not con…" at bounding box center [766, 248] width 891 height 55
click at [649, 248] on div "Past Client" at bounding box center [629, 251] width 51 height 15
click at [642, 311] on button "Send Email" at bounding box center [651, 316] width 112 height 34
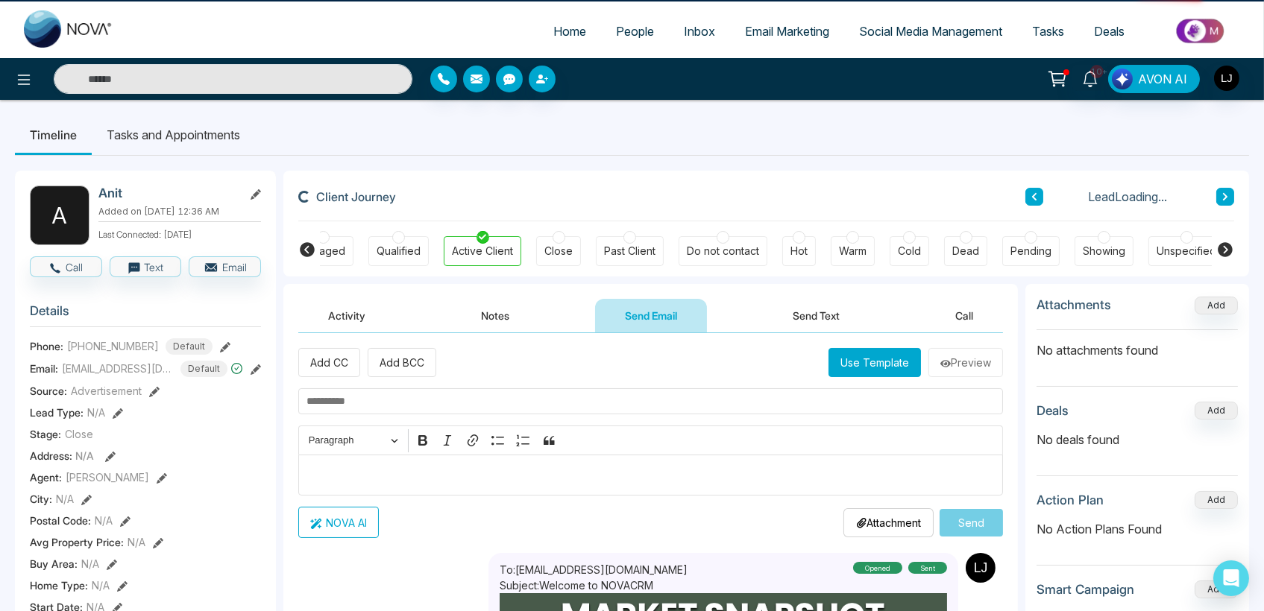
click at [548, 328] on div "Activity Notes Send Email Send Text Call" at bounding box center [650, 316] width 705 height 34
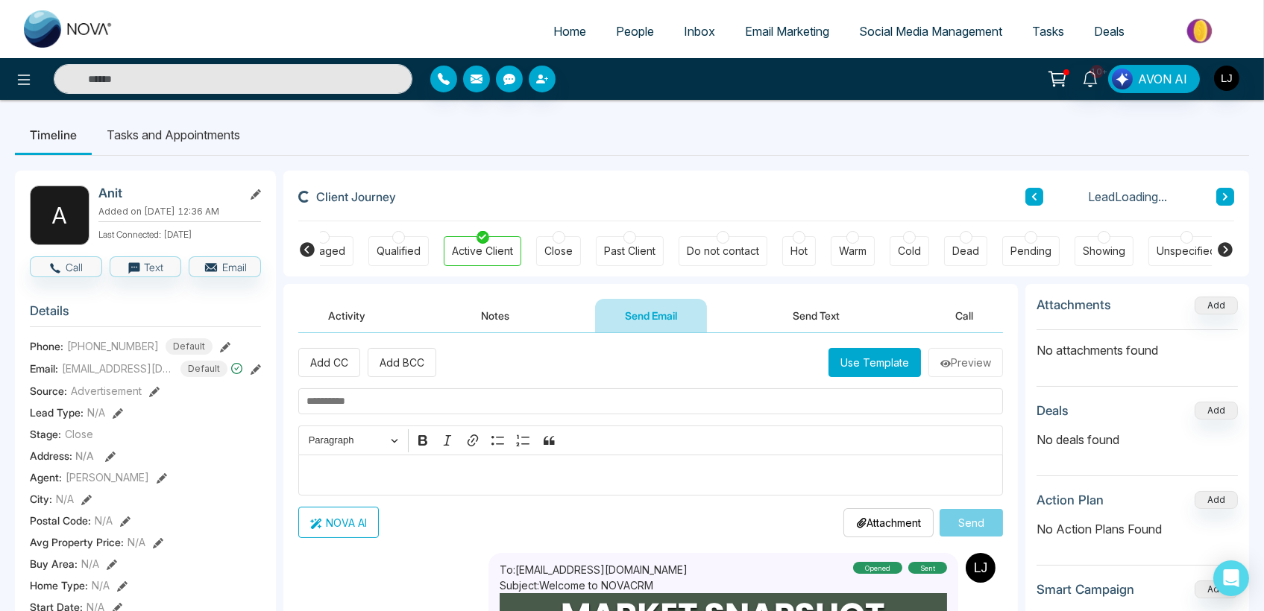
drag, startPoint x: 504, startPoint y: 323, endPoint x: 545, endPoint y: 323, distance: 41.0
click at [529, 323] on button "Notes" at bounding box center [495, 316] width 88 height 34
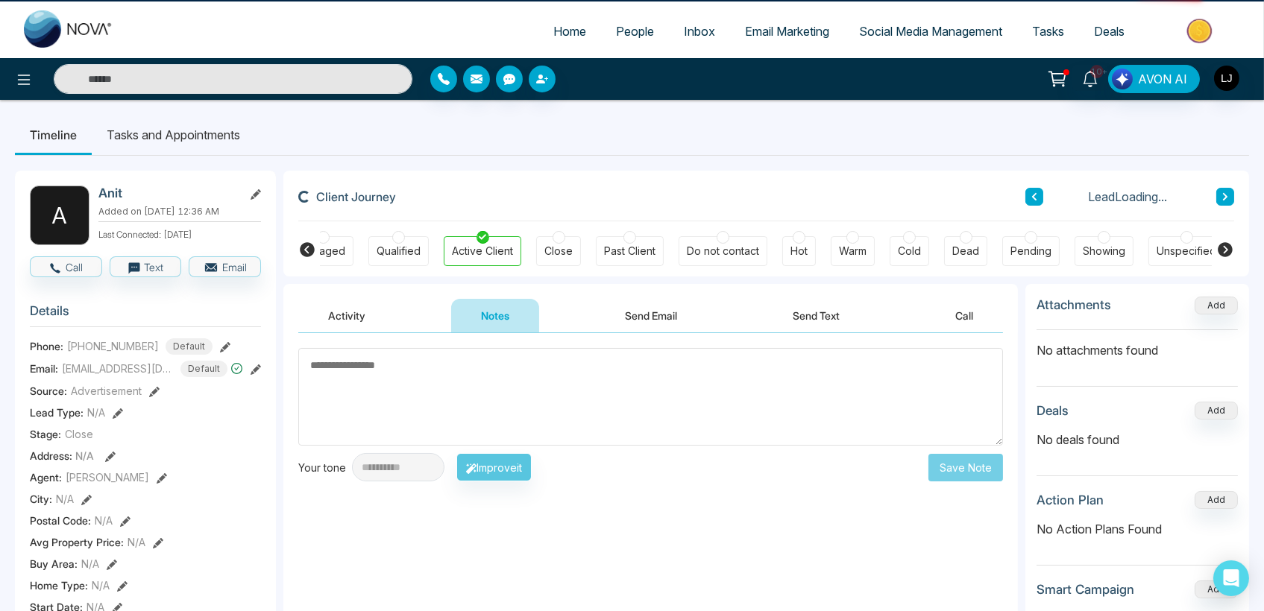
drag, startPoint x: 649, startPoint y: 309, endPoint x: 532, endPoint y: 316, distance: 118.0
click at [646, 309] on button "Send Email" at bounding box center [651, 316] width 112 height 34
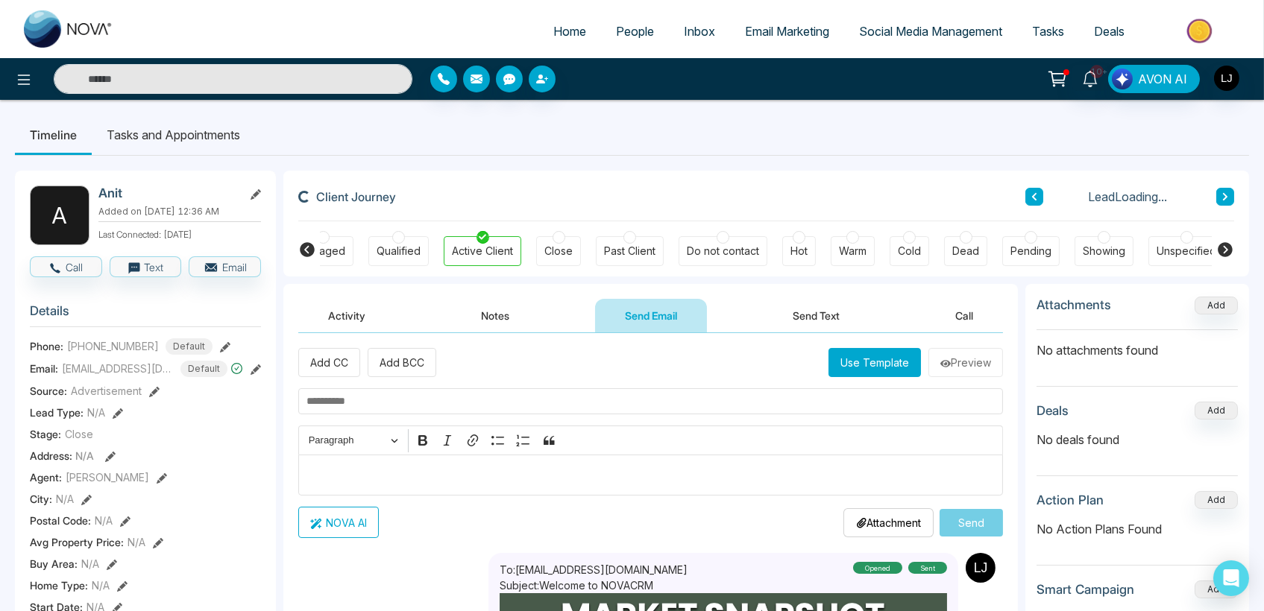
drag, startPoint x: 532, startPoint y: 316, endPoint x: 651, endPoint y: 309, distance: 119.5
click at [541, 316] on div "Activity Notes Send Email Send Text Call" at bounding box center [650, 316] width 705 height 34
drag, startPoint x: 651, startPoint y: 309, endPoint x: 535, endPoint y: 315, distance: 116.5
click at [636, 313] on button "Send Email" at bounding box center [651, 316] width 112 height 34
drag, startPoint x: 513, startPoint y: 315, endPoint x: 539, endPoint y: 314, distance: 26.1
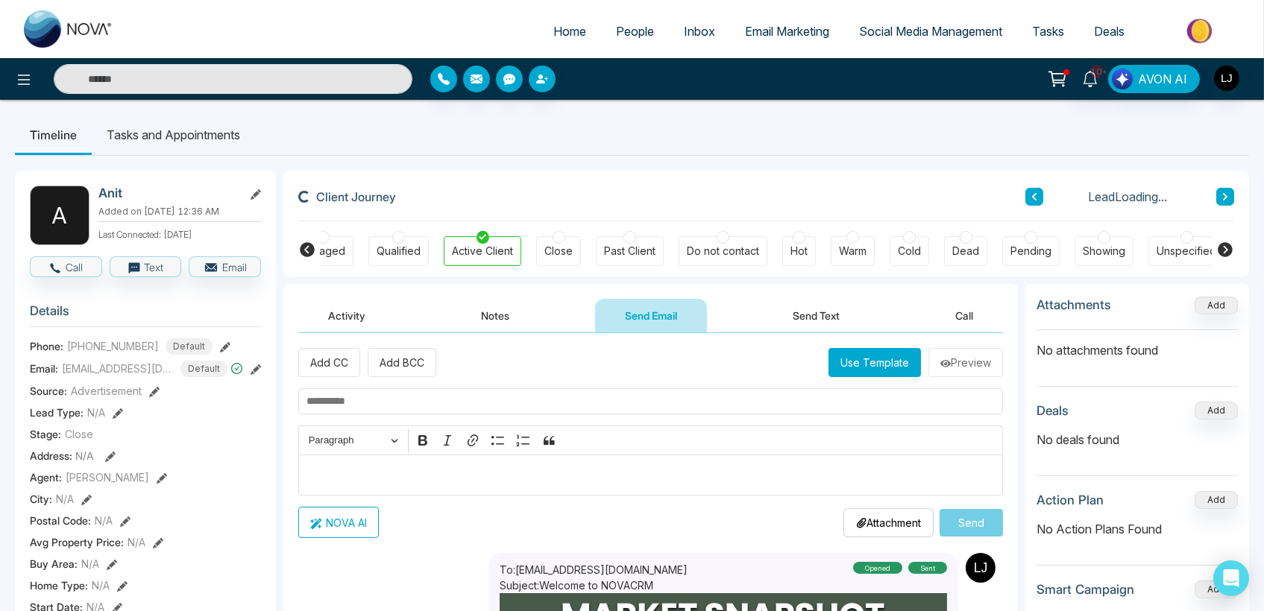
click at [517, 315] on button "Notes" at bounding box center [495, 316] width 88 height 34
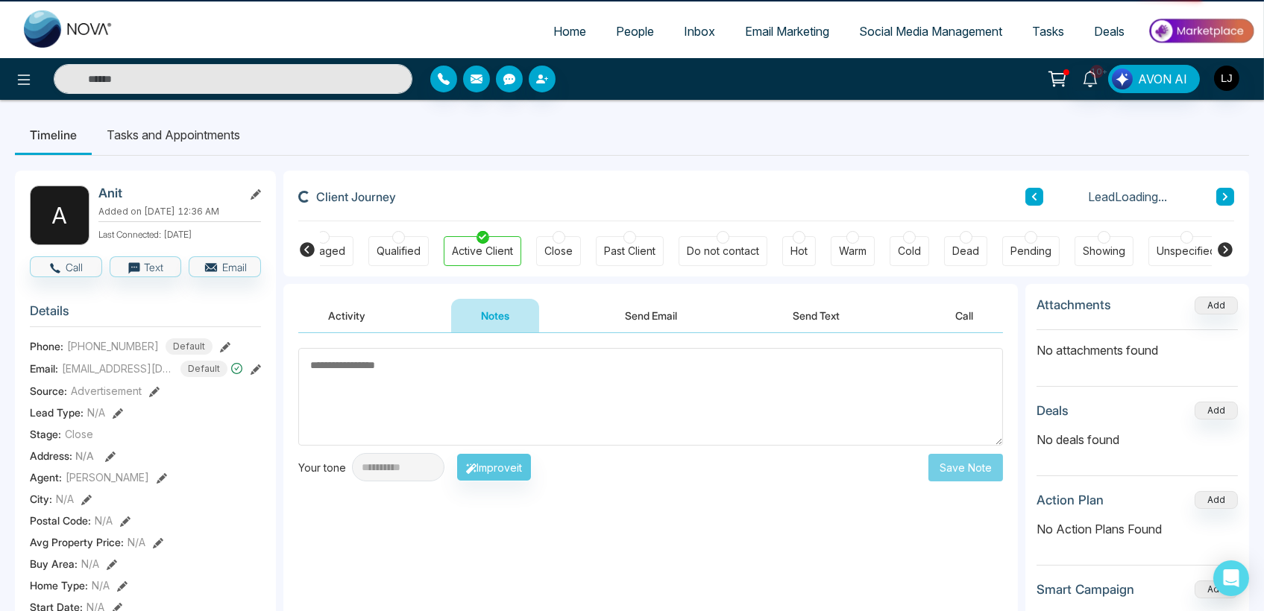
click at [555, 313] on div "Activity Notes Send Email Send Text Call" at bounding box center [650, 316] width 705 height 34
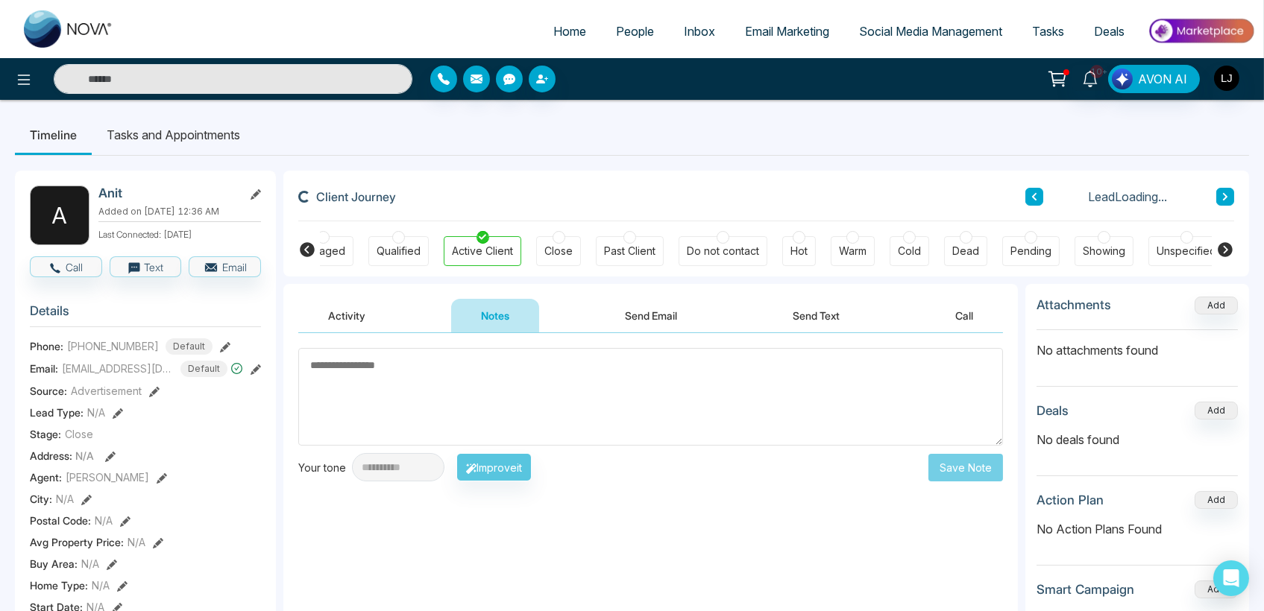
drag, startPoint x: 662, startPoint y: 294, endPoint x: 655, endPoint y: 300, distance: 9.1
click at [661, 295] on div "Activity Notes Send Email Send Text Call" at bounding box center [650, 308] width 734 height 49
click at [793, 299] on button "Send Text" at bounding box center [816, 316] width 107 height 34
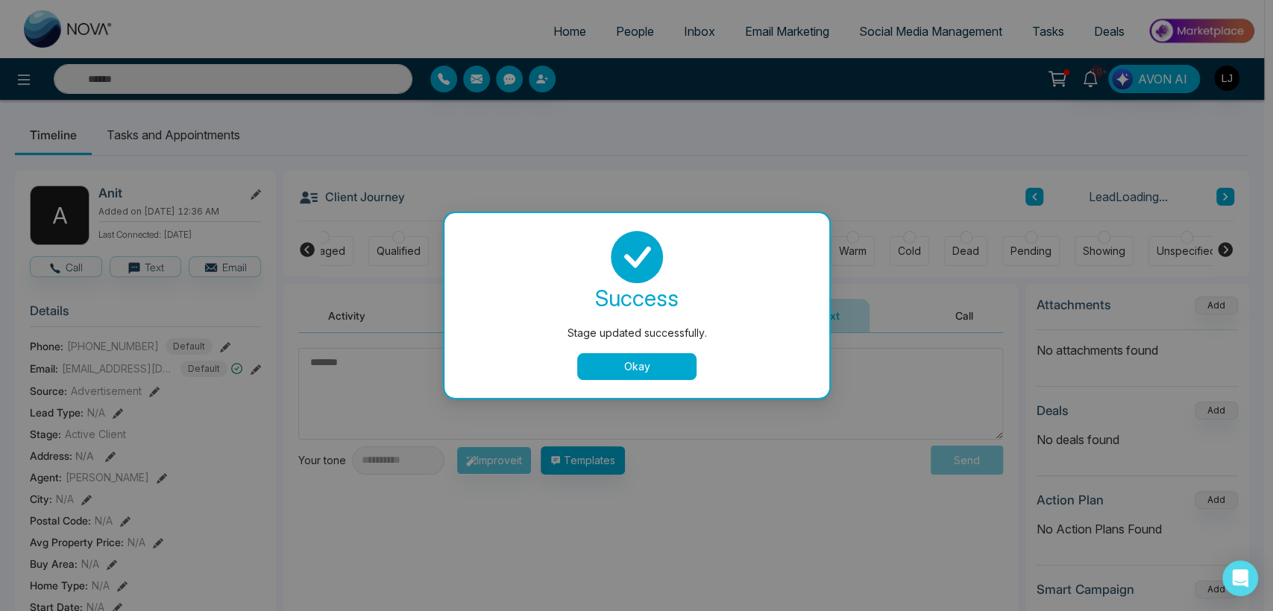
drag, startPoint x: 656, startPoint y: 326, endPoint x: 622, endPoint y: 324, distance: 34.4
click at [654, 327] on div "Stage updated successfully." at bounding box center [636, 333] width 325 height 16
click at [618, 365] on button "Okay" at bounding box center [636, 366] width 119 height 27
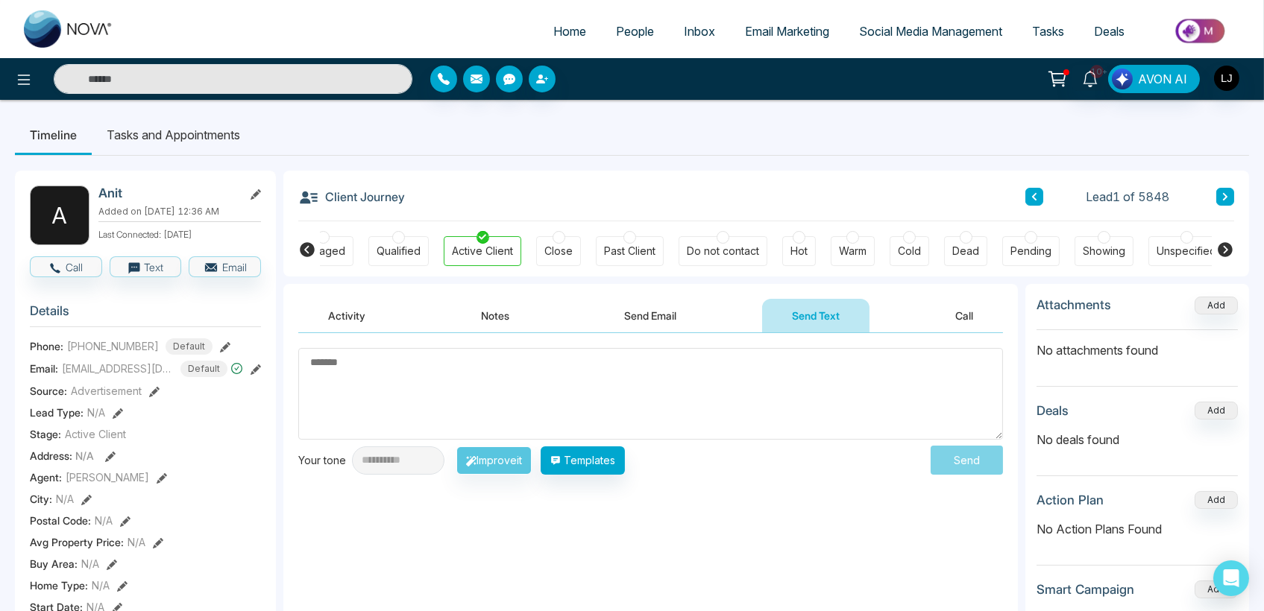
click at [675, 308] on button "Send Email" at bounding box center [651, 316] width 112 height 34
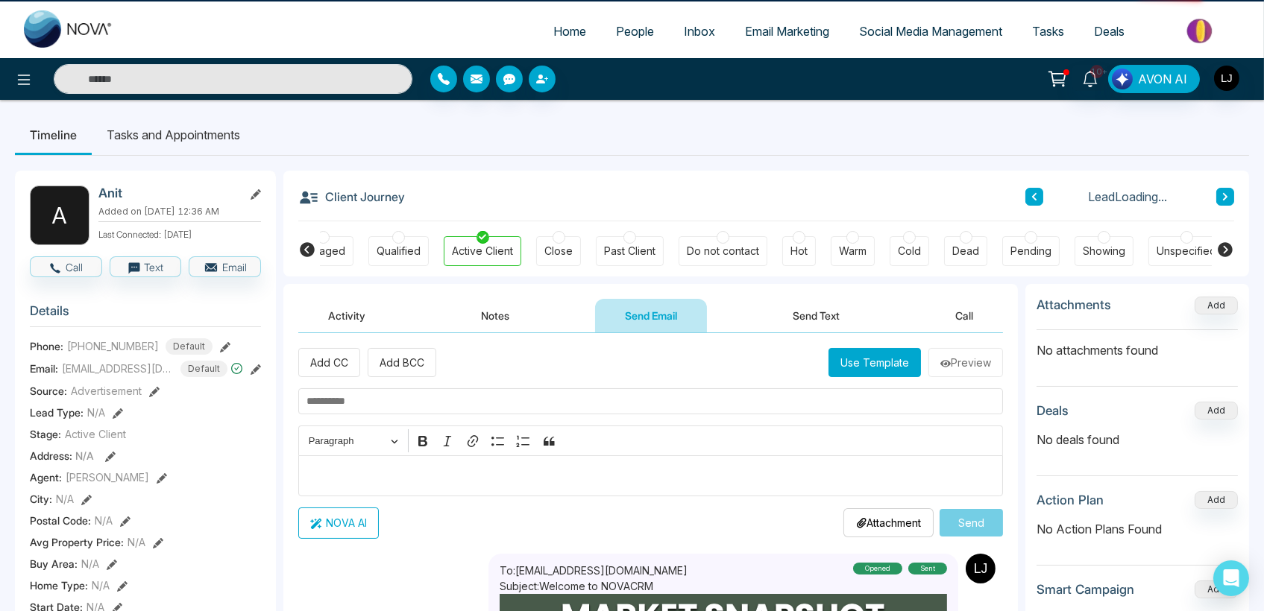
click at [804, 309] on button "Send Text" at bounding box center [816, 316] width 107 height 34
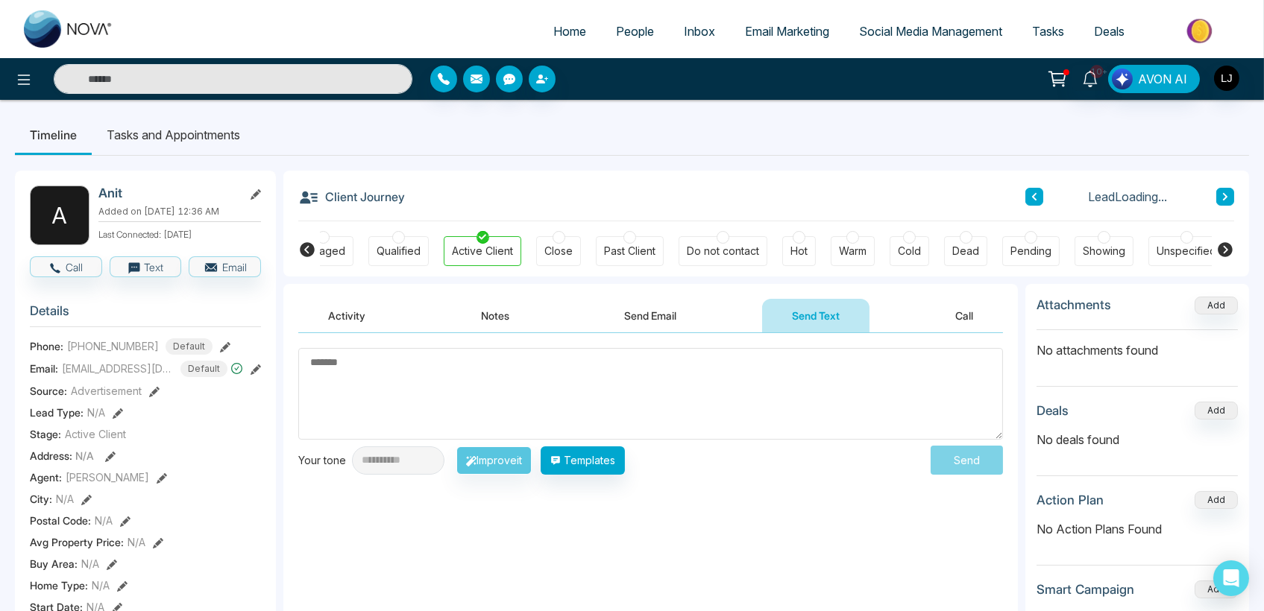
drag, startPoint x: 638, startPoint y: 326, endPoint x: 790, endPoint y: 312, distance: 152.0
click at [650, 327] on button "Send Email" at bounding box center [651, 316] width 112 height 34
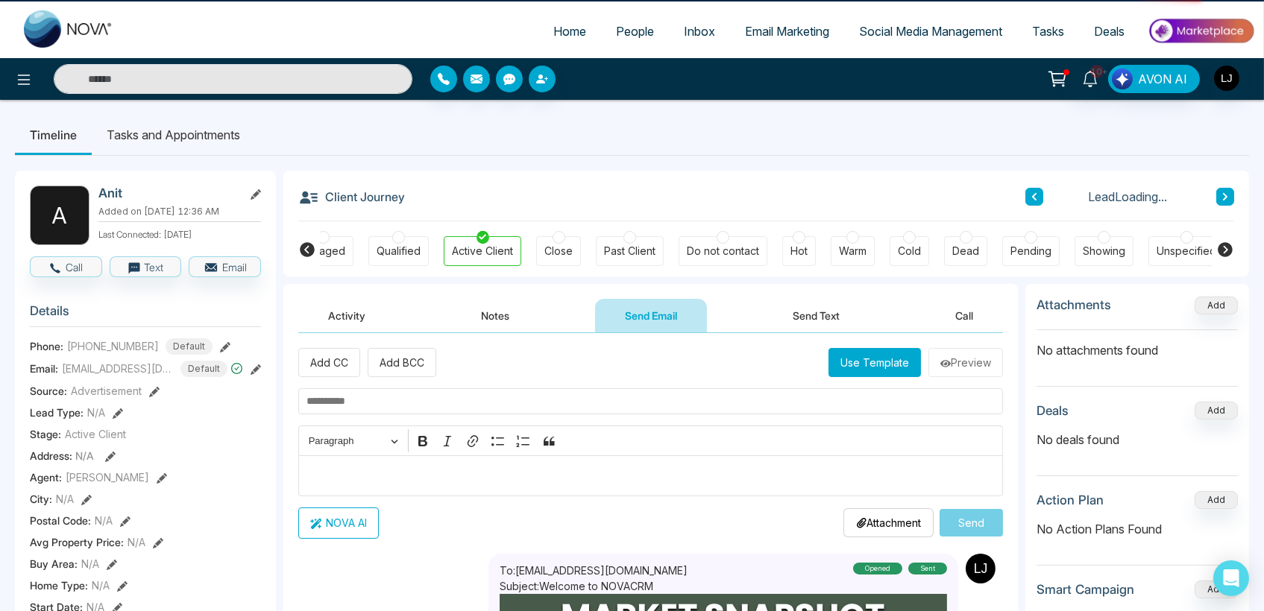
drag, startPoint x: 793, startPoint y: 311, endPoint x: 667, endPoint y: 318, distance: 127.0
click at [784, 313] on button "Send Text" at bounding box center [816, 316] width 107 height 34
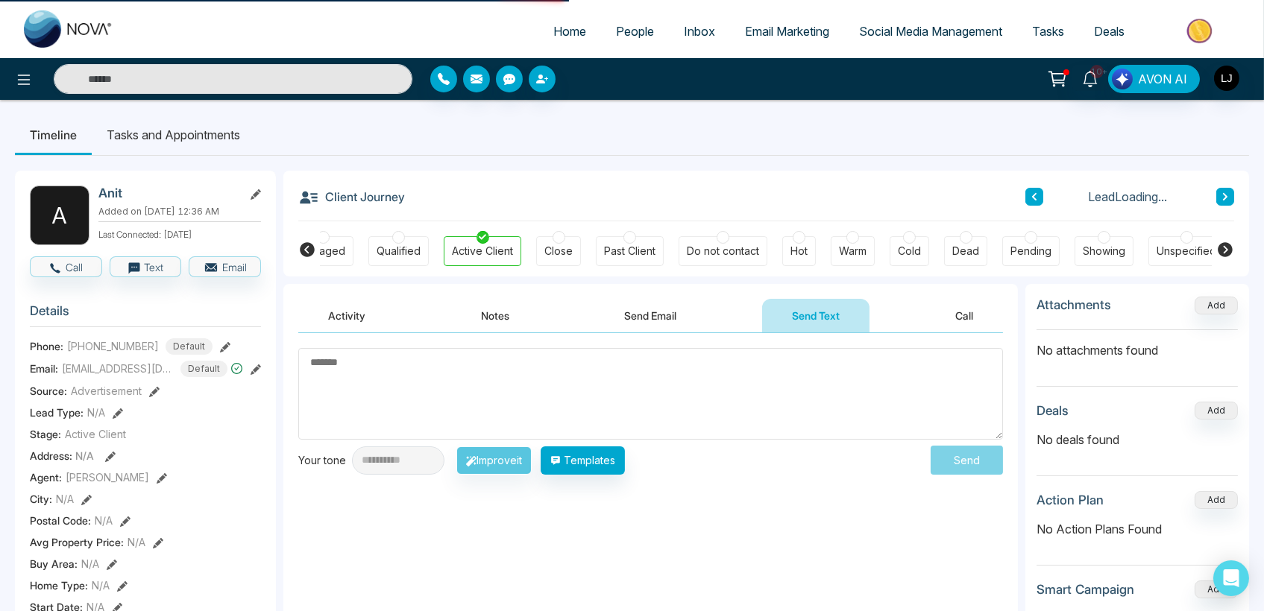
drag, startPoint x: 667, startPoint y: 318, endPoint x: 803, endPoint y: 321, distance: 136.5
click at [699, 321] on button "Send Email" at bounding box center [651, 316] width 112 height 34
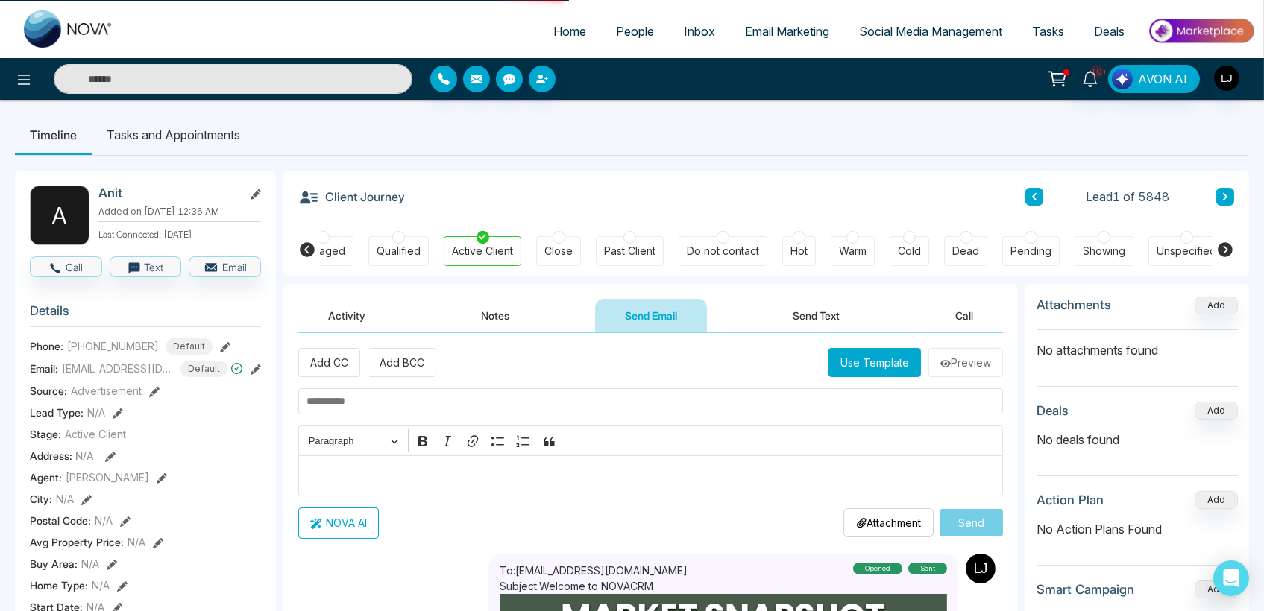
drag, startPoint x: 803, startPoint y: 321, endPoint x: 664, endPoint y: 328, distance: 138.9
click at [793, 324] on button "Send Text" at bounding box center [816, 316] width 107 height 34
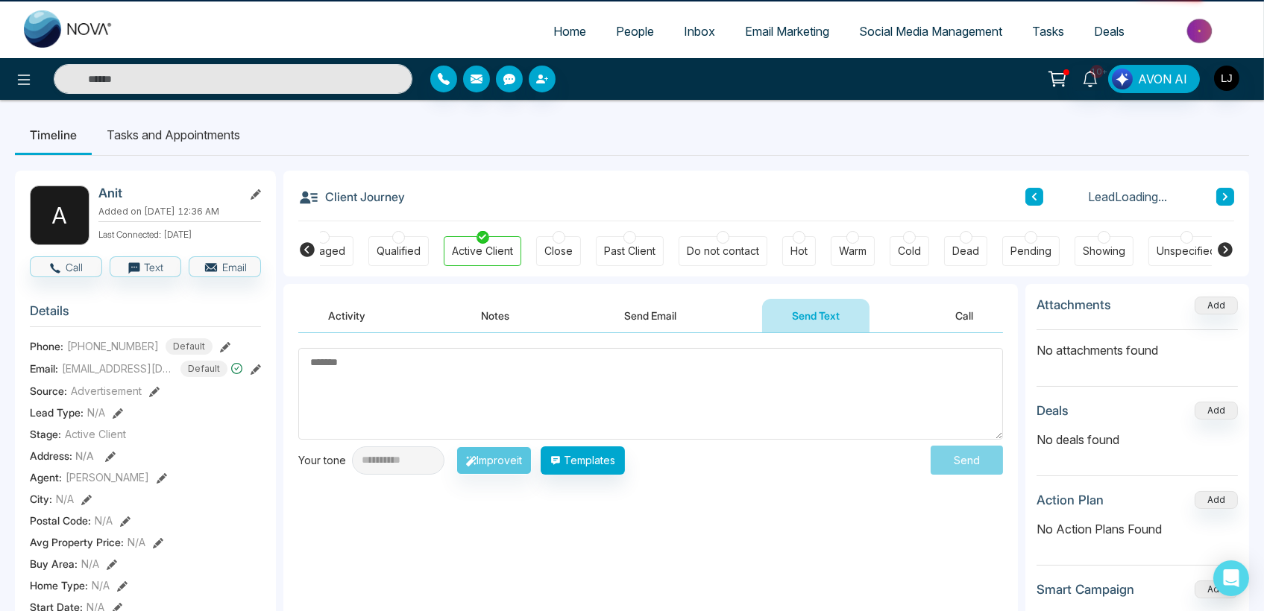
drag, startPoint x: 656, startPoint y: 328, endPoint x: 765, endPoint y: 330, distance: 108.9
click at [726, 330] on div "Activity Notes Send Email Send Text Call" at bounding box center [650, 316] width 705 height 34
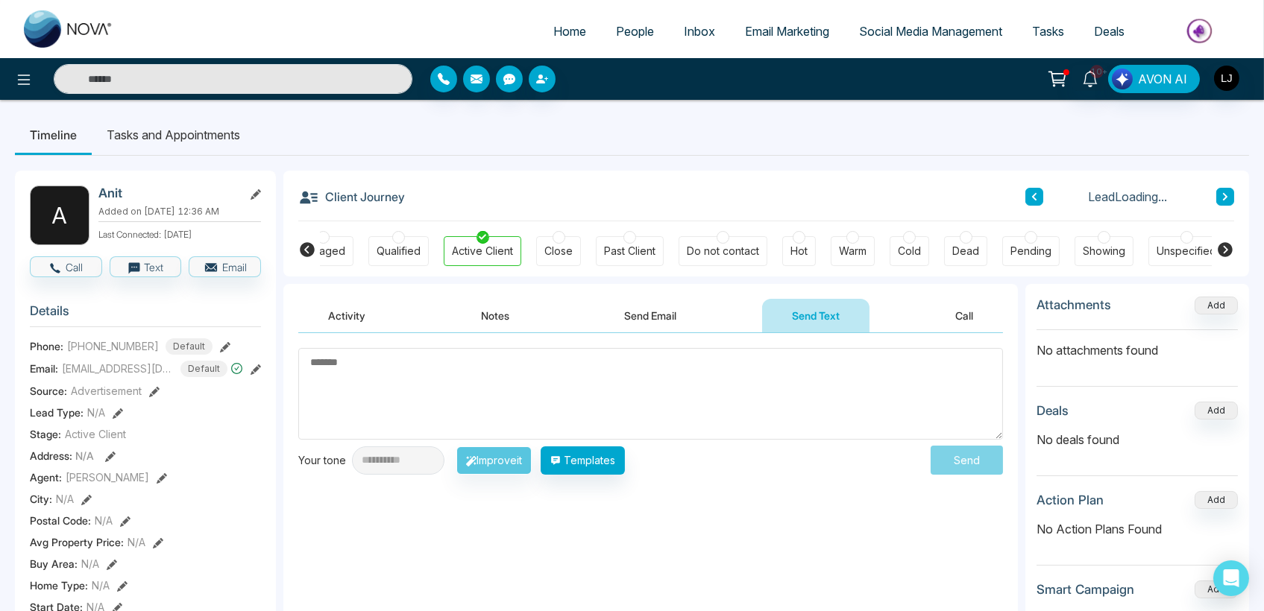
drag, startPoint x: 804, startPoint y: 317, endPoint x: 738, endPoint y: 329, distance: 67.4
click at [757, 327] on div "Activity Notes Send Email Send Text Call" at bounding box center [650, 316] width 705 height 34
click at [26, 85] on icon at bounding box center [24, 80] width 18 height 18
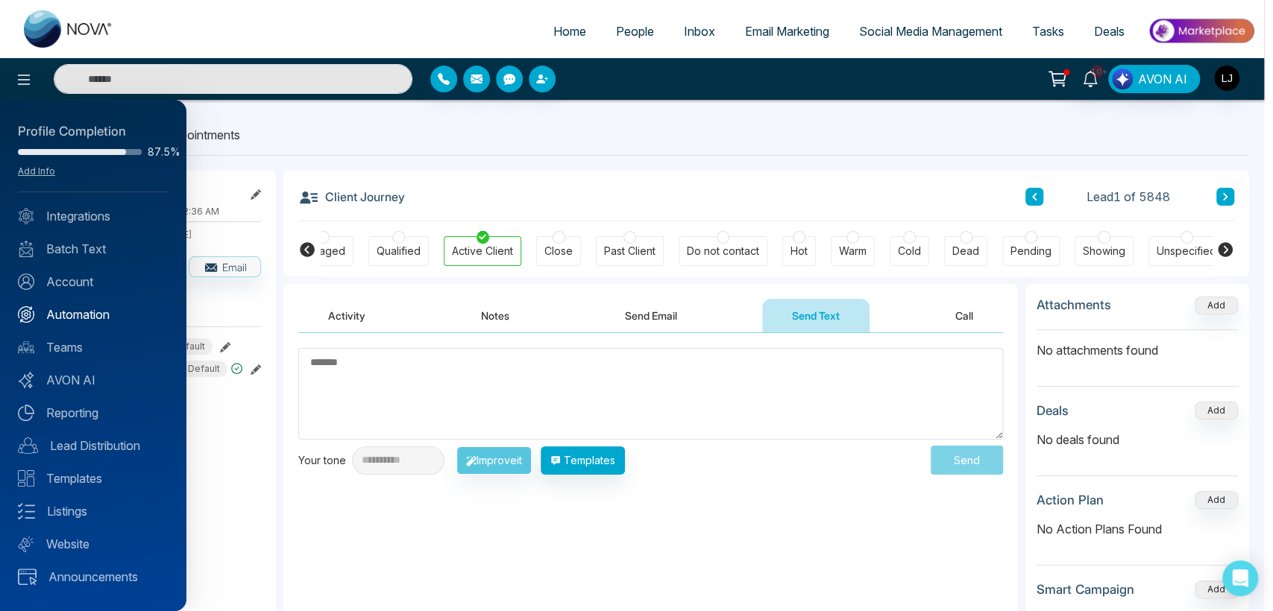
click at [84, 312] on link "Automation" at bounding box center [93, 315] width 151 height 18
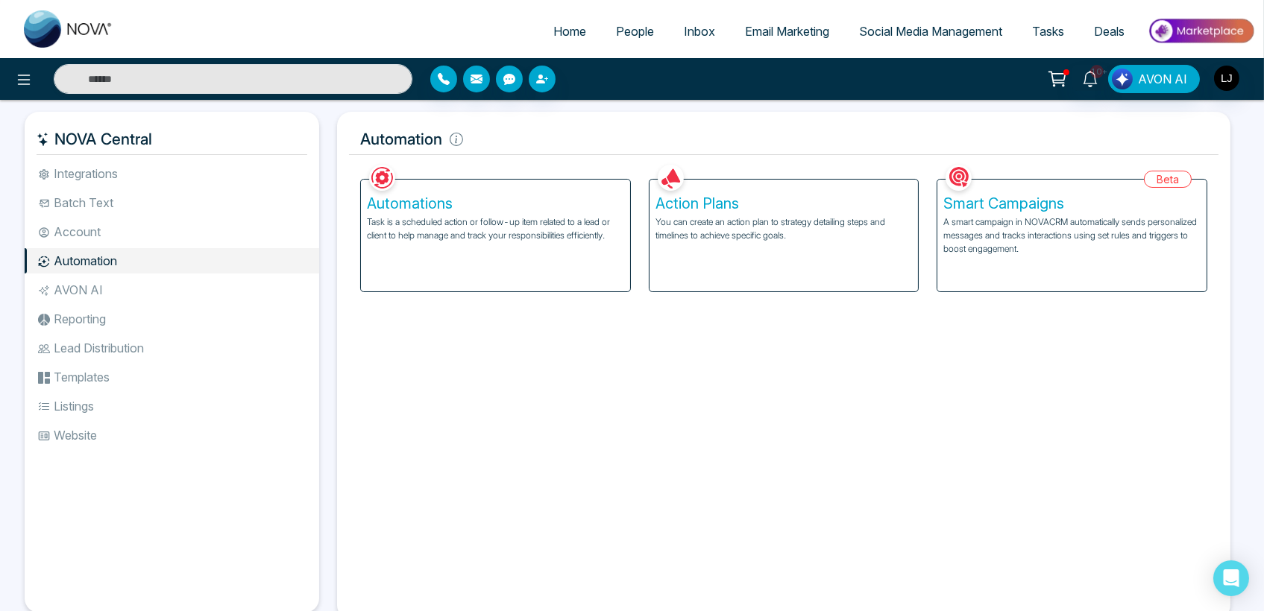
click at [1068, 221] on p "A smart campaign in NOVACRM automatically sends personalized messages and track…" at bounding box center [1071, 235] width 257 height 40
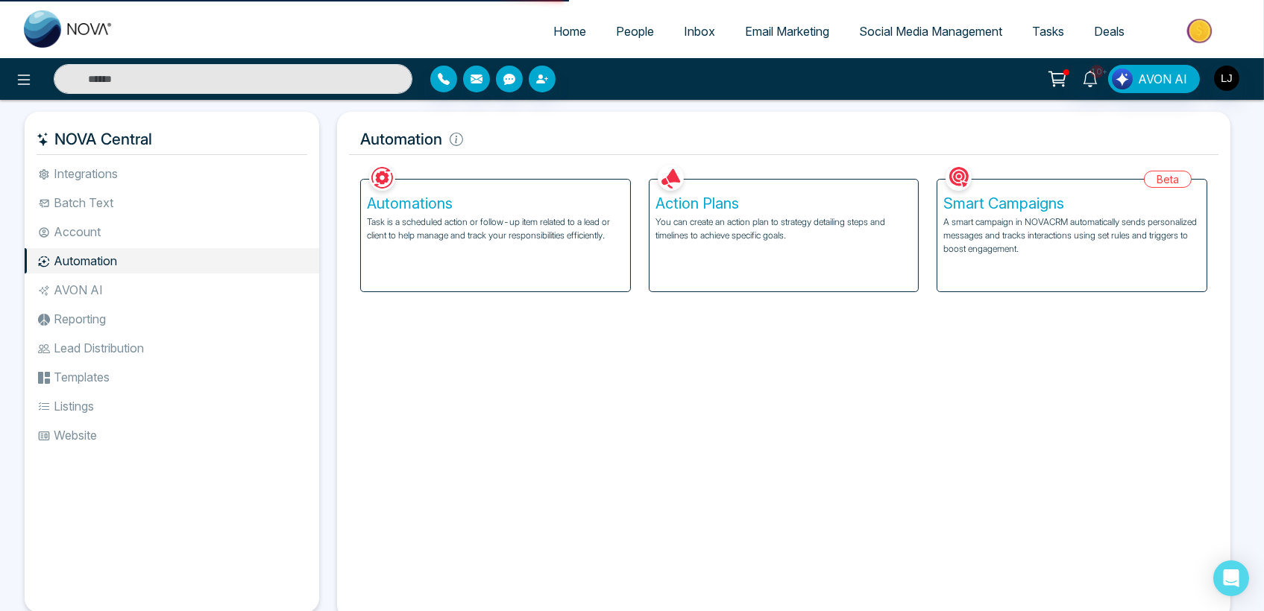
click at [989, 225] on p "A smart campaign in NOVACRM automatically sends personalized messages and track…" at bounding box center [1071, 235] width 257 height 40
click at [979, 219] on p "A smart campaign in NOVACRM automatically sends personalized messages and track…" at bounding box center [1071, 235] width 257 height 40
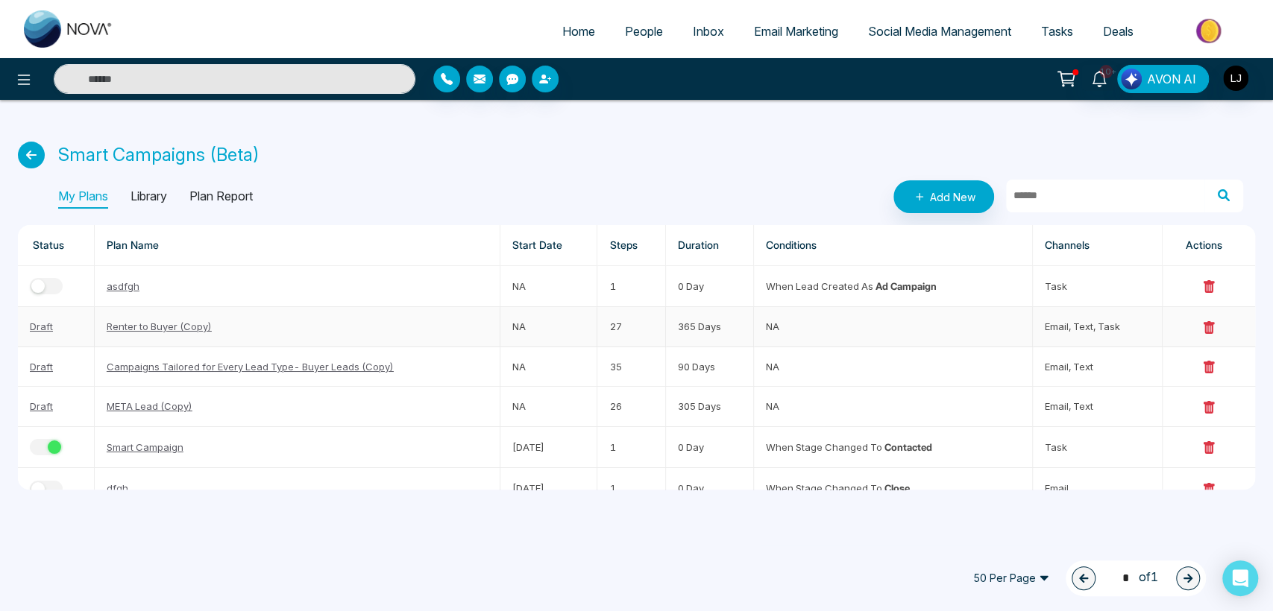
click at [37, 328] on link "Draft" at bounding box center [41, 327] width 23 height 12
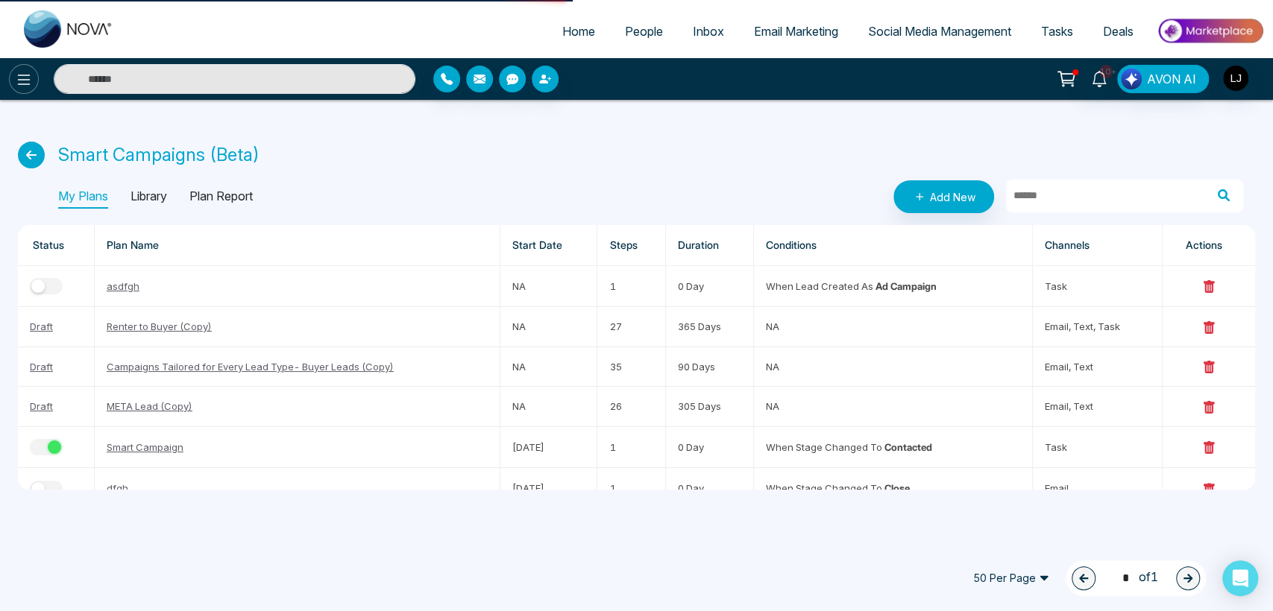
click at [23, 69] on button at bounding box center [24, 79] width 30 height 30
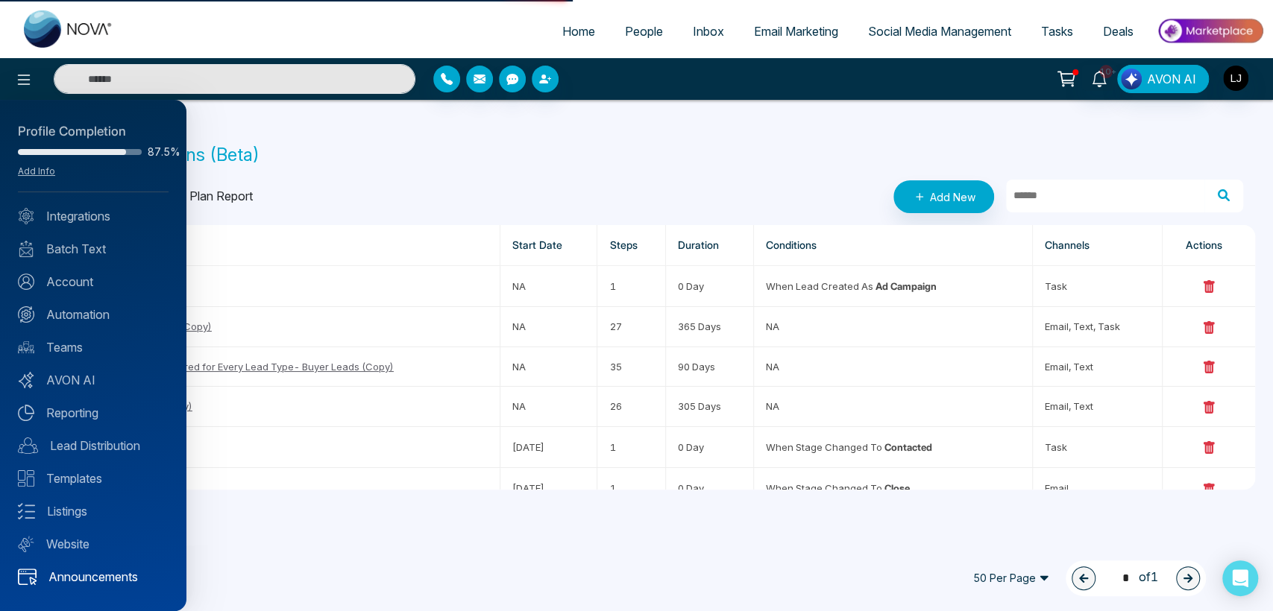
click at [107, 582] on link "Announcements" at bounding box center [93, 577] width 151 height 18
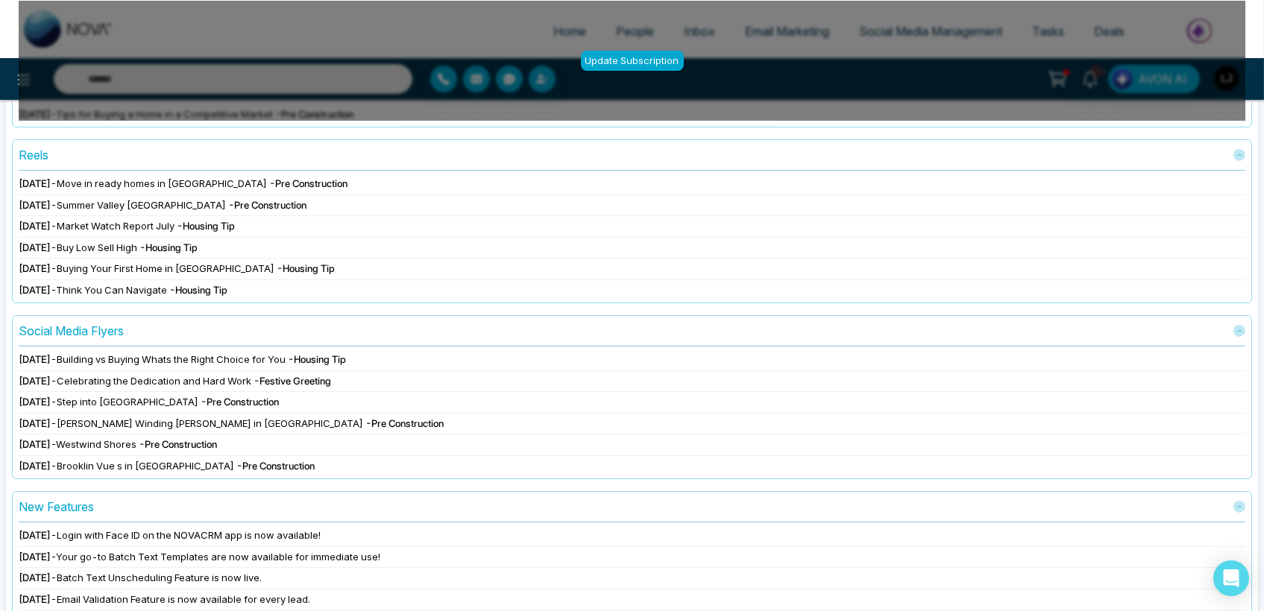
scroll to position [179, 0]
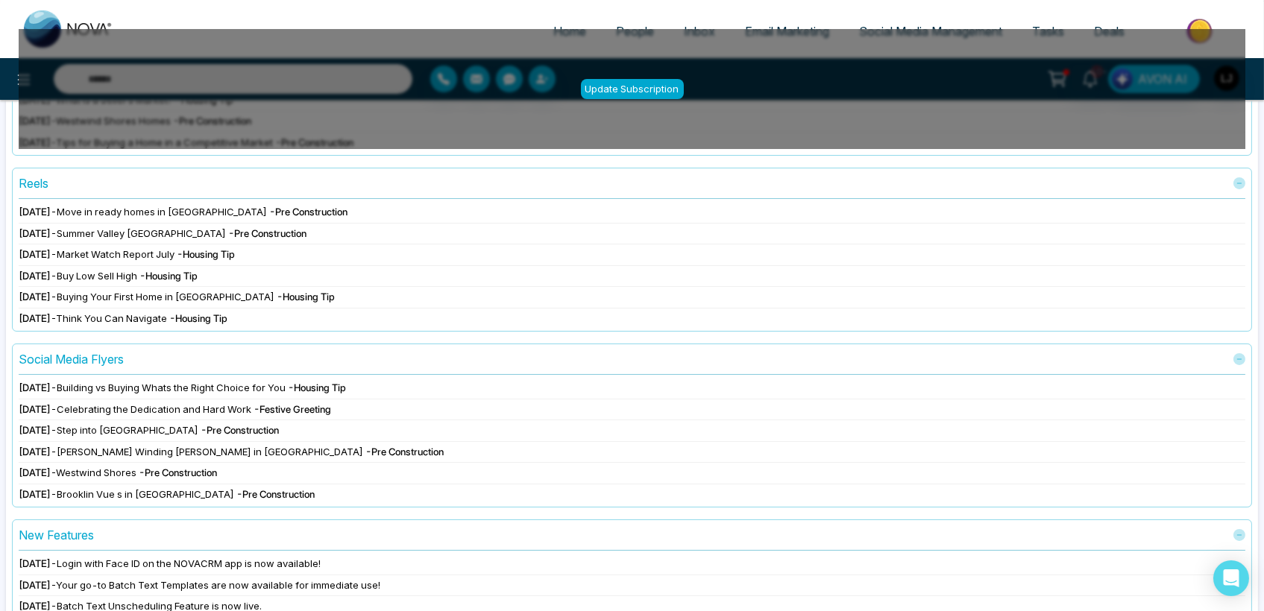
click at [268, 157] on div "Email Templates Update Subscription [DATE] - How Much Value Does a Finished Bas…" at bounding box center [632, 338] width 1252 height 704
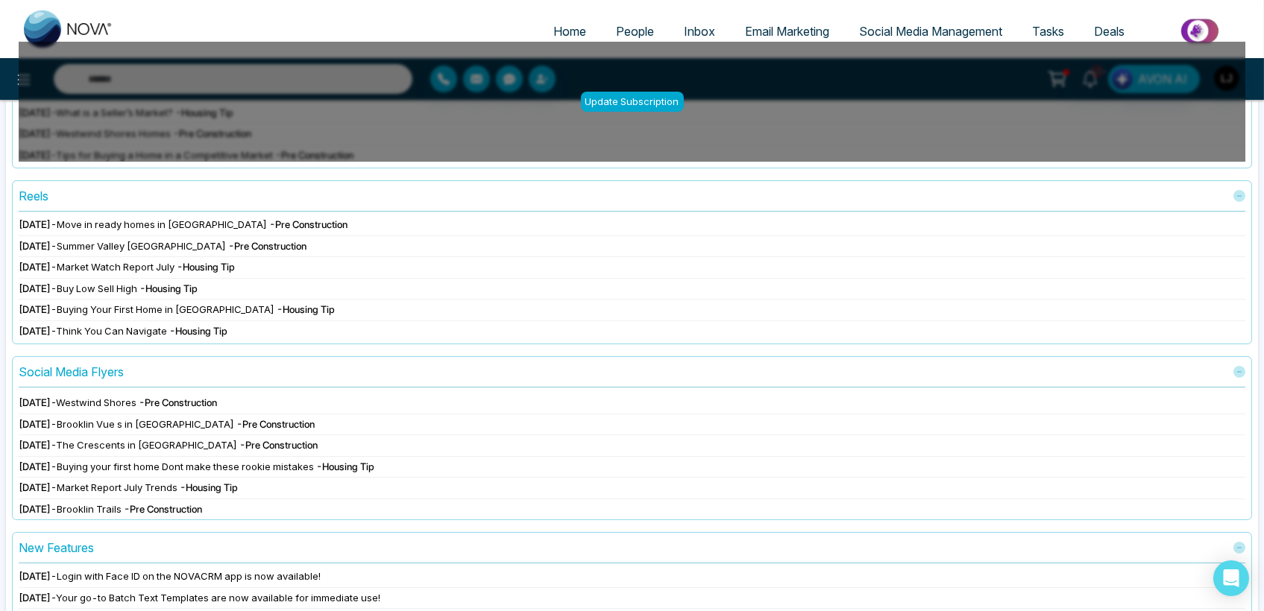
scroll to position [0, 0]
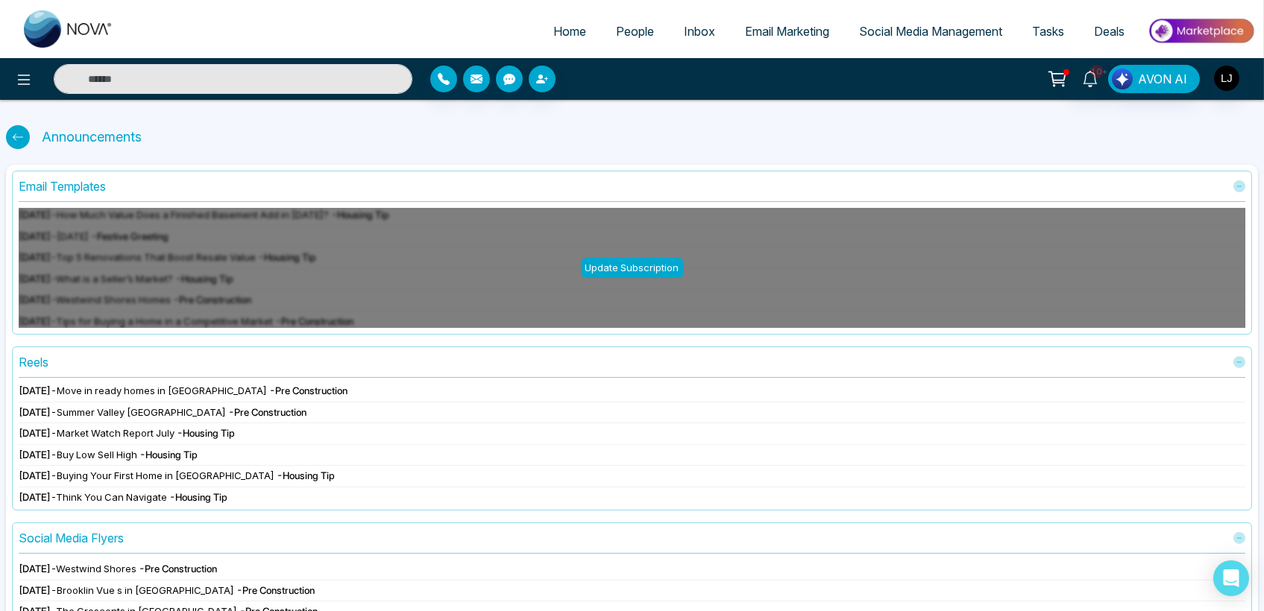
click at [16, 129] on div at bounding box center [18, 137] width 24 height 24
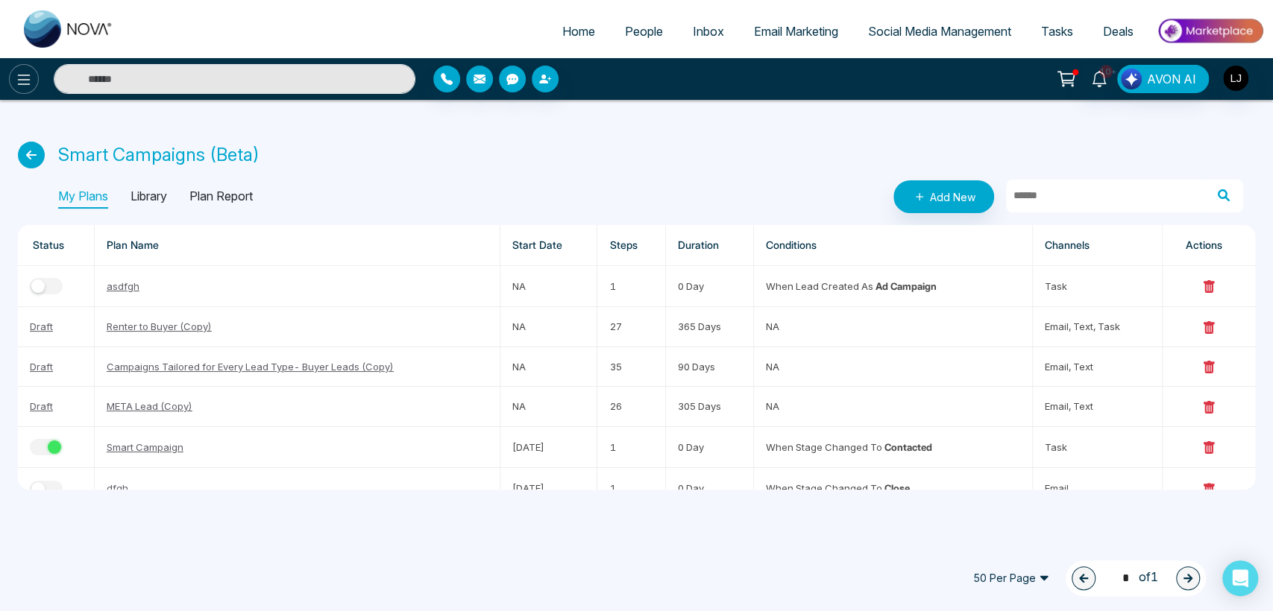
click at [20, 81] on icon at bounding box center [24, 80] width 18 height 18
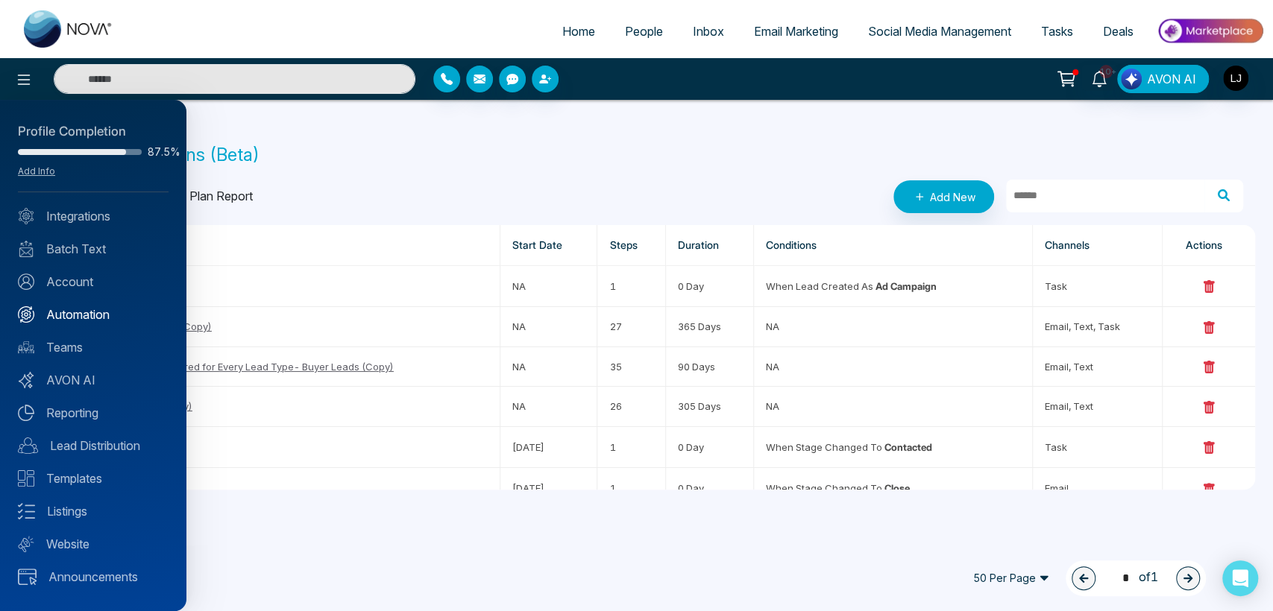
click at [75, 307] on link "Automation" at bounding box center [93, 315] width 151 height 18
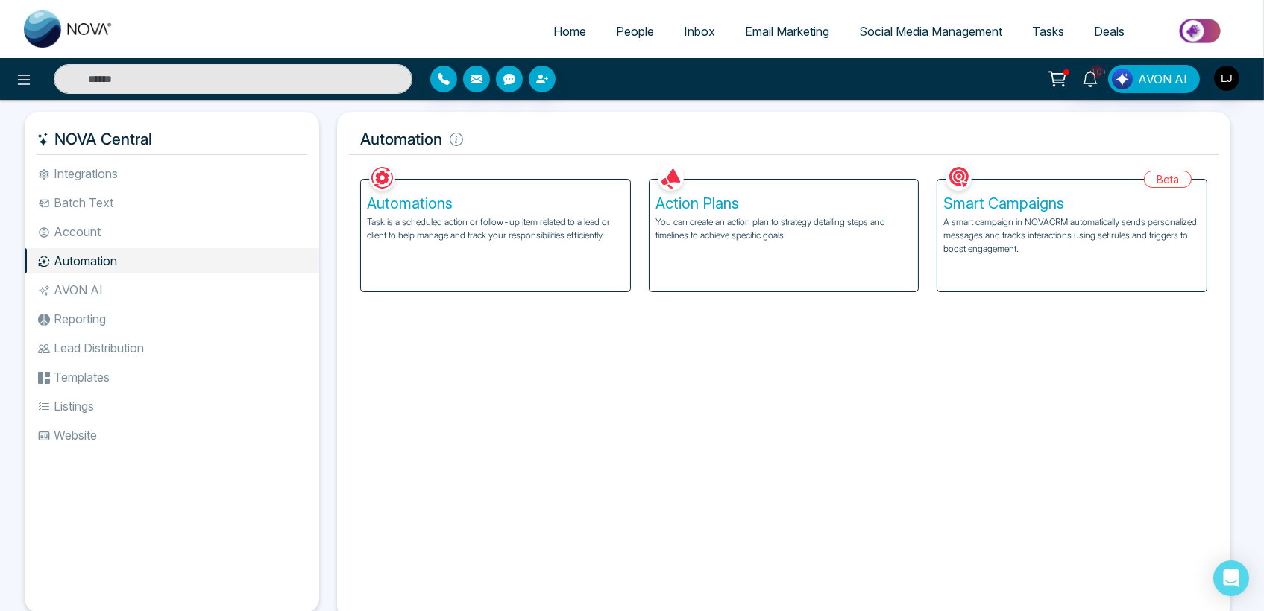
click at [465, 256] on div "Automations Task is a scheduled action or follow-up item related to a lead or c…" at bounding box center [495, 236] width 269 height 112
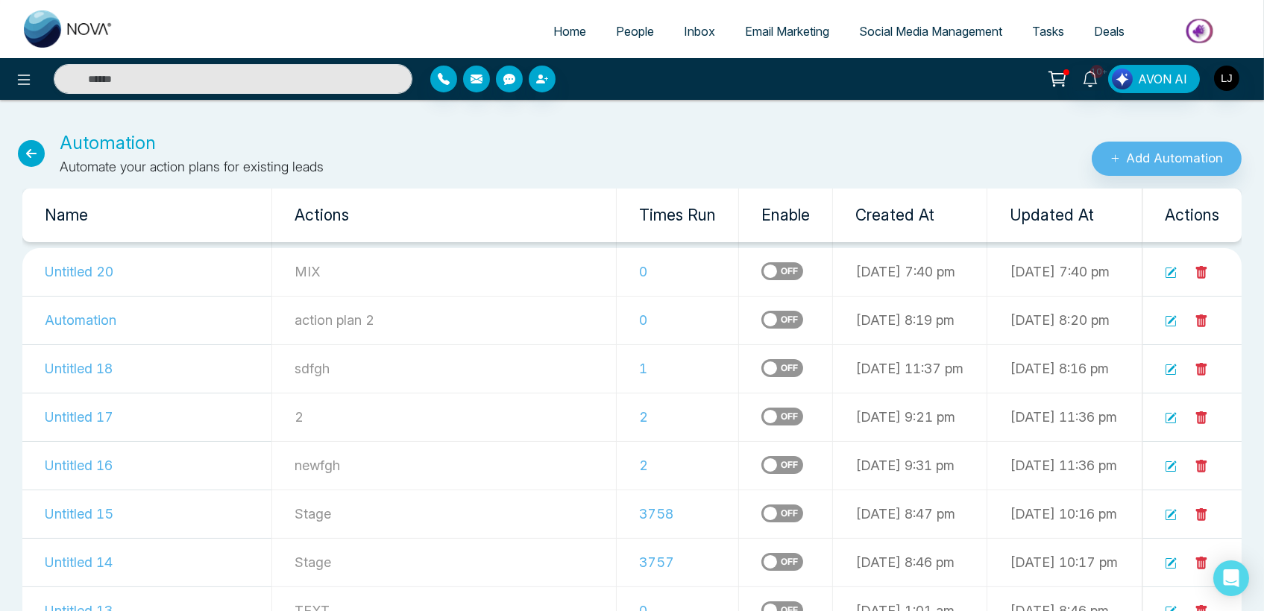
click at [40, 142] on icon at bounding box center [31, 153] width 27 height 27
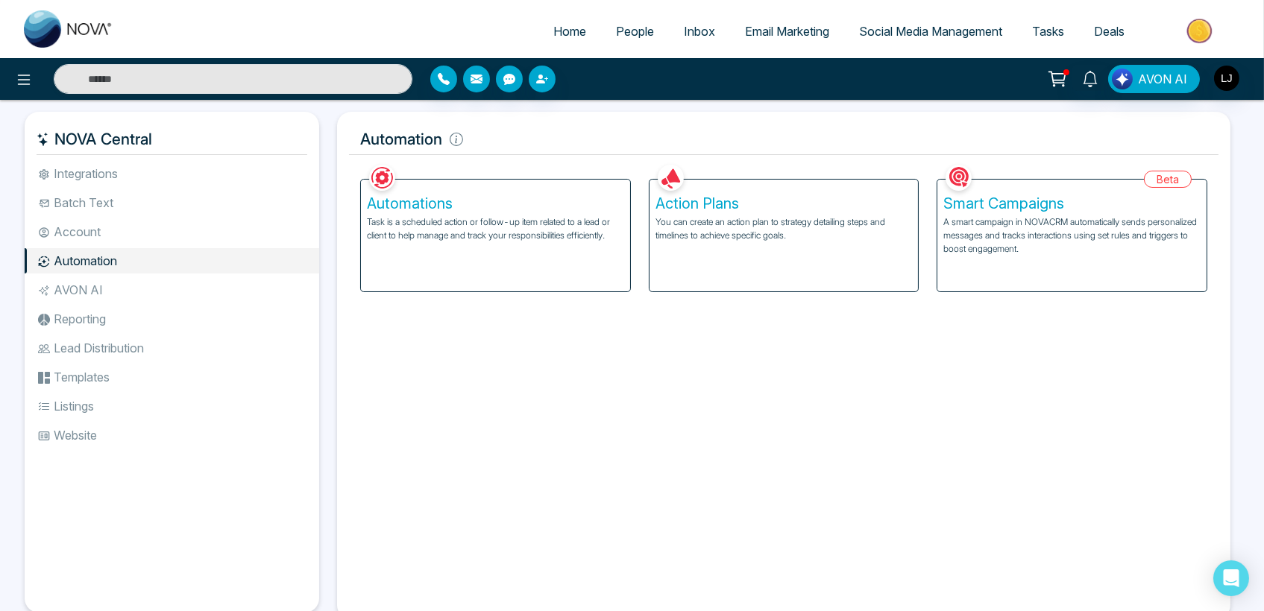
click at [781, 227] on p "You can create an action plan to strategy detailing steps and timelines to achi…" at bounding box center [783, 228] width 257 height 27
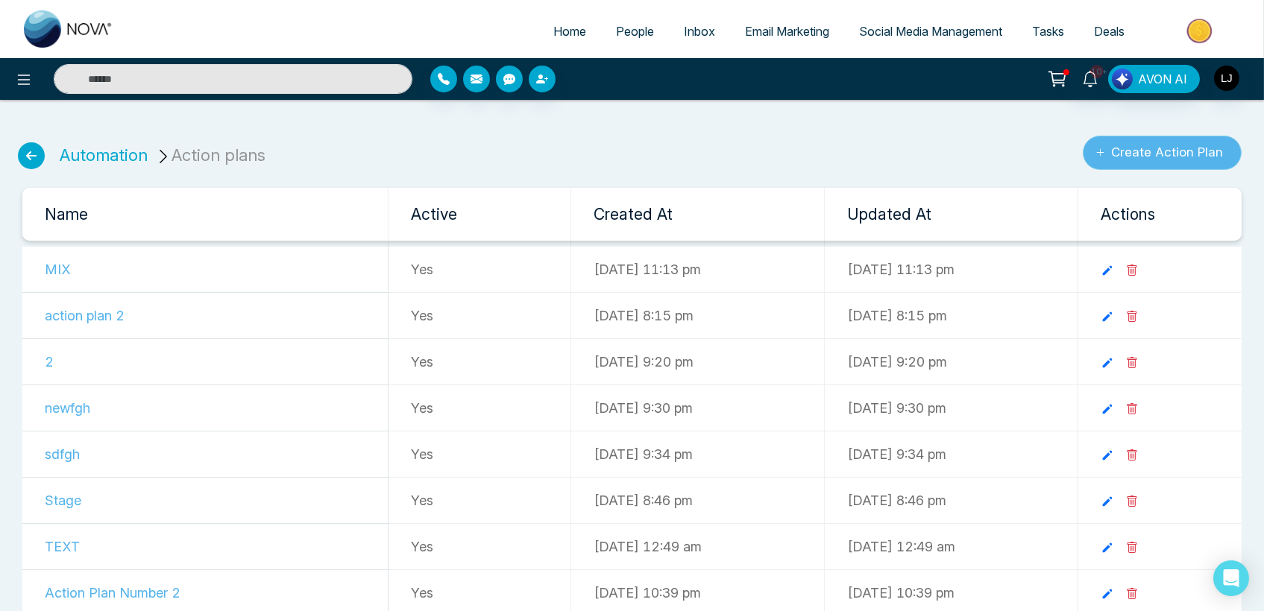
click at [1168, 147] on button "Create Action Plan" at bounding box center [1162, 153] width 159 height 34
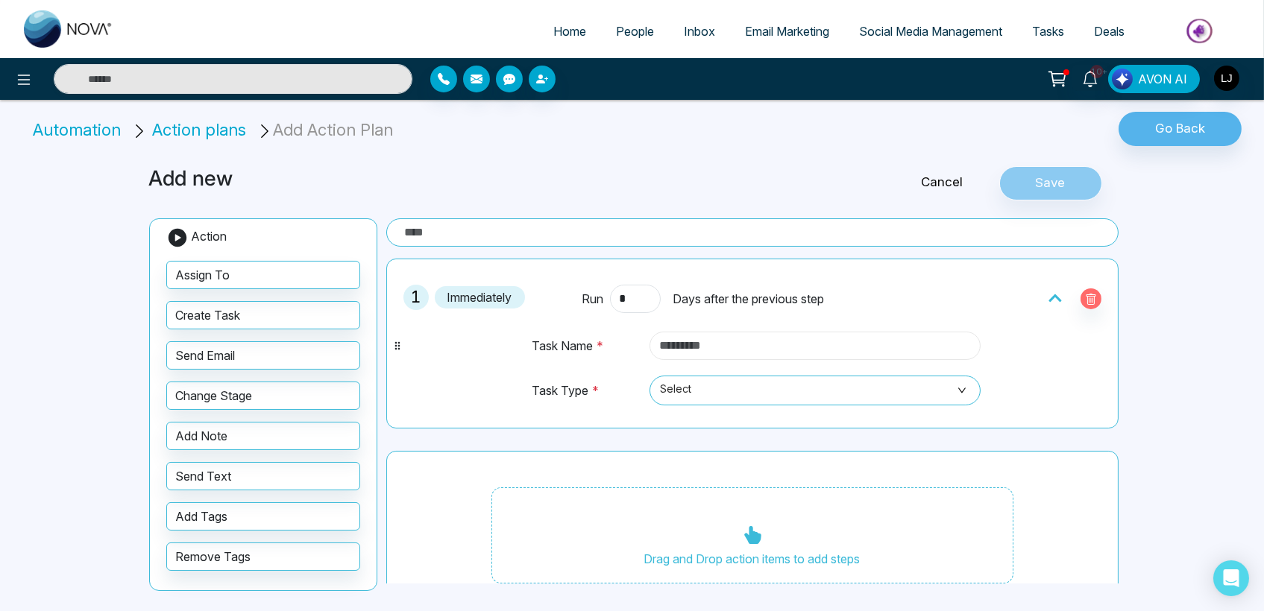
click at [692, 343] on input "text" at bounding box center [814, 346] width 331 height 28
type input "******"
click at [693, 393] on span "Select" at bounding box center [815, 390] width 310 height 25
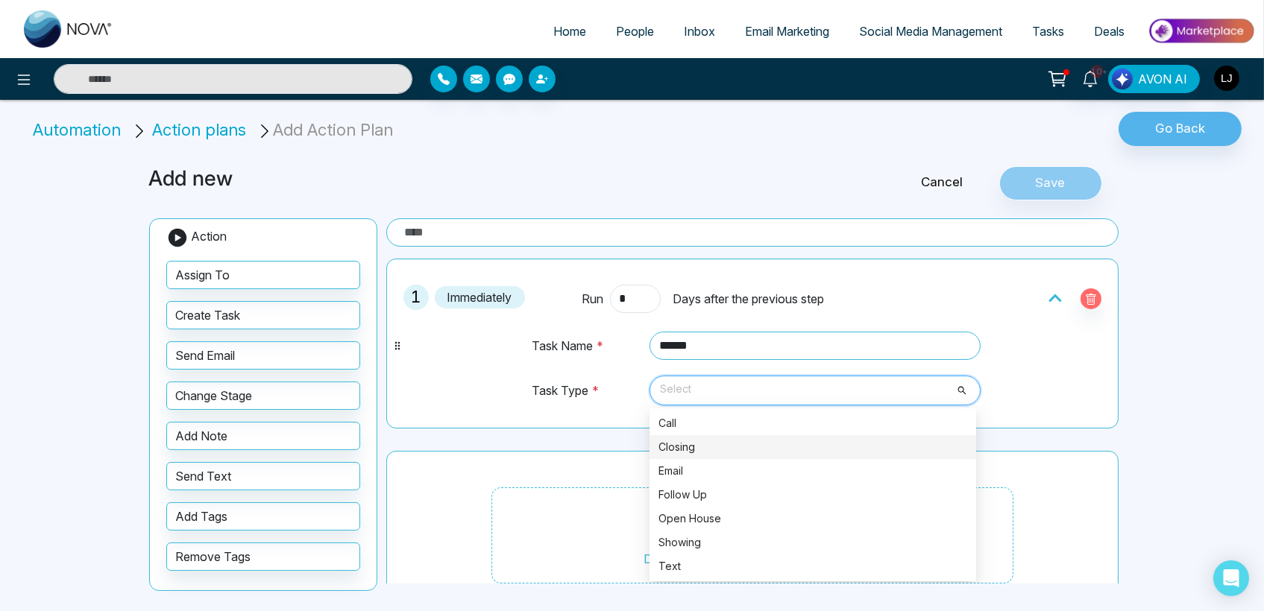
click at [730, 442] on div "Closing" at bounding box center [812, 447] width 309 height 16
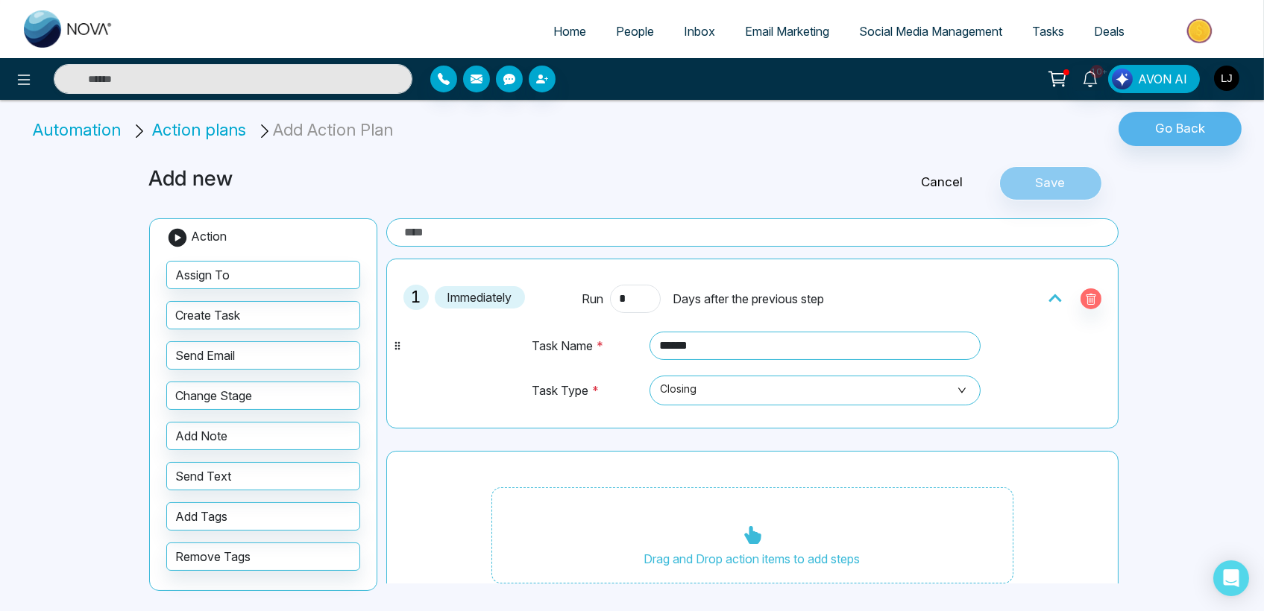
click at [474, 227] on input "text" at bounding box center [752, 232] width 732 height 28
type input "****"
click at [1041, 181] on button "Save" at bounding box center [1050, 183] width 103 height 34
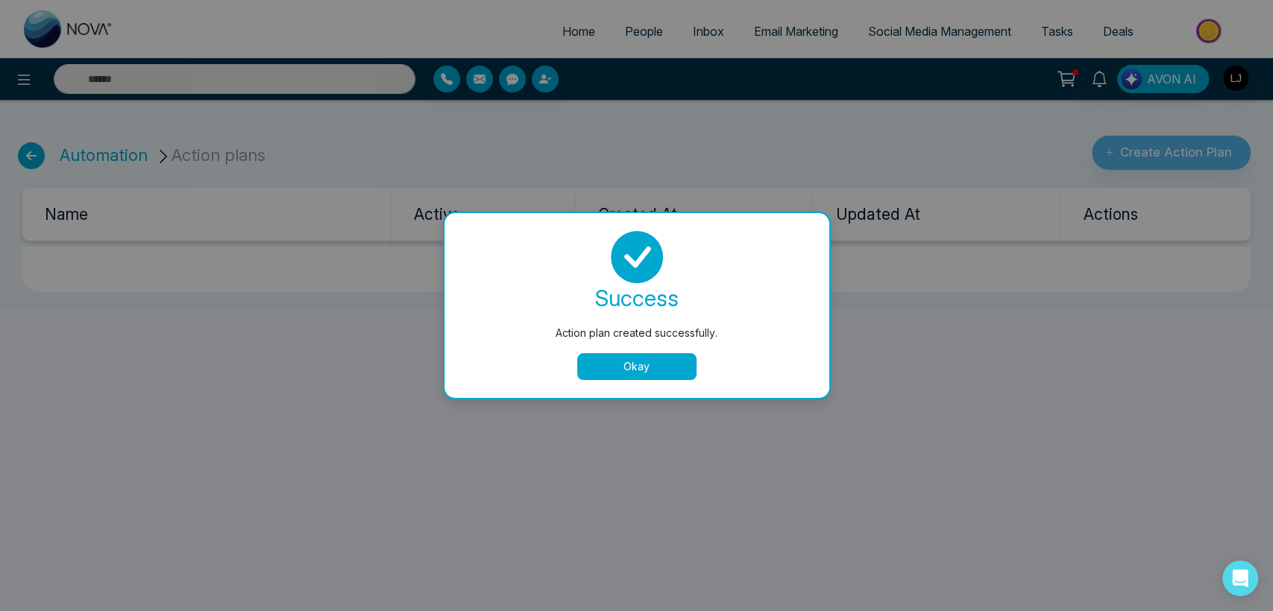
click at [623, 381] on div "success Action plan created successfully. Okay" at bounding box center [636, 305] width 385 height 185
click at [609, 363] on button "Okay" at bounding box center [636, 366] width 119 height 27
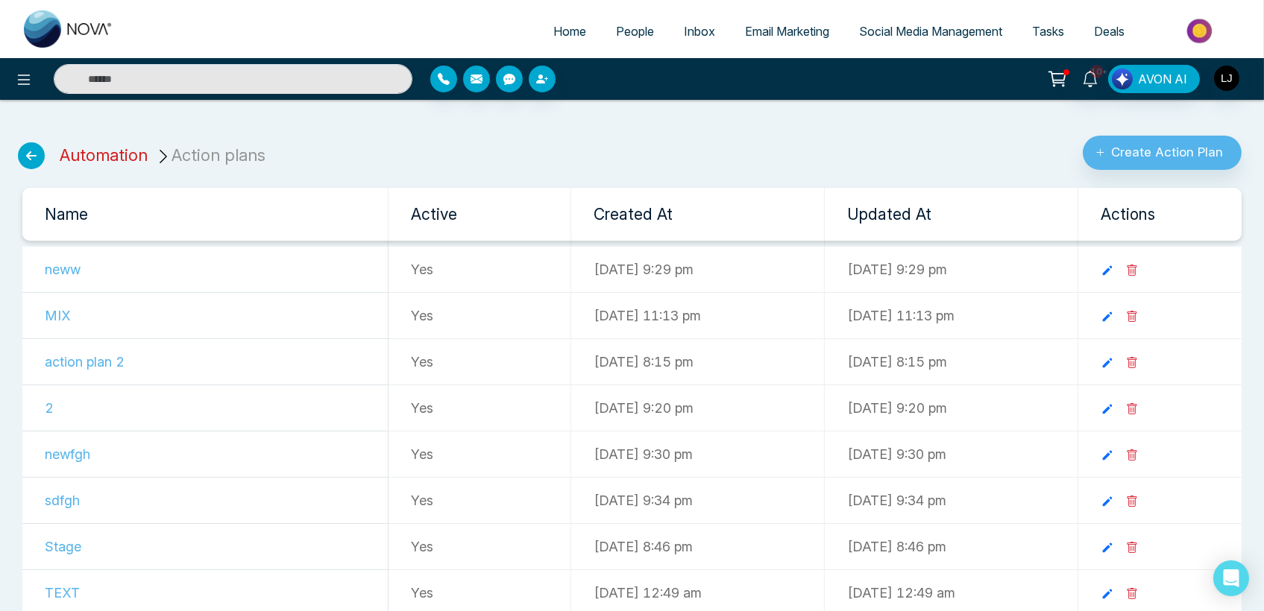
click at [102, 163] on link "Automation" at bounding box center [104, 154] width 88 height 19
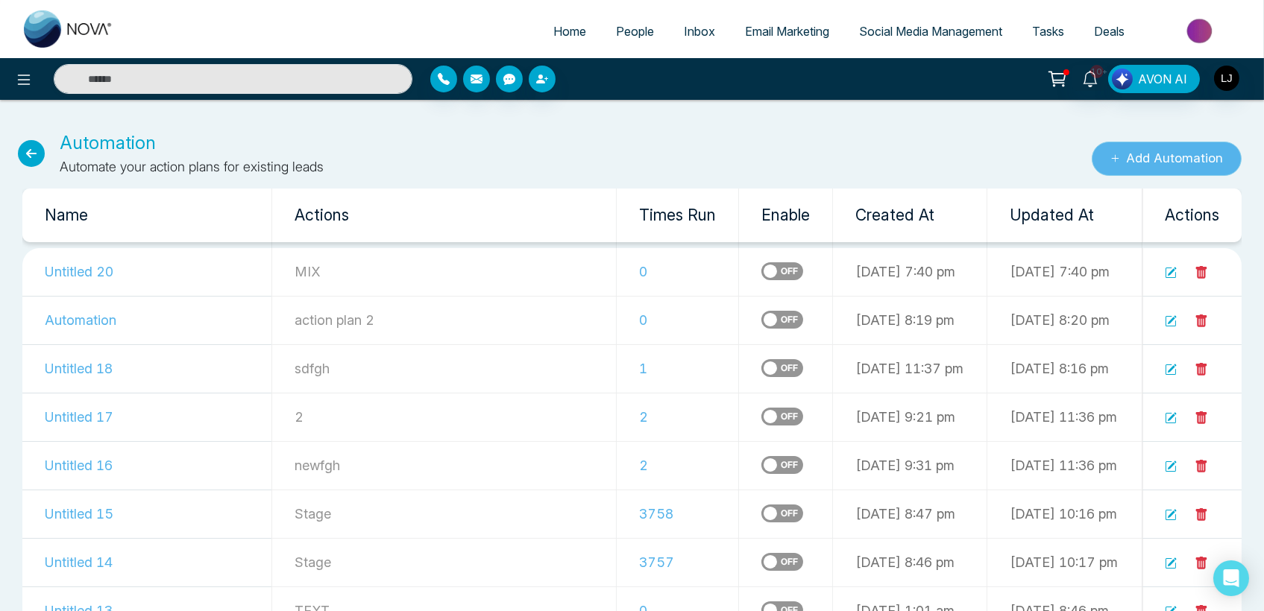
click at [1157, 163] on button "Add Automation" at bounding box center [1166, 159] width 150 height 34
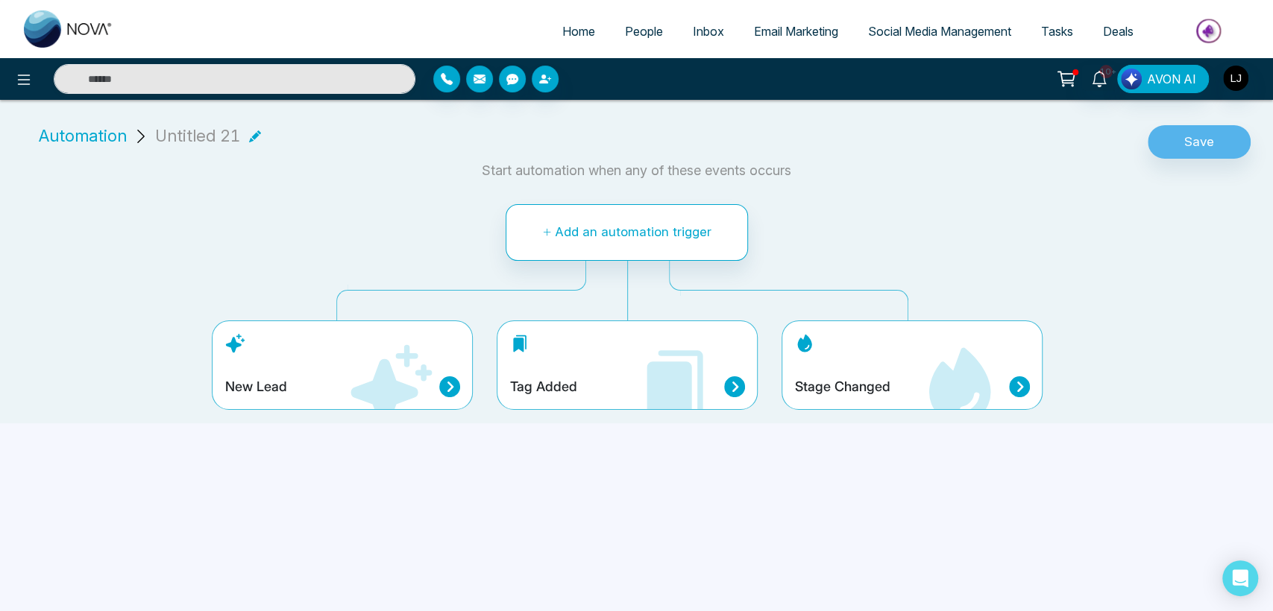
click at [629, 370] on div "Tag Added" at bounding box center [627, 365] width 261 height 89
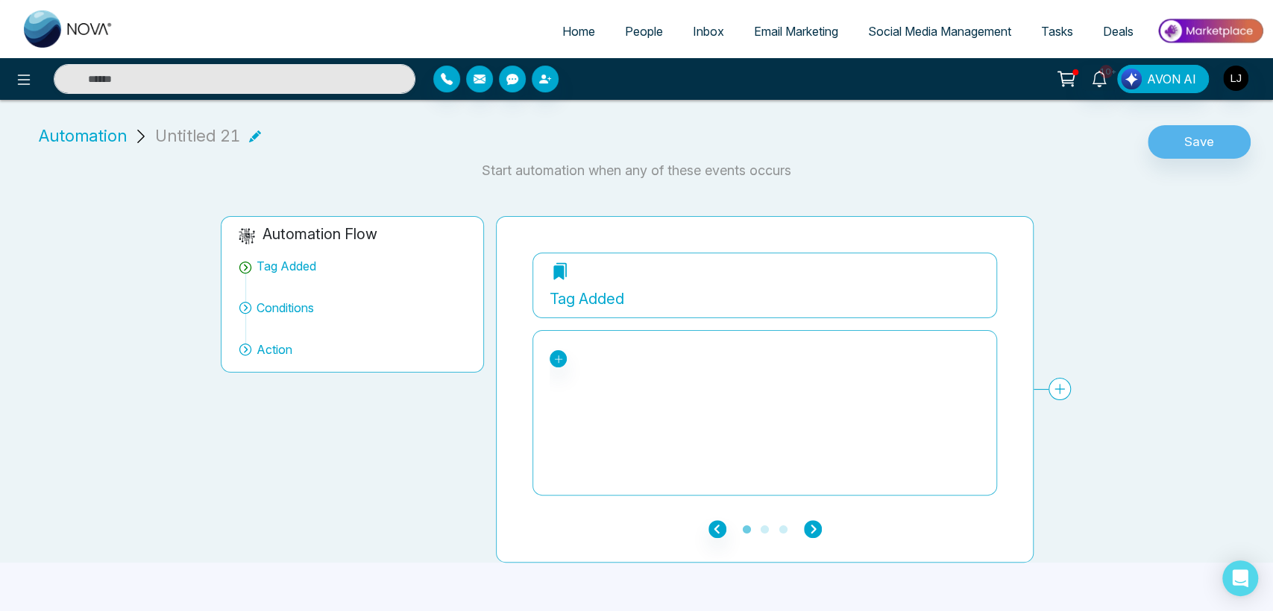
click at [810, 524] on icon "button" at bounding box center [813, 529] width 18 height 18
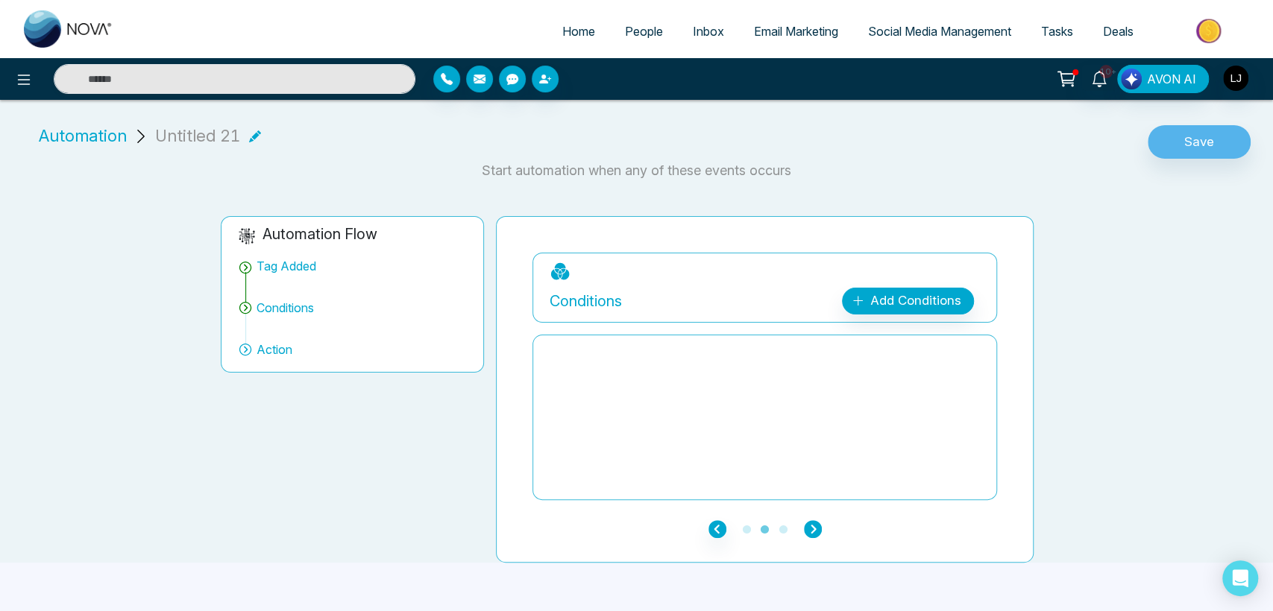
click at [810, 524] on icon "button" at bounding box center [813, 529] width 18 height 18
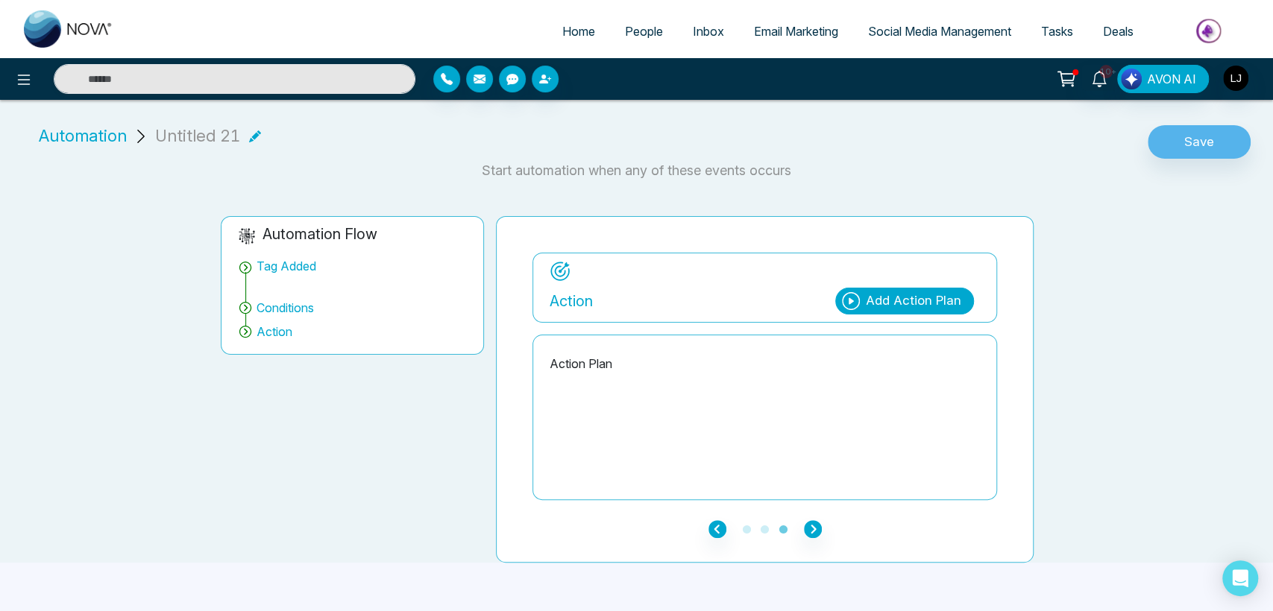
click at [904, 297] on div "Add Action Plan" at bounding box center [913, 301] width 95 height 19
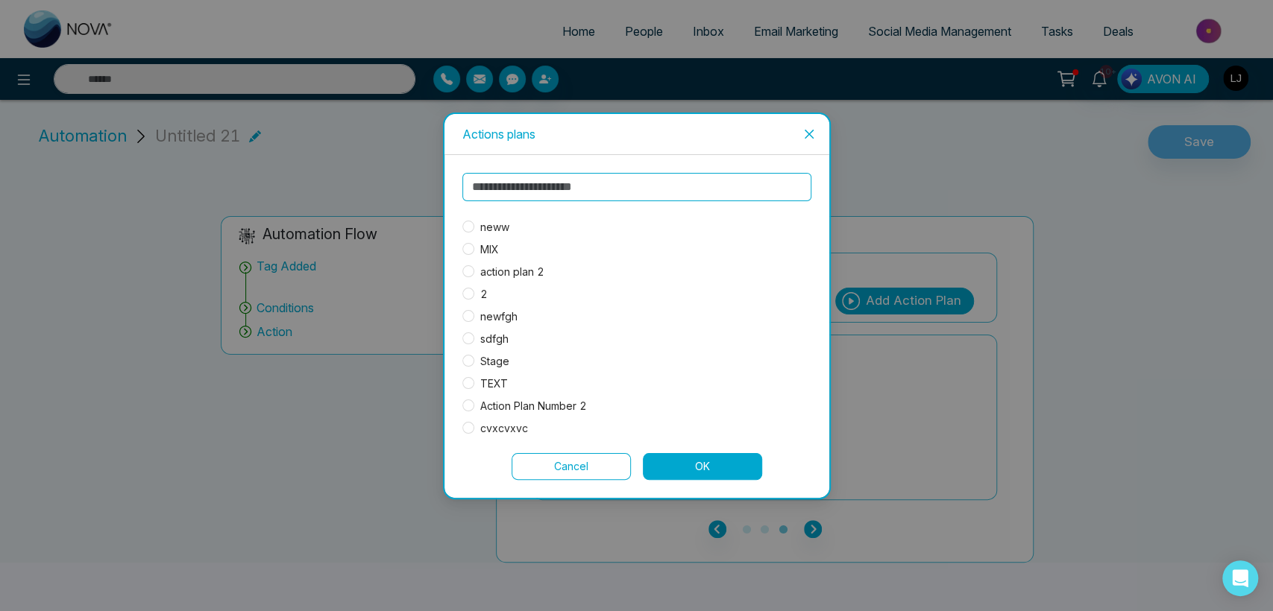
click at [505, 224] on span "neww" at bounding box center [494, 227] width 41 height 16
click at [670, 473] on button "OK" at bounding box center [702, 466] width 119 height 27
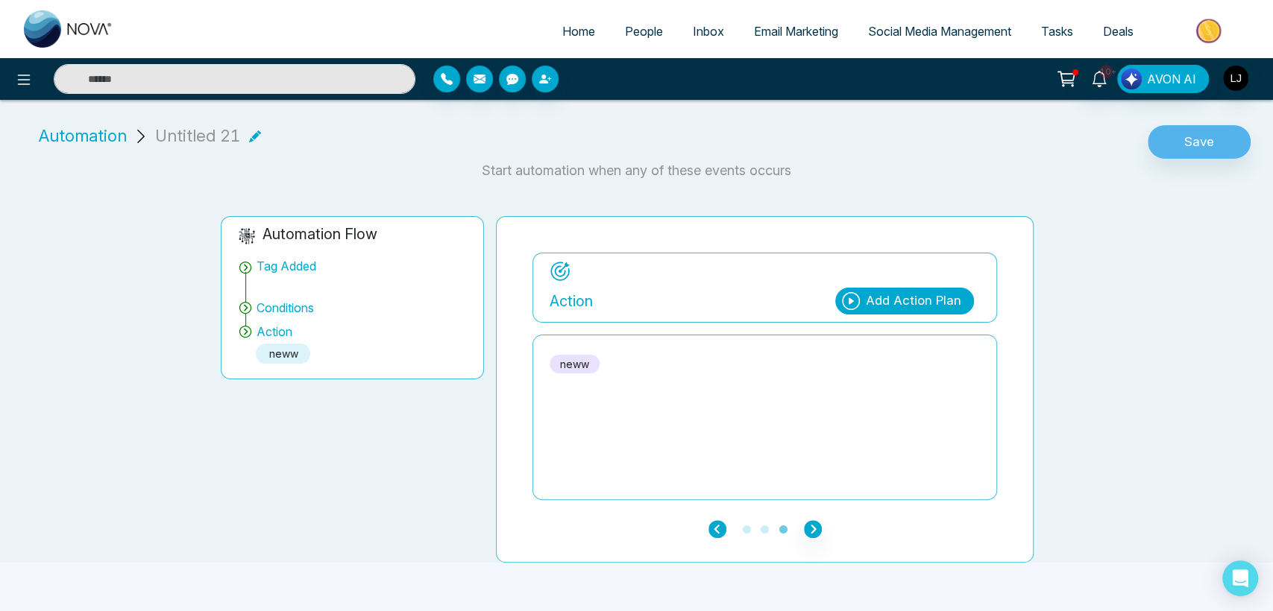
click at [713, 533] on icon "button" at bounding box center [717, 529] width 18 height 18
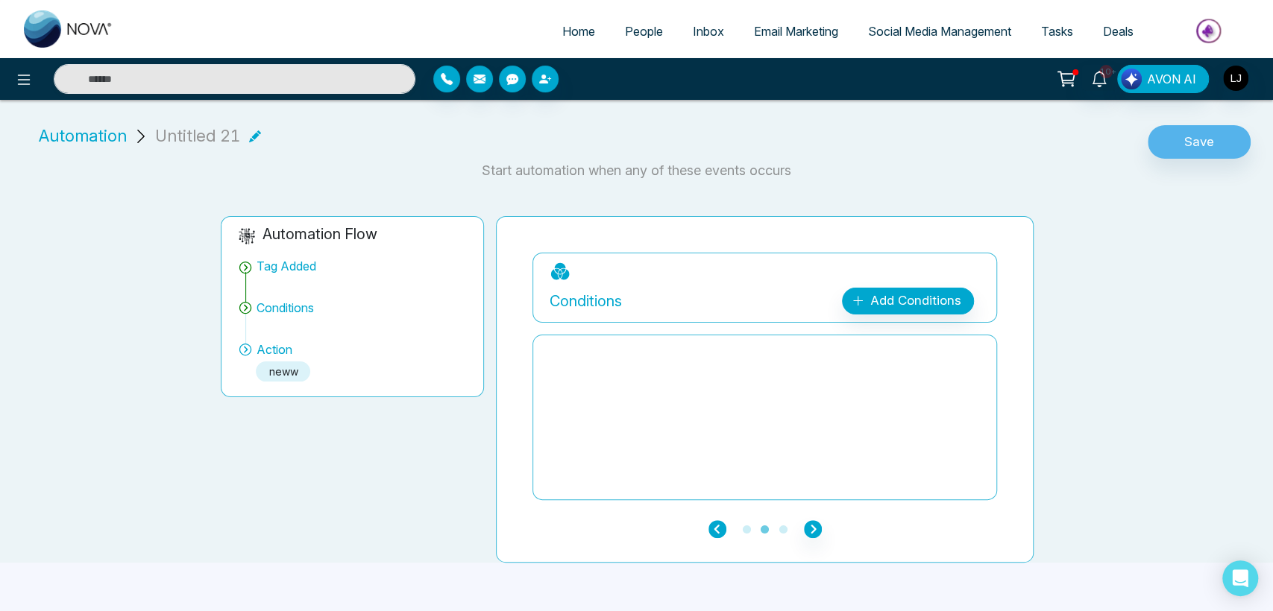
click at [713, 533] on icon "button" at bounding box center [717, 529] width 18 height 18
click at [713, 532] on icon "button" at bounding box center [717, 529] width 18 height 18
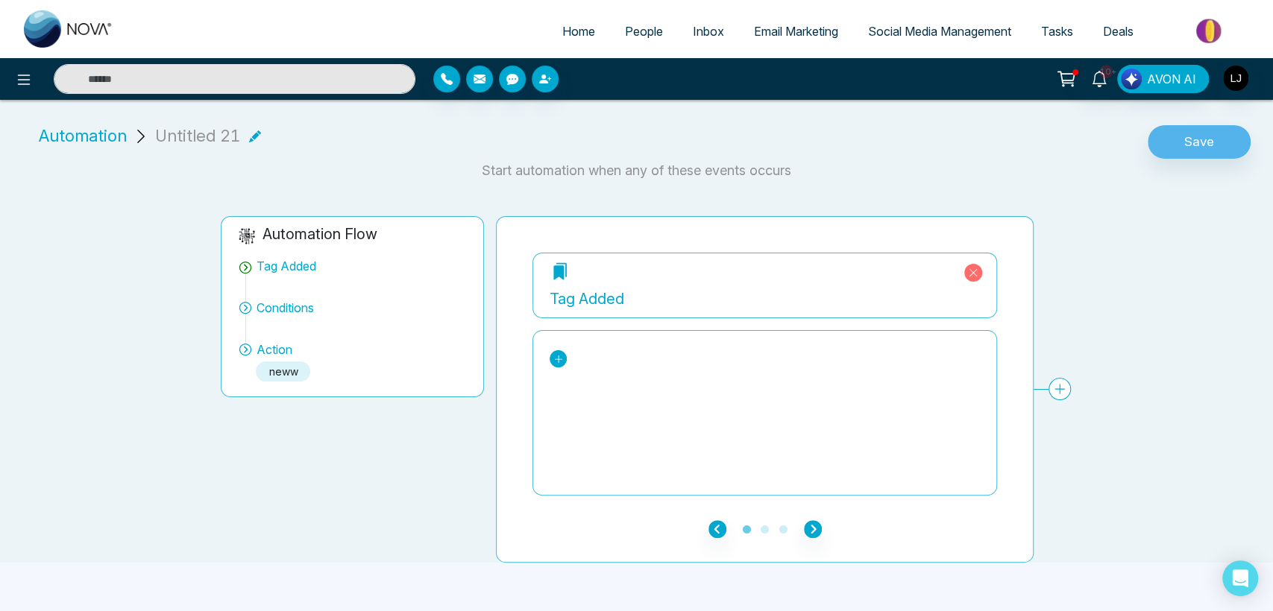
click at [557, 357] on icon at bounding box center [558, 359] width 10 height 10
click at [579, 413] on div "Add" at bounding box center [619, 416] width 115 height 18
click at [815, 530] on icon "button" at bounding box center [813, 529] width 18 height 18
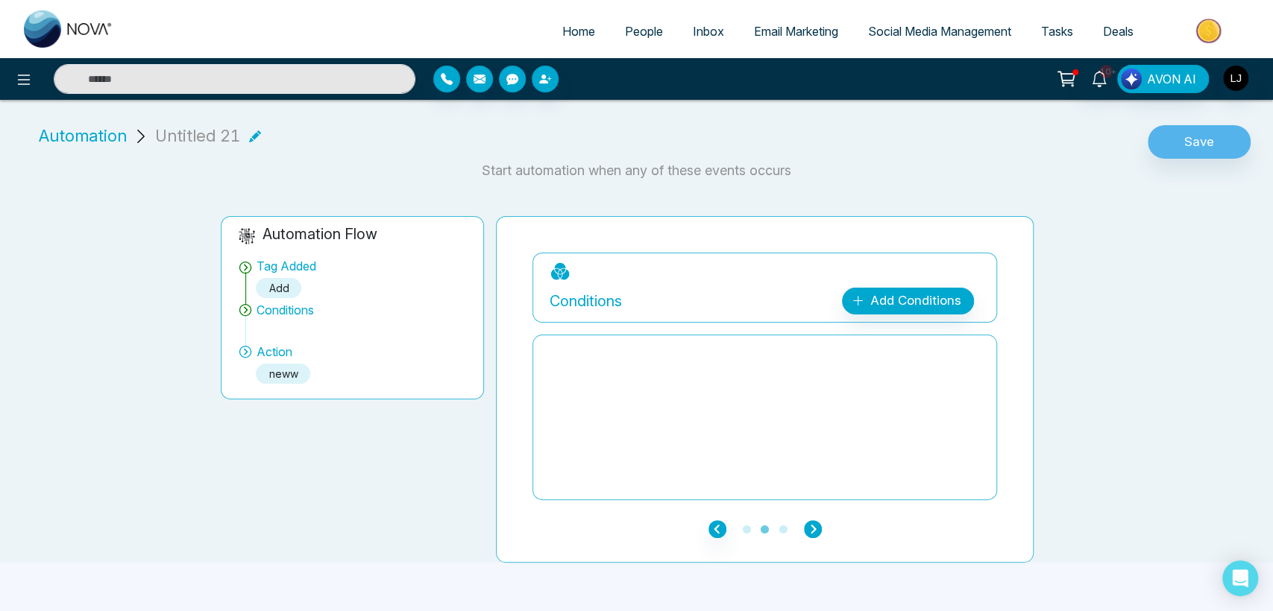
click at [815, 530] on icon "button" at bounding box center [813, 529] width 18 height 18
click at [815, 520] on icon "button" at bounding box center [813, 529] width 18 height 18
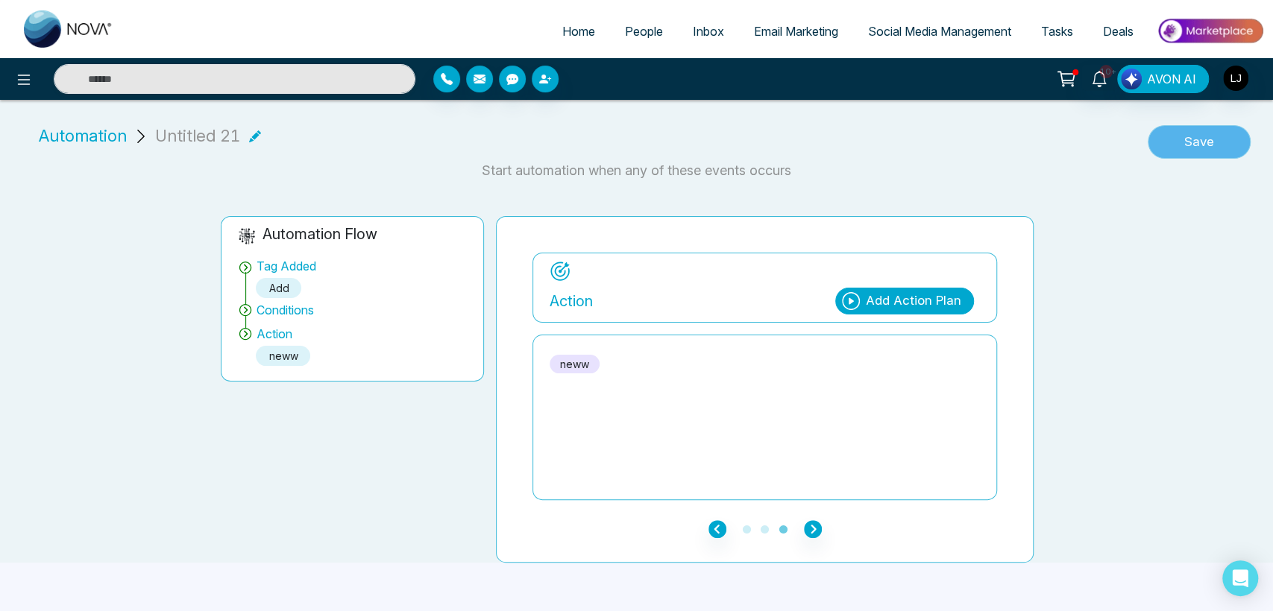
click at [1182, 139] on button "Save" at bounding box center [1198, 142] width 103 height 34
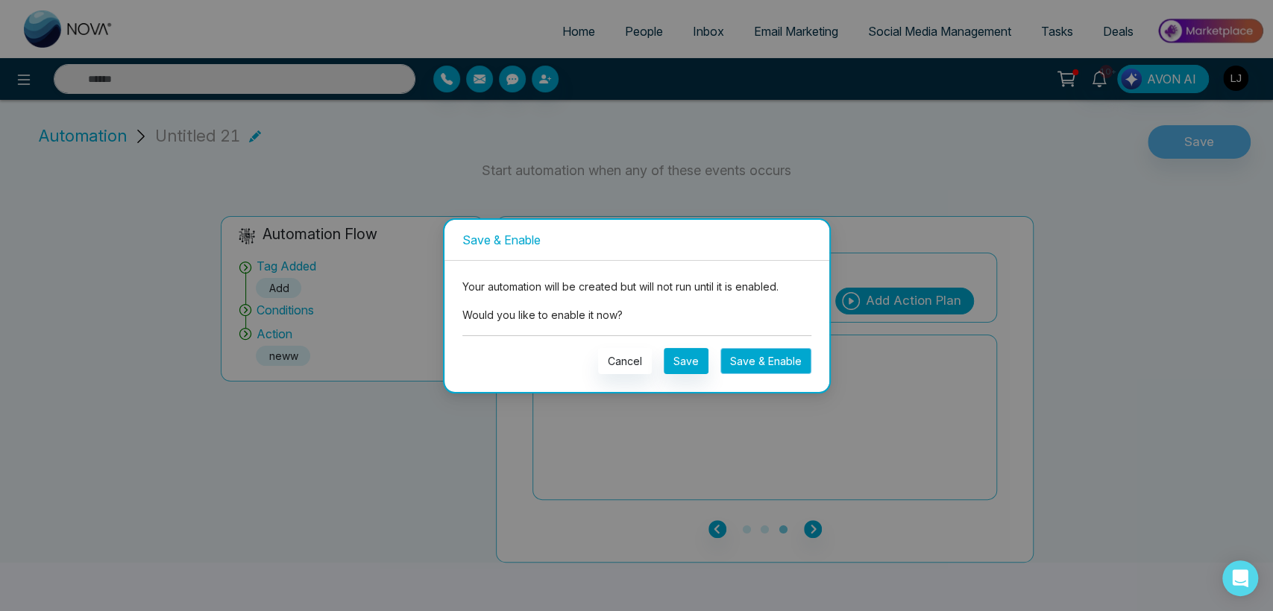
click at [784, 364] on button "Save & Enable" at bounding box center [765, 361] width 91 height 26
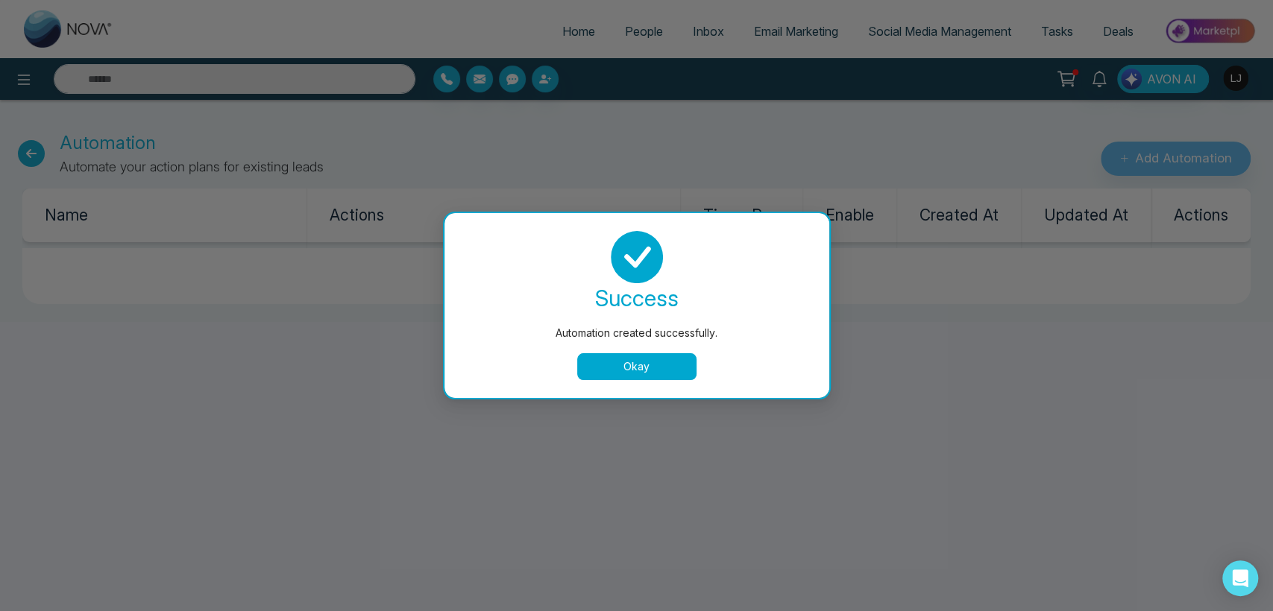
click at [600, 356] on button "Okay" at bounding box center [636, 366] width 119 height 27
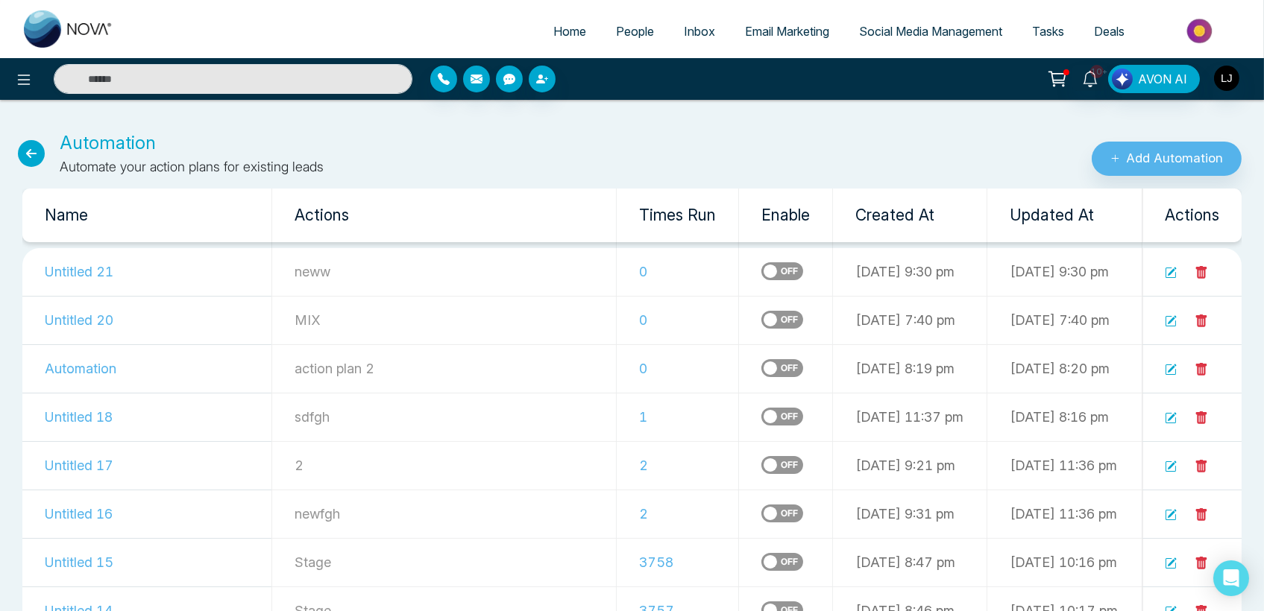
click at [626, 30] on span "People" at bounding box center [635, 31] width 38 height 15
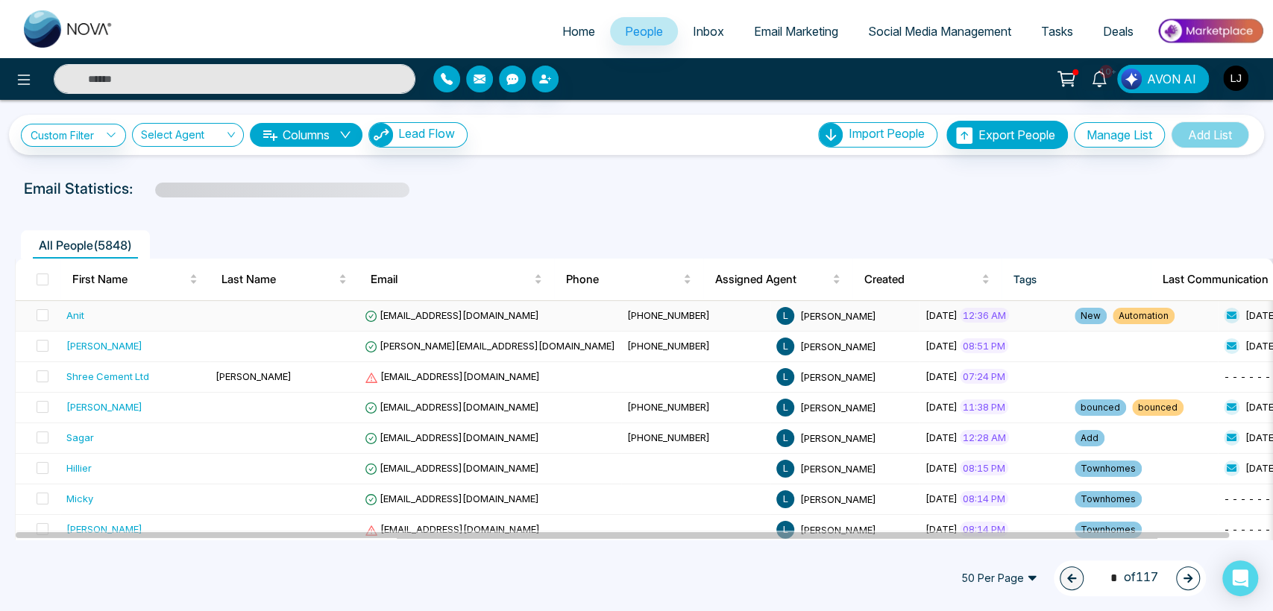
click at [408, 303] on td "[EMAIL_ADDRESS][DOMAIN_NAME]" at bounding box center [490, 316] width 262 height 31
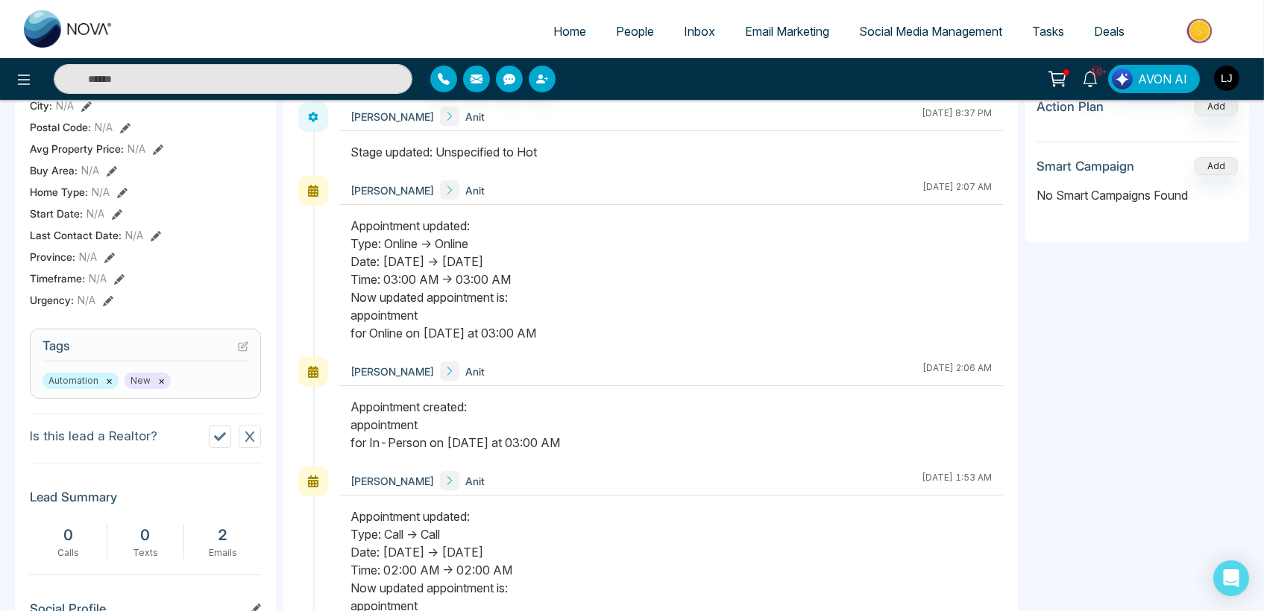
scroll to position [532, 0]
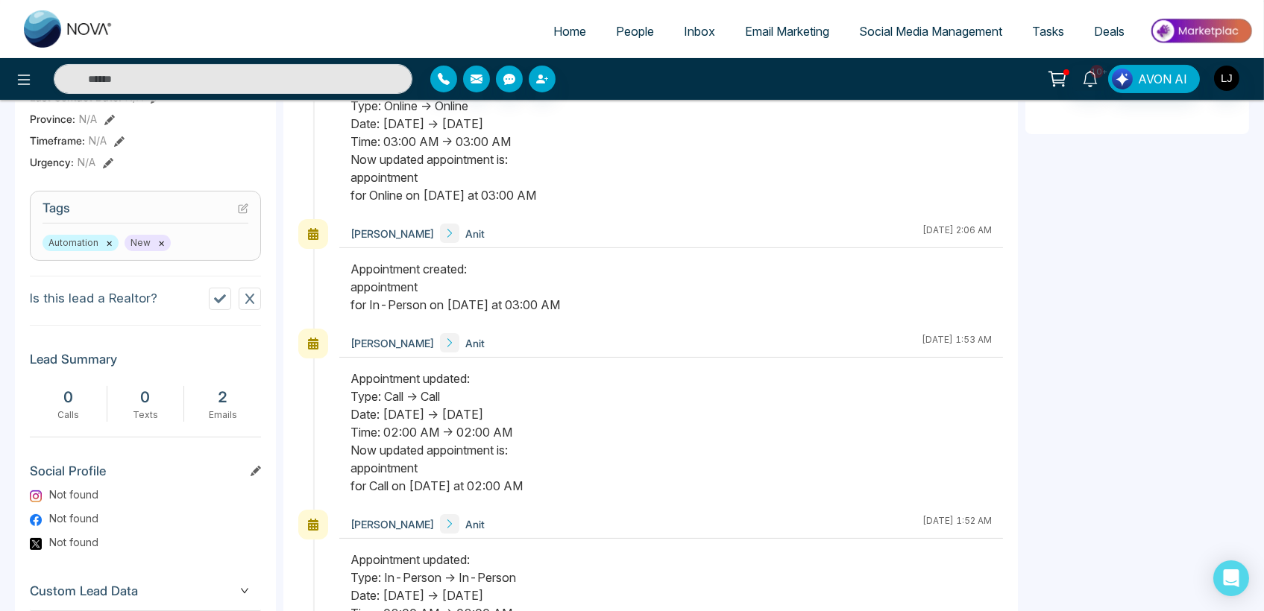
click at [243, 214] on icon at bounding box center [243, 209] width 10 height 10
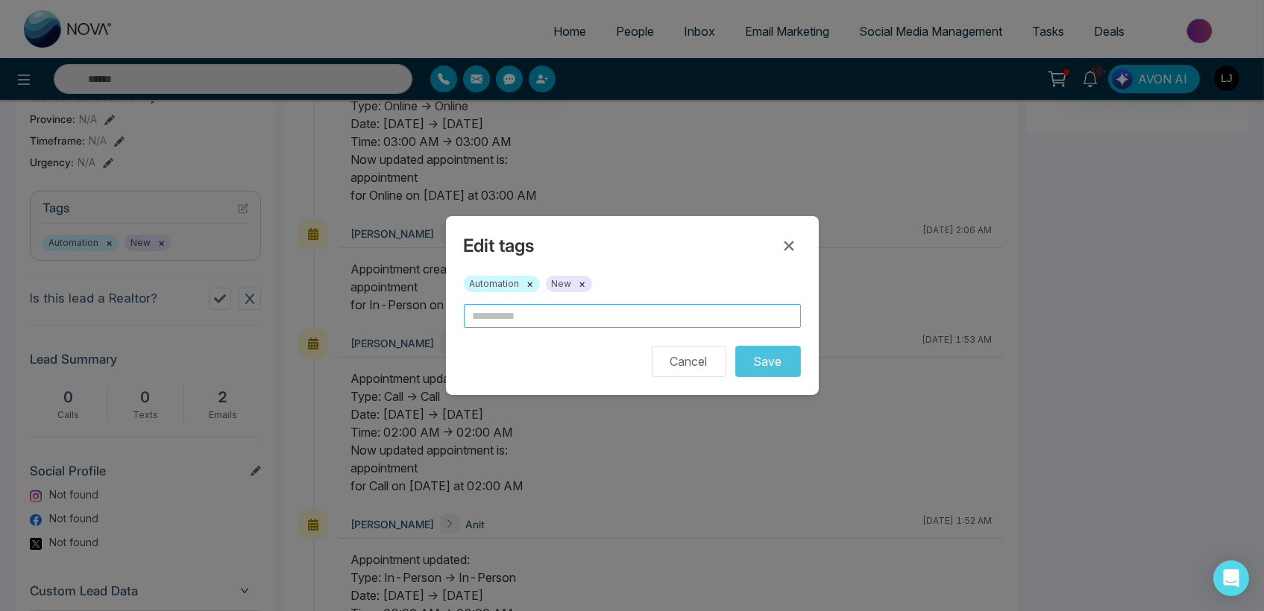
click at [530, 312] on input "text" at bounding box center [632, 316] width 337 height 24
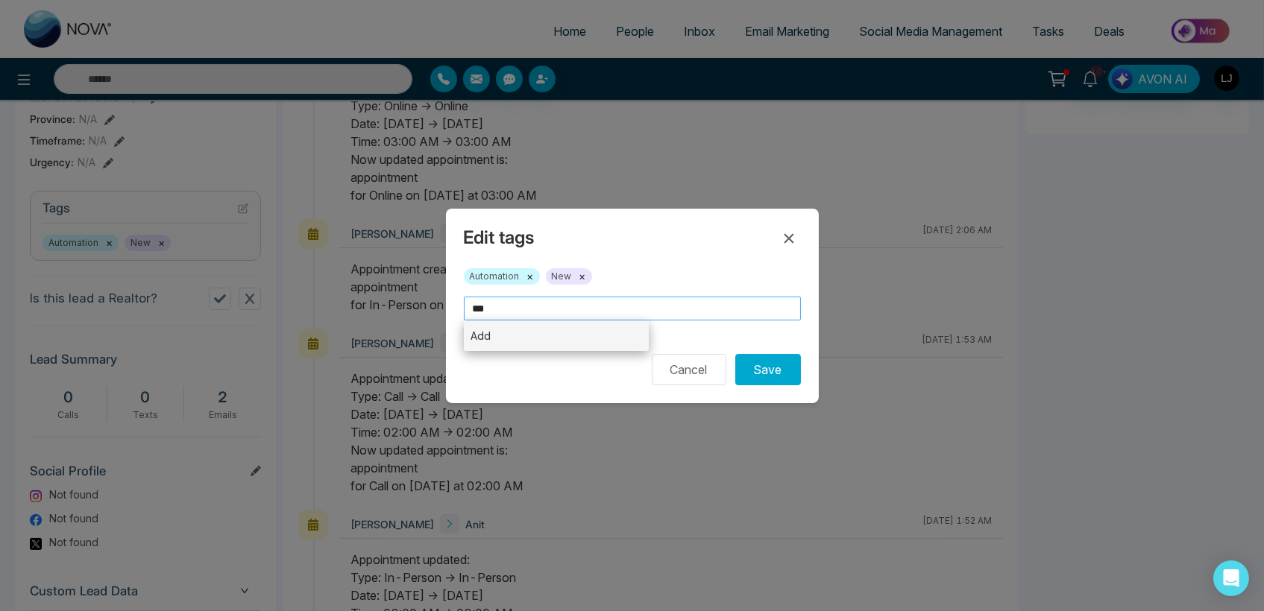
type input "***"
click at [525, 335] on li "Add" at bounding box center [557, 336] width 186 height 31
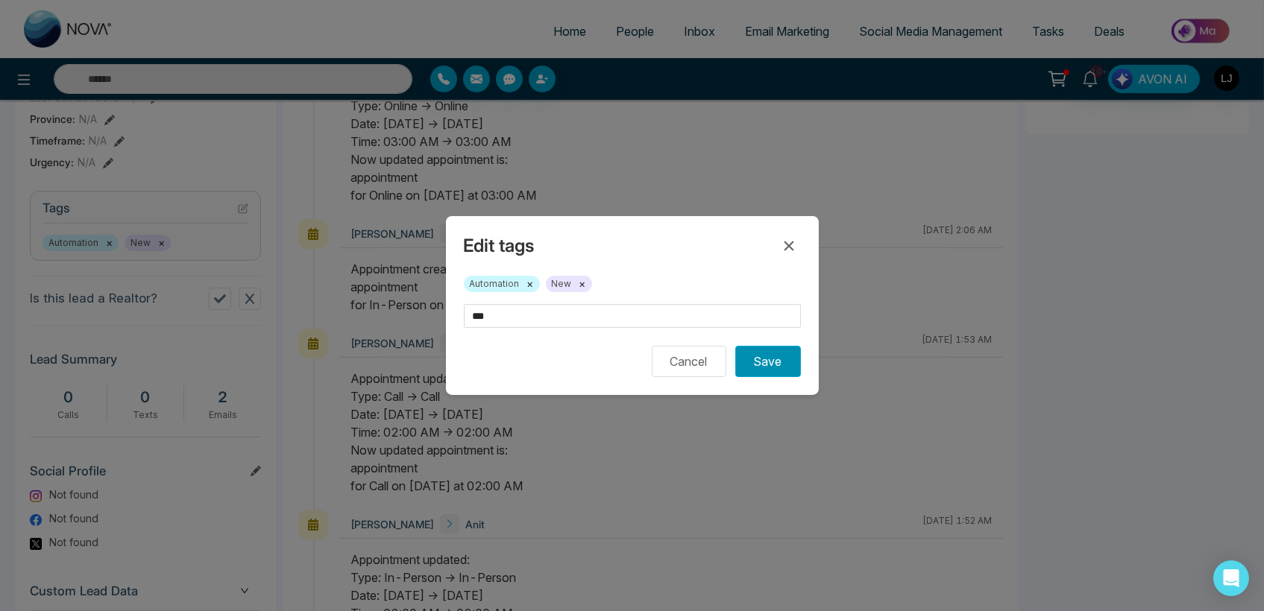
click at [790, 361] on button "Save" at bounding box center [768, 361] width 66 height 31
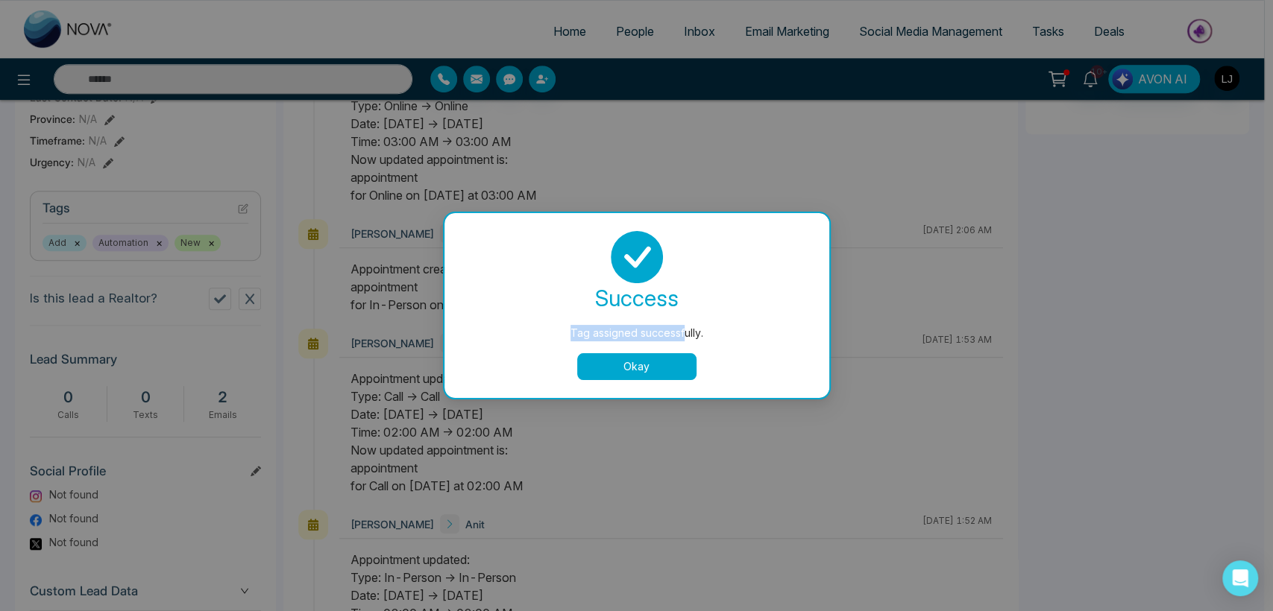
drag, startPoint x: 571, startPoint y: 329, endPoint x: 682, endPoint y: 326, distance: 111.1
click at [682, 326] on div "Tag assigned successfully." at bounding box center [636, 333] width 325 height 16
click at [649, 372] on button "Okay" at bounding box center [636, 366] width 119 height 27
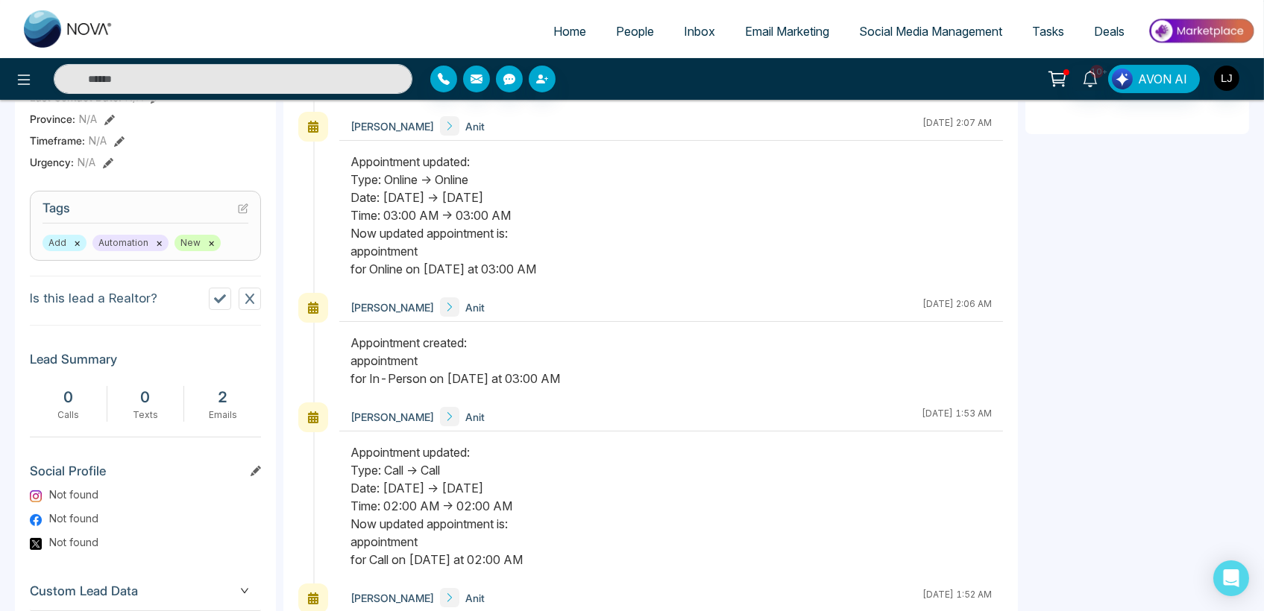
scroll to position [0, 0]
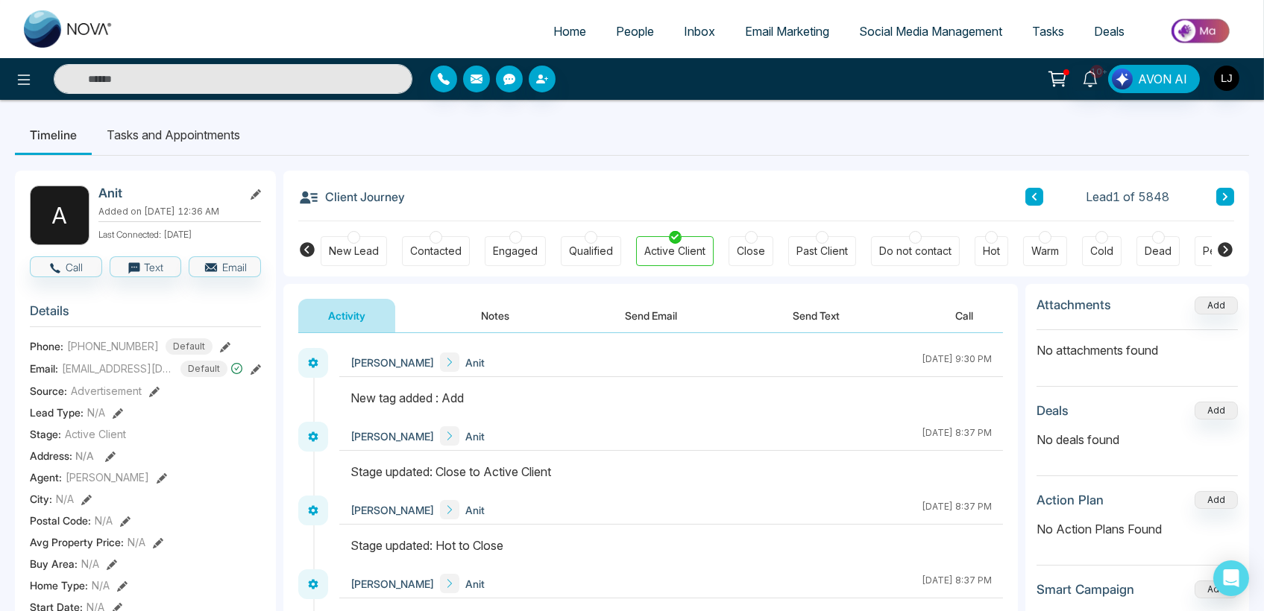
click at [487, 318] on button "Notes" at bounding box center [495, 316] width 88 height 34
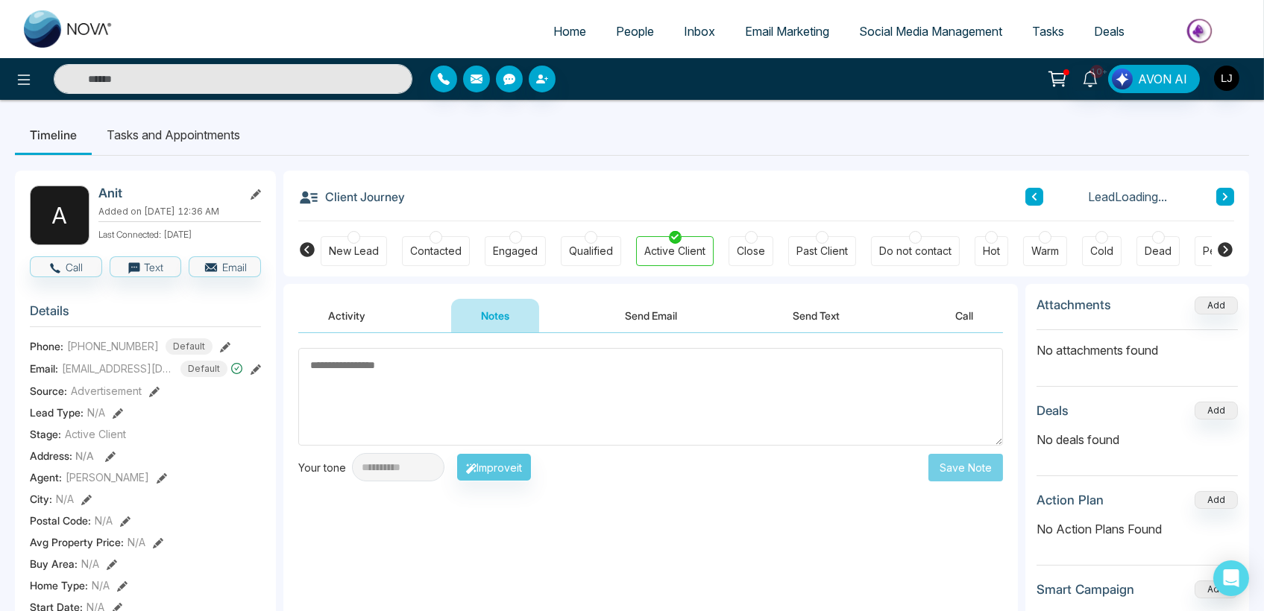
click at [395, 309] on div "Activity Notes Send Email Send Text Call" at bounding box center [650, 316] width 705 height 34
click at [377, 317] on button "Activity" at bounding box center [346, 316] width 97 height 34
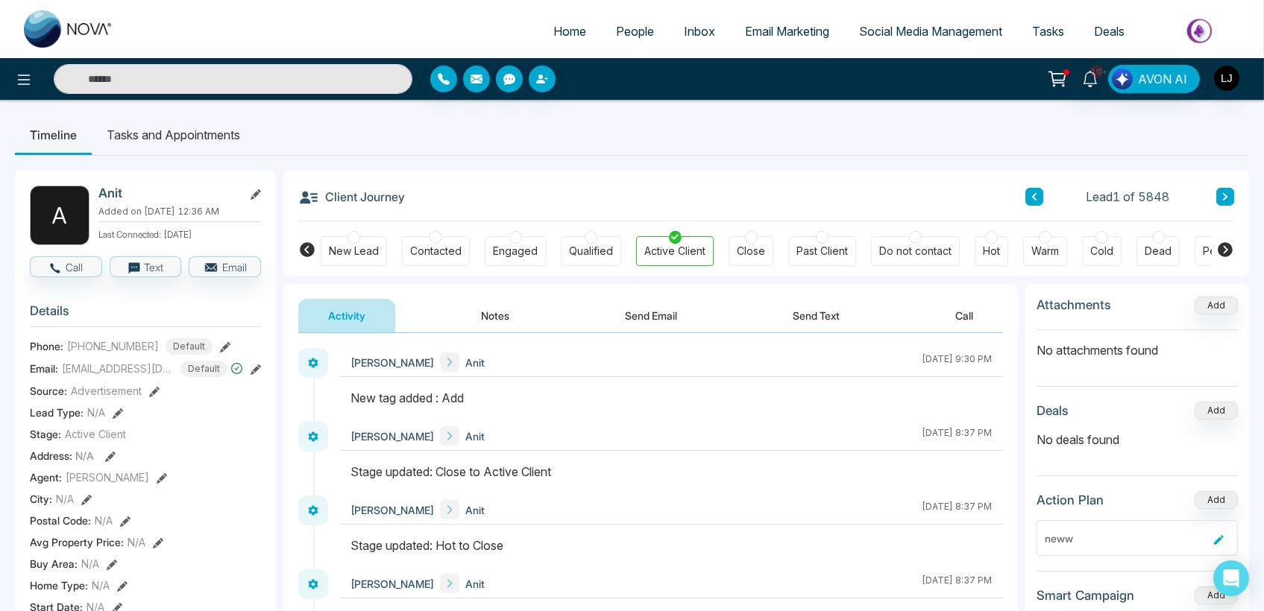
click at [496, 318] on button "Notes" at bounding box center [495, 316] width 88 height 34
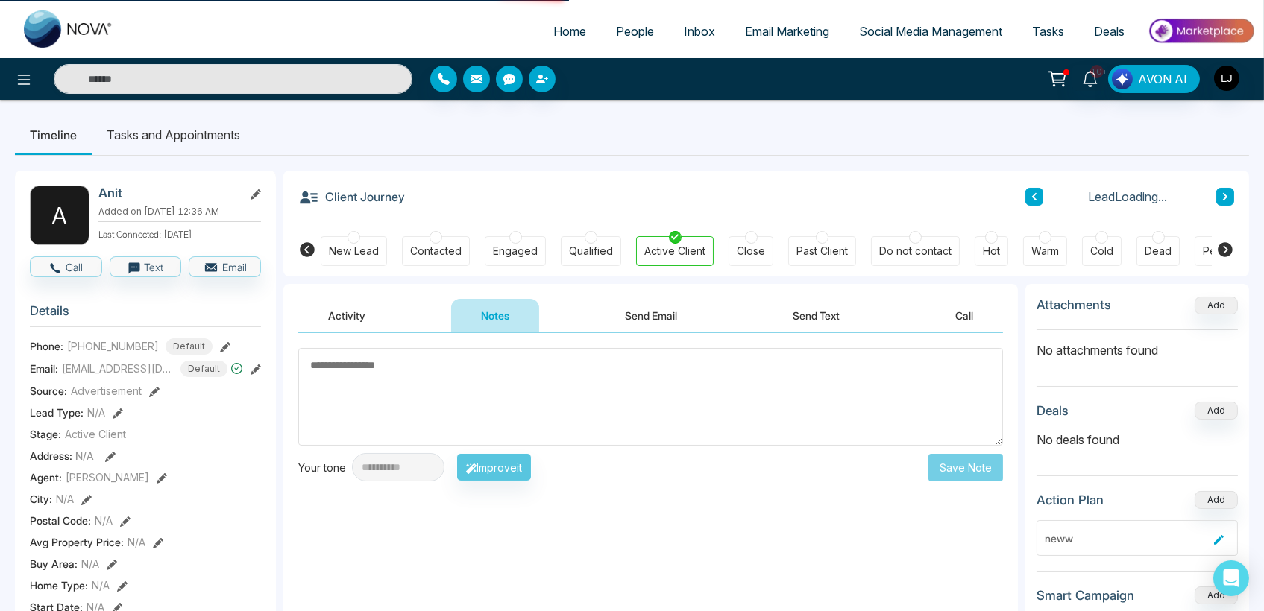
click at [350, 314] on button "Activity" at bounding box center [346, 316] width 97 height 34
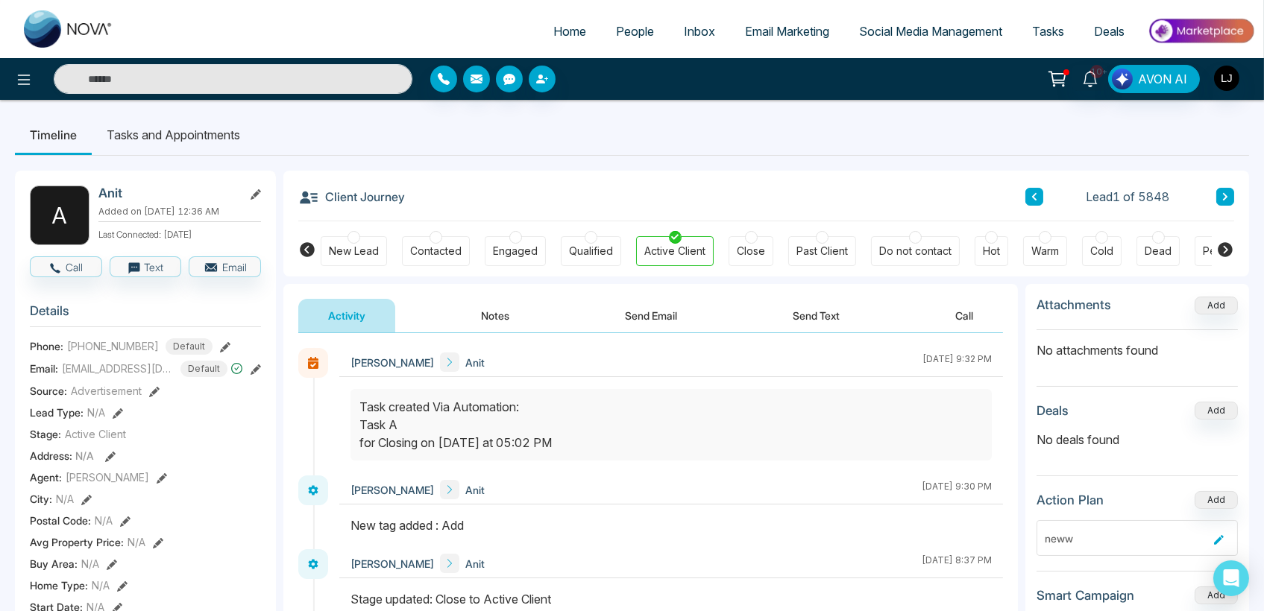
drag, startPoint x: 388, startPoint y: 403, endPoint x: 537, endPoint y: 399, distance: 148.4
click at [537, 399] on div "Task created Via Automation: Task A for Closing on [DATE] at 05:02 PM" at bounding box center [670, 425] width 623 height 54
click at [20, 89] on button at bounding box center [24, 79] width 30 height 30
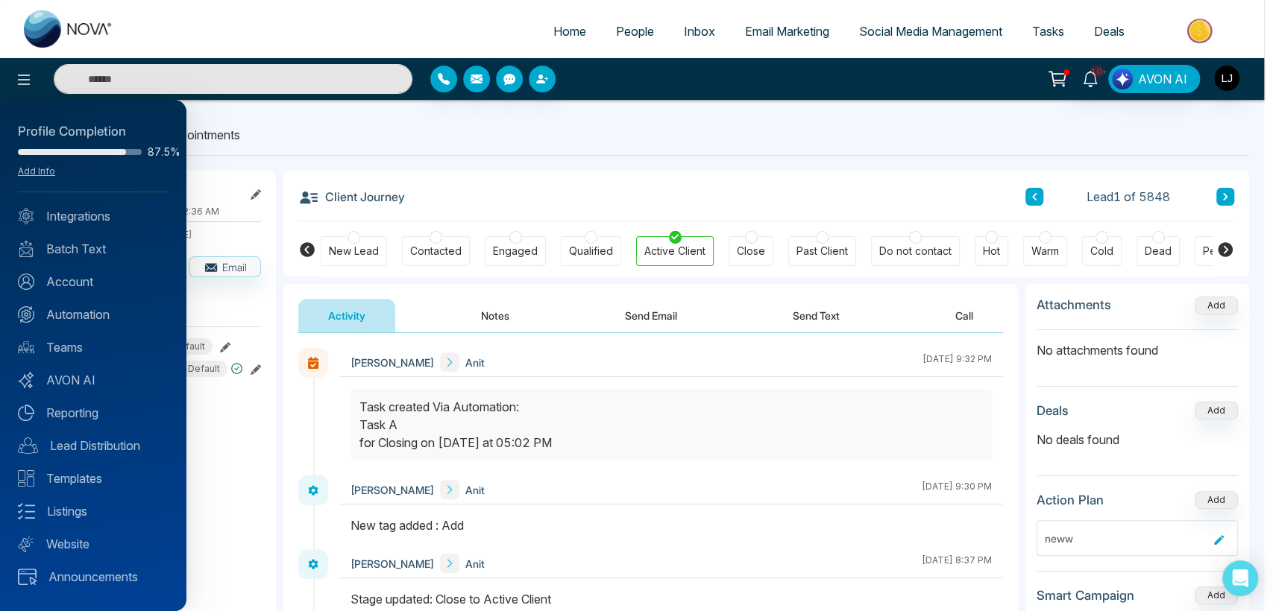
drag, startPoint x: 537, startPoint y: 440, endPoint x: 569, endPoint y: 449, distance: 33.3
click at [569, 449] on div at bounding box center [636, 305] width 1273 height 611
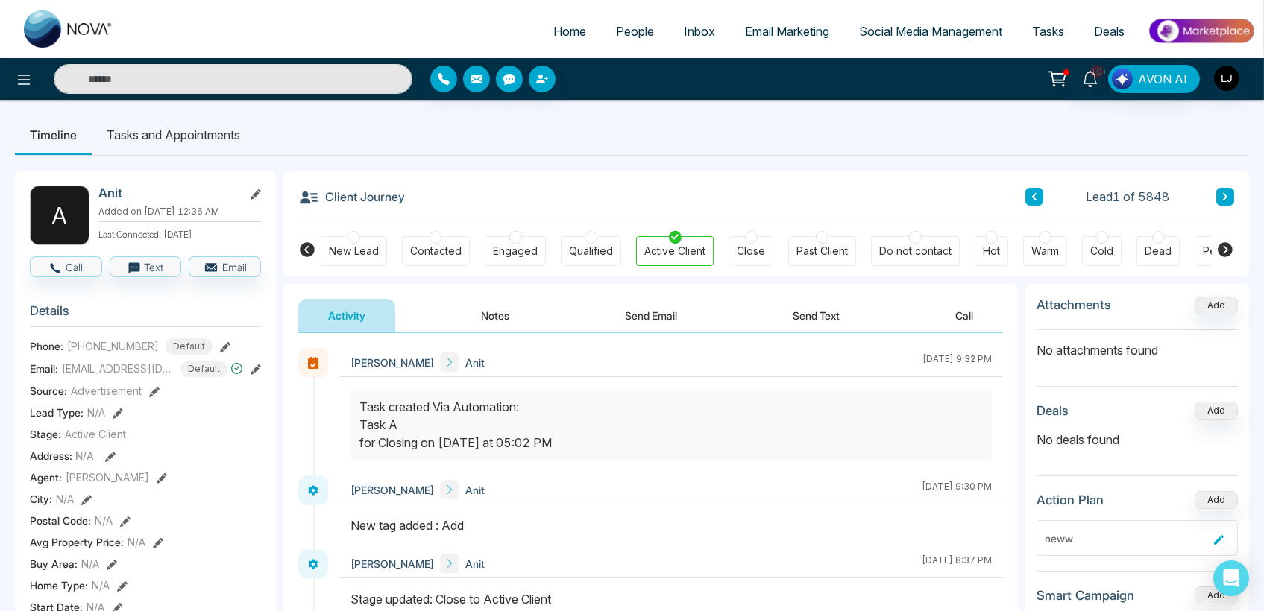
drag, startPoint x: 524, startPoint y: 440, endPoint x: 573, endPoint y: 450, distance: 49.4
click at [573, 450] on div "Task created Via Automation: Task A for Closing on [DATE] at 05:02 PM" at bounding box center [670, 425] width 623 height 54
click at [16, 78] on icon at bounding box center [24, 80] width 18 height 18
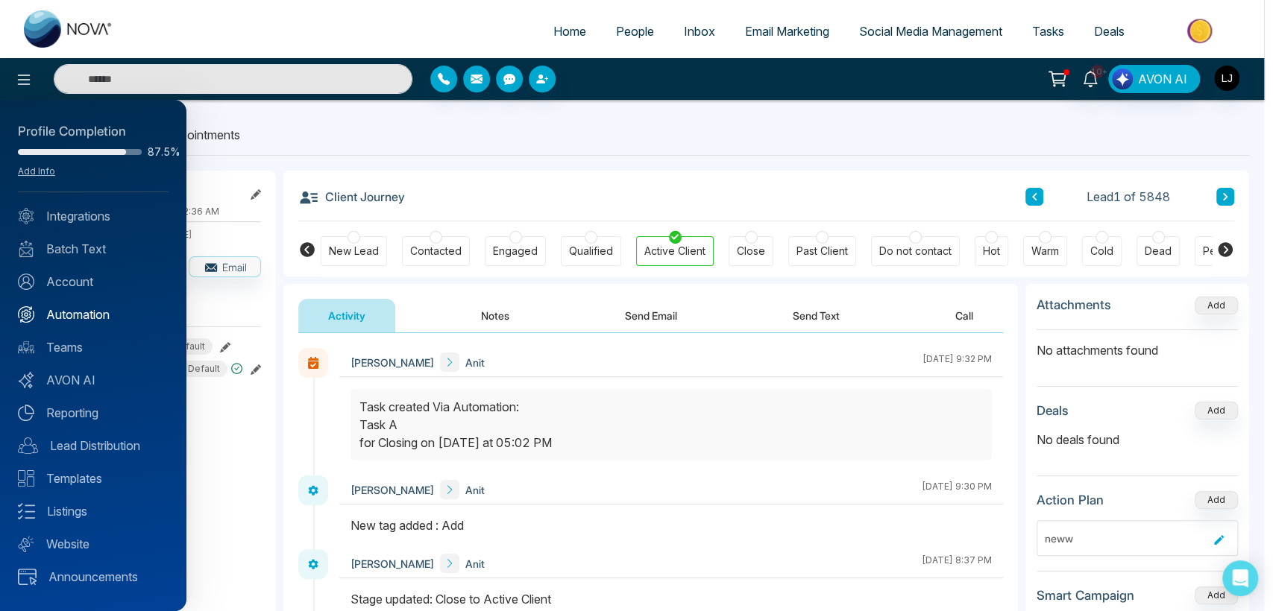
click at [89, 318] on link "Automation" at bounding box center [93, 315] width 151 height 18
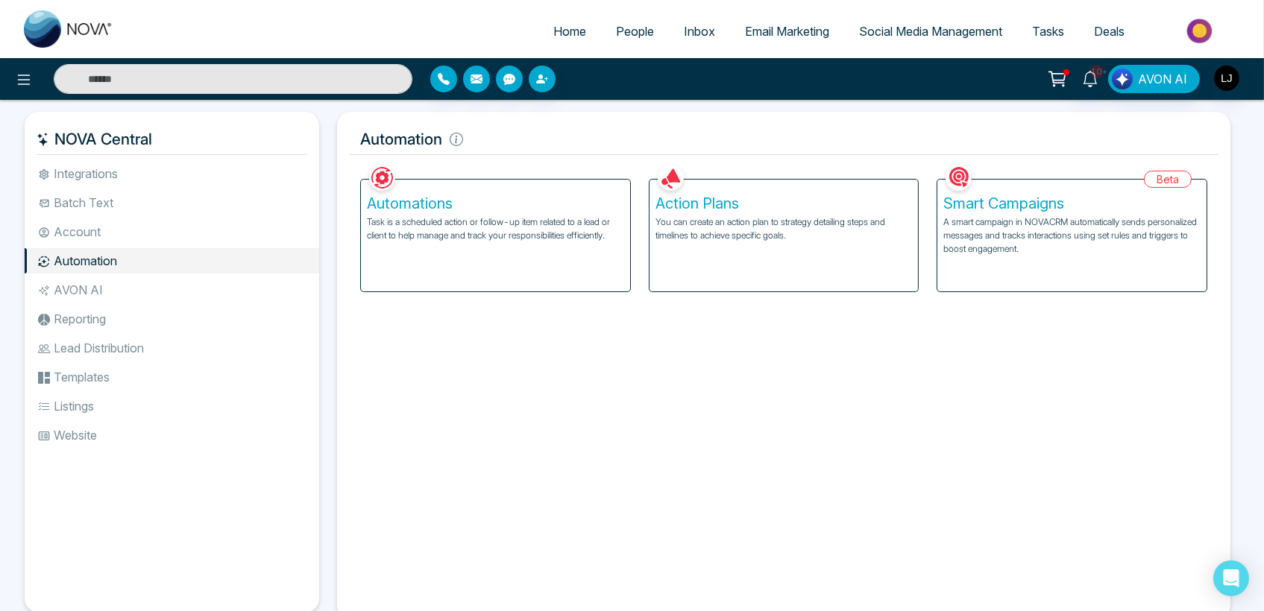
click at [489, 233] on p "Task is a scheduled action or follow-up item related to a lead or client to hel…" at bounding box center [495, 228] width 257 height 27
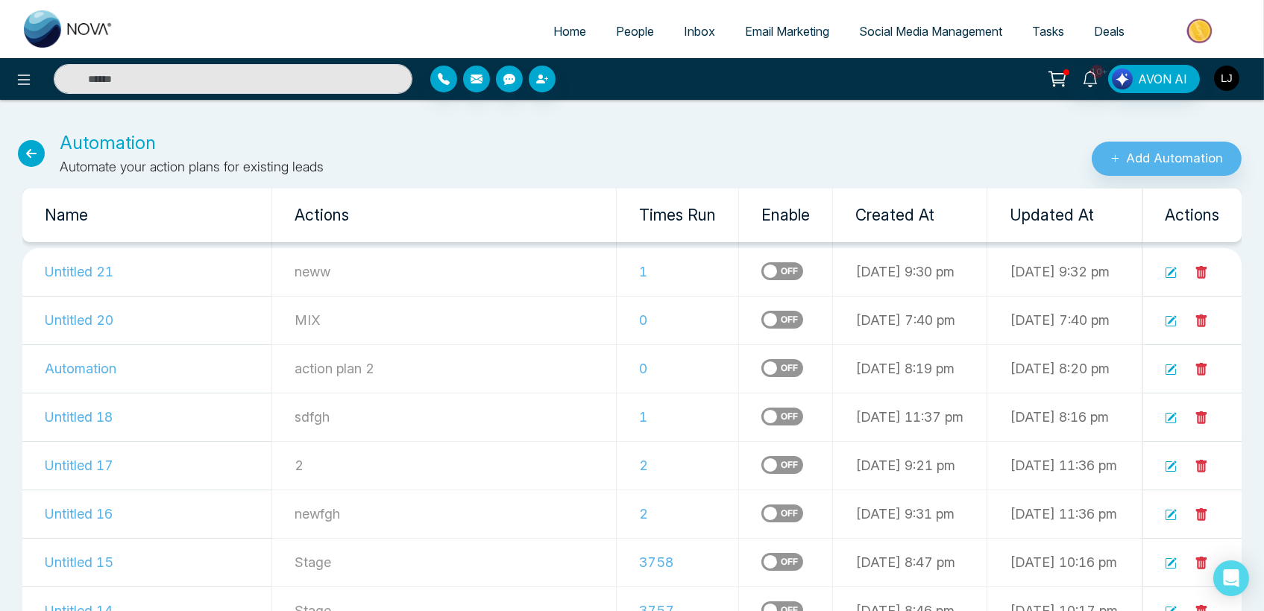
click at [1232, 82] on img "button" at bounding box center [1226, 78] width 25 height 25
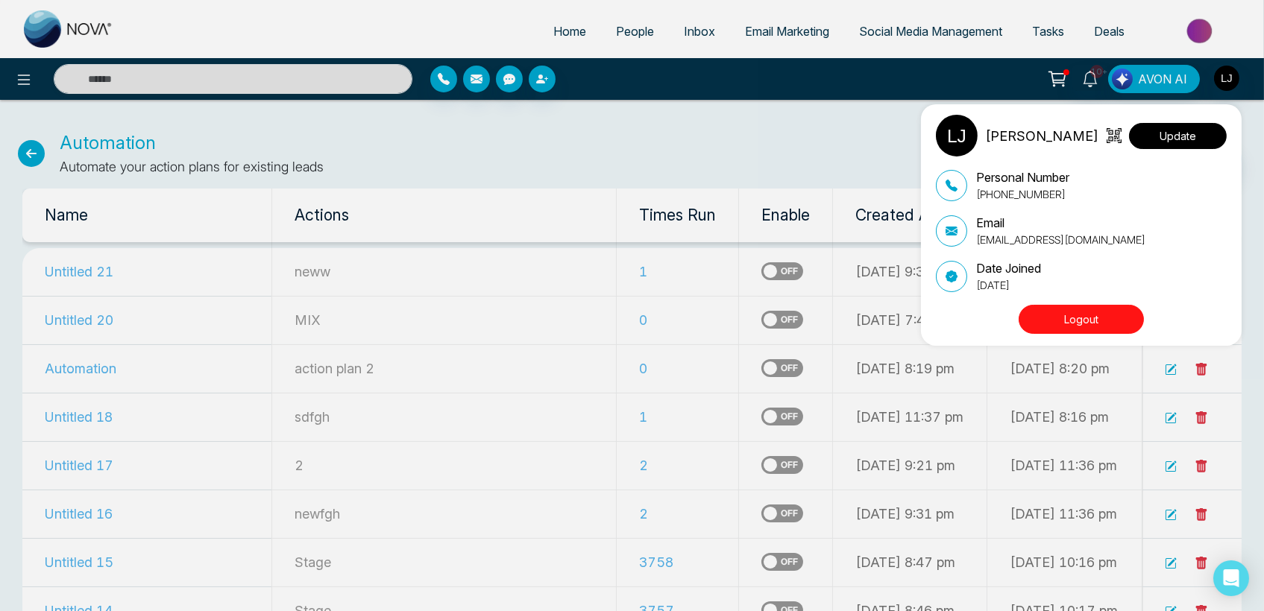
click at [1160, 145] on button "Update" at bounding box center [1178, 136] width 98 height 26
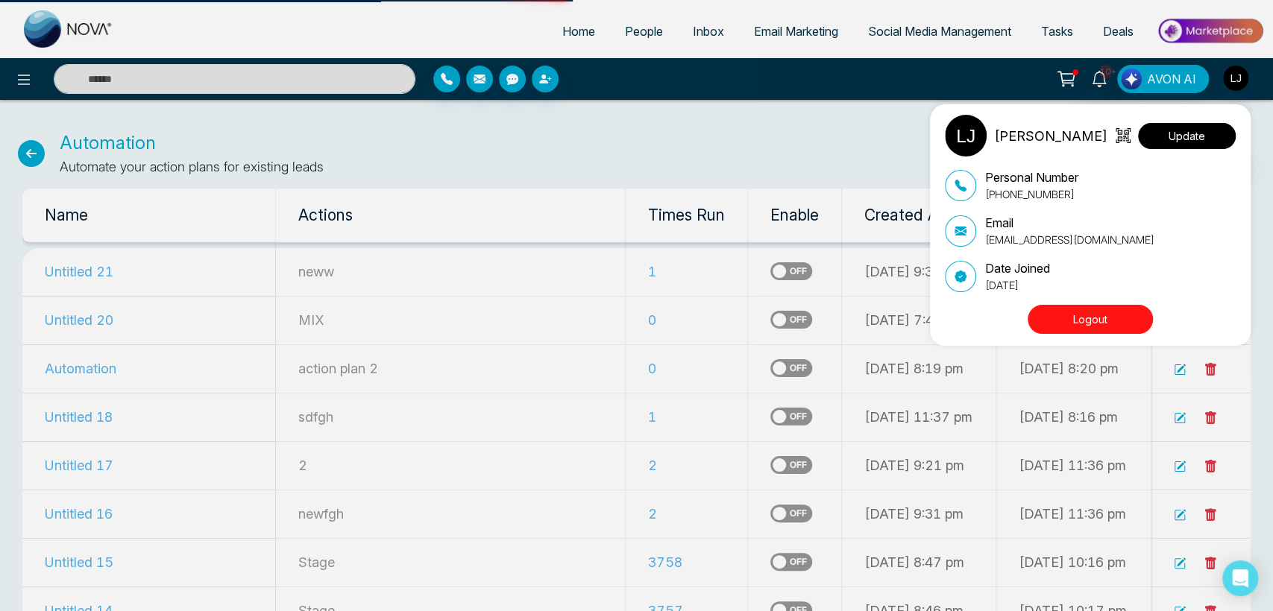
select select "***"
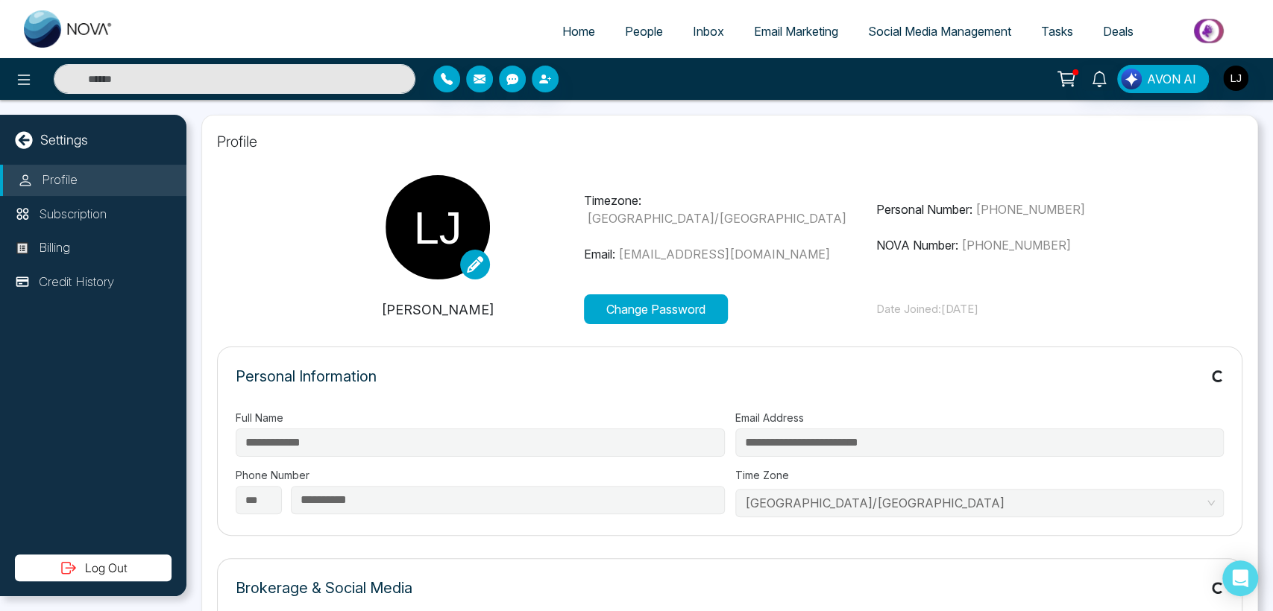
type input "**********"
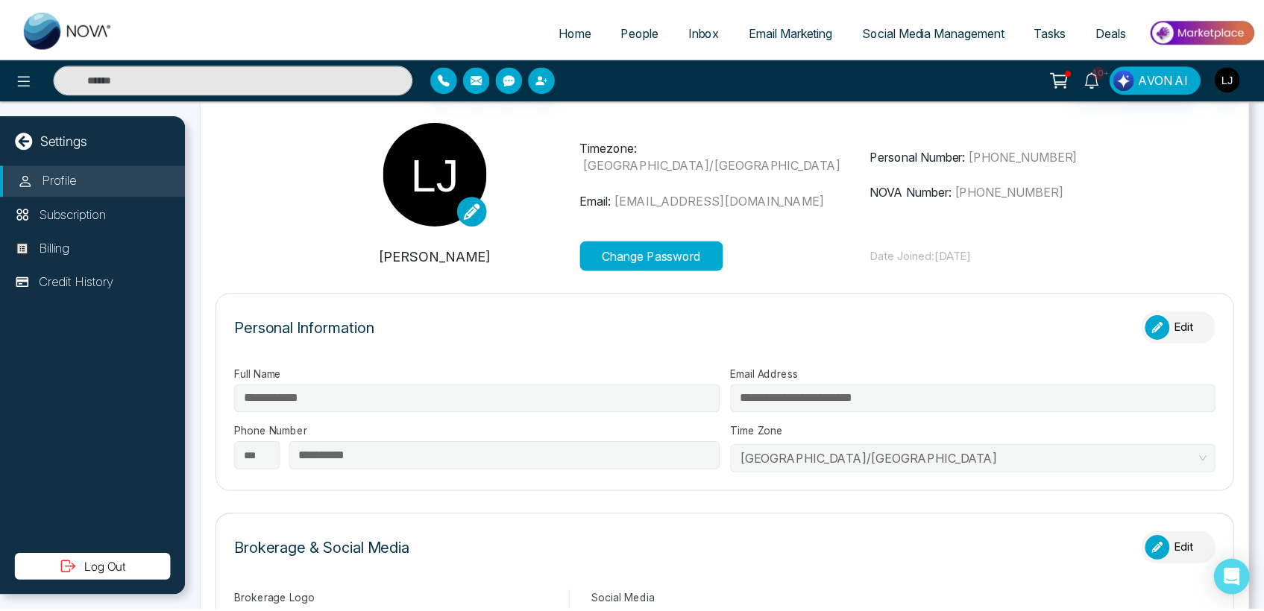
scroll to position [83, 0]
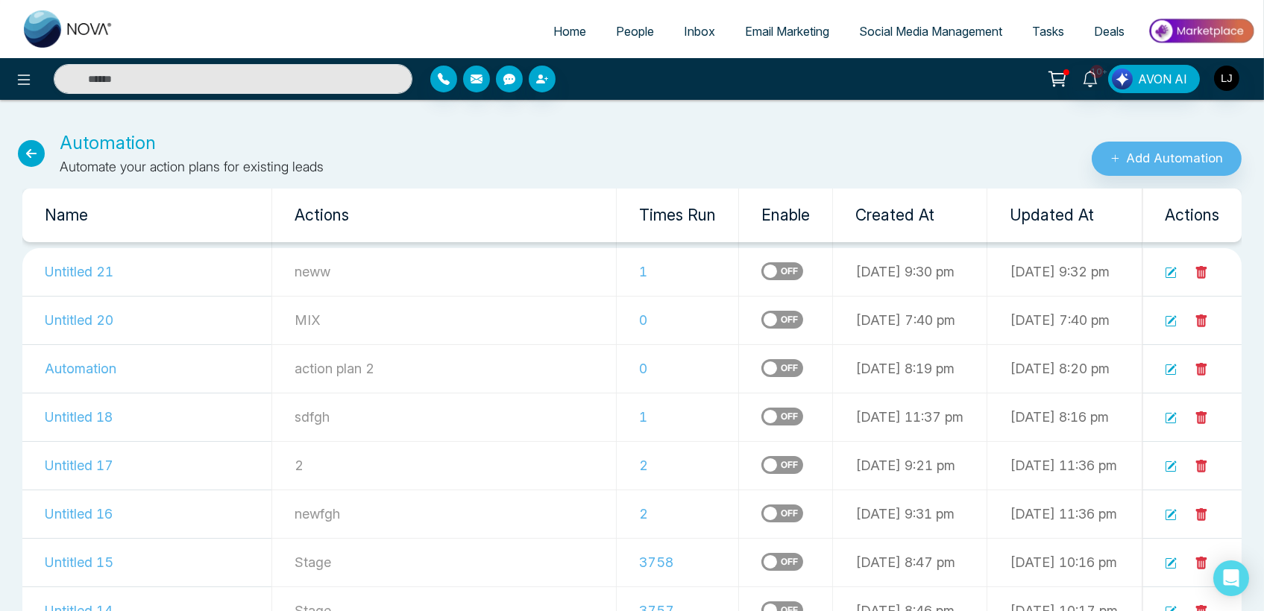
click at [616, 35] on span "People" at bounding box center [635, 31] width 38 height 15
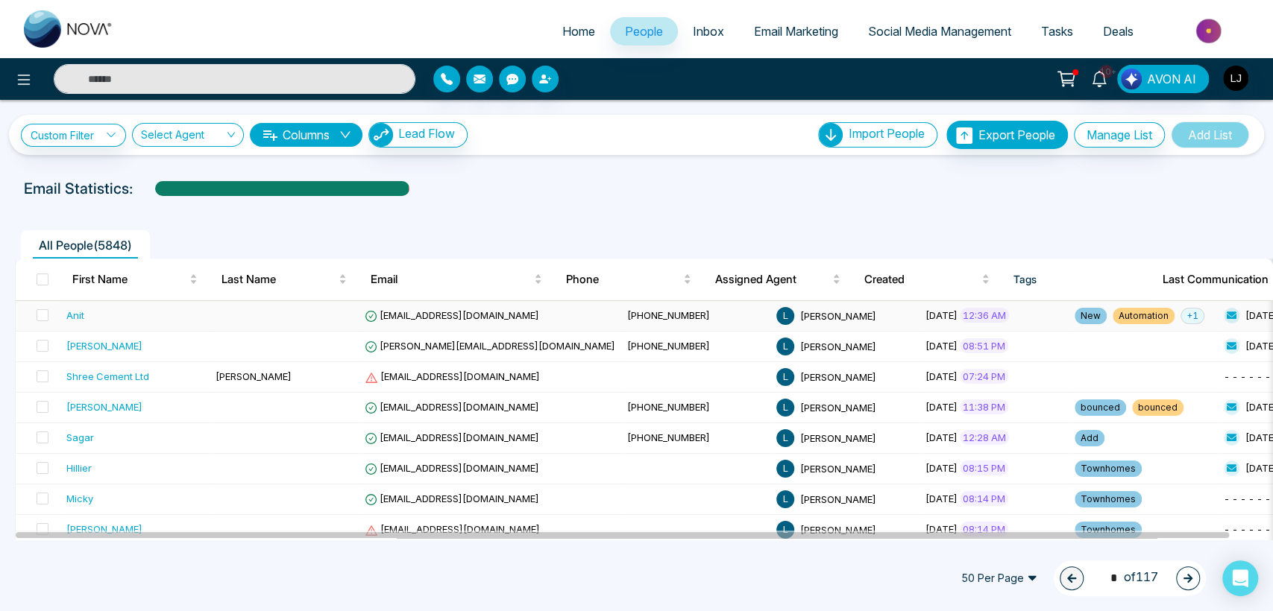
click at [406, 307] on td "[EMAIL_ADDRESS][DOMAIN_NAME]" at bounding box center [490, 316] width 262 height 31
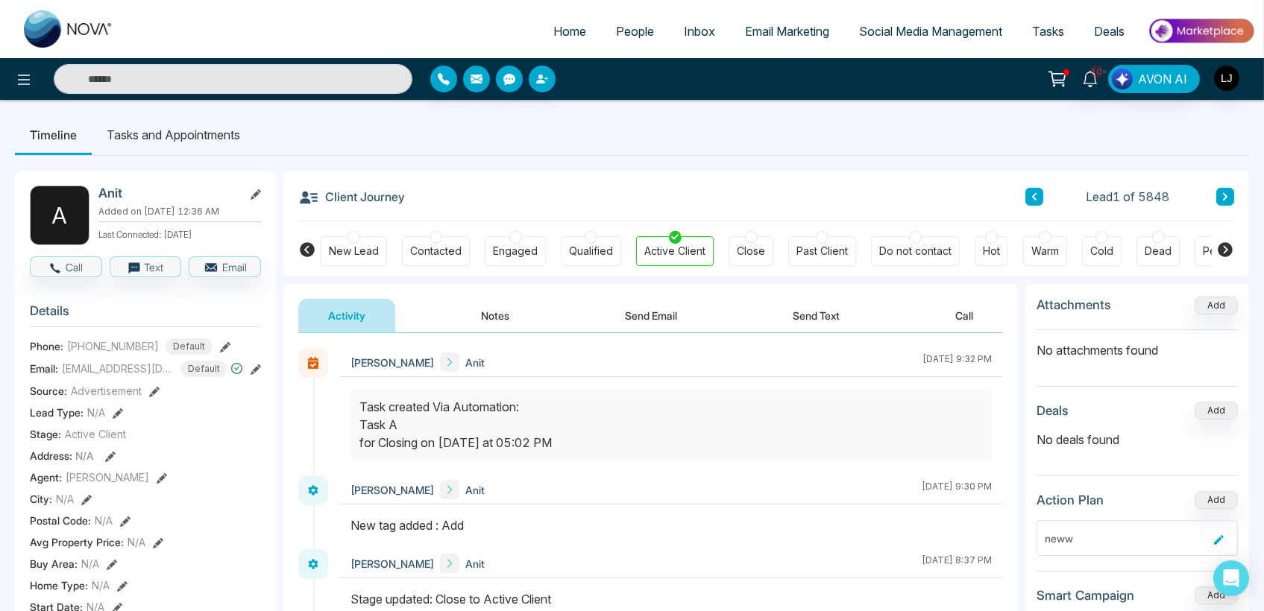
drag, startPoint x: 219, startPoint y: 211, endPoint x: 241, endPoint y: 212, distance: 21.7
click at [241, 212] on p "Added on [DATE] 12:36 AM" at bounding box center [179, 211] width 163 height 13
click at [526, 122] on ul "Timeline Tasks and Appointments" at bounding box center [632, 135] width 1234 height 40
drag, startPoint x: 546, startPoint y: 443, endPoint x: 563, endPoint y: 443, distance: 17.1
click at [555, 443] on div "Task created Via Automation: Task A for Closing on [DATE] at 05:02 PM" at bounding box center [670, 425] width 623 height 54
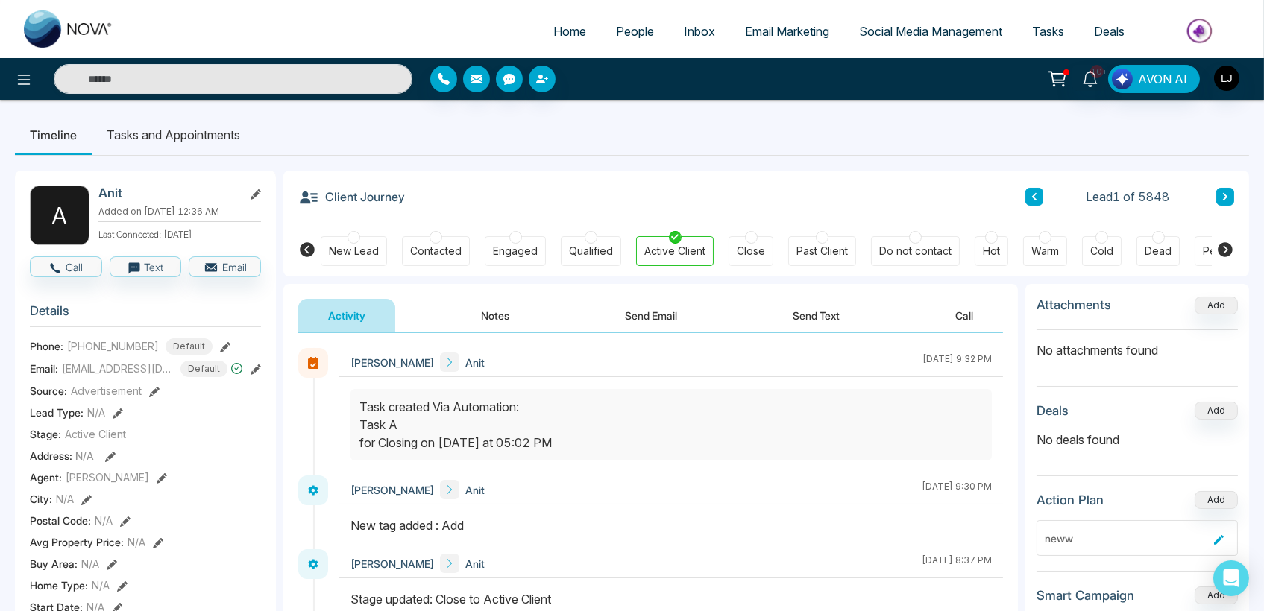
click at [1023, 97] on div "10+ AVON AI" at bounding box center [632, 79] width 1264 height 42
